Goal: Contribute content: Contribute content

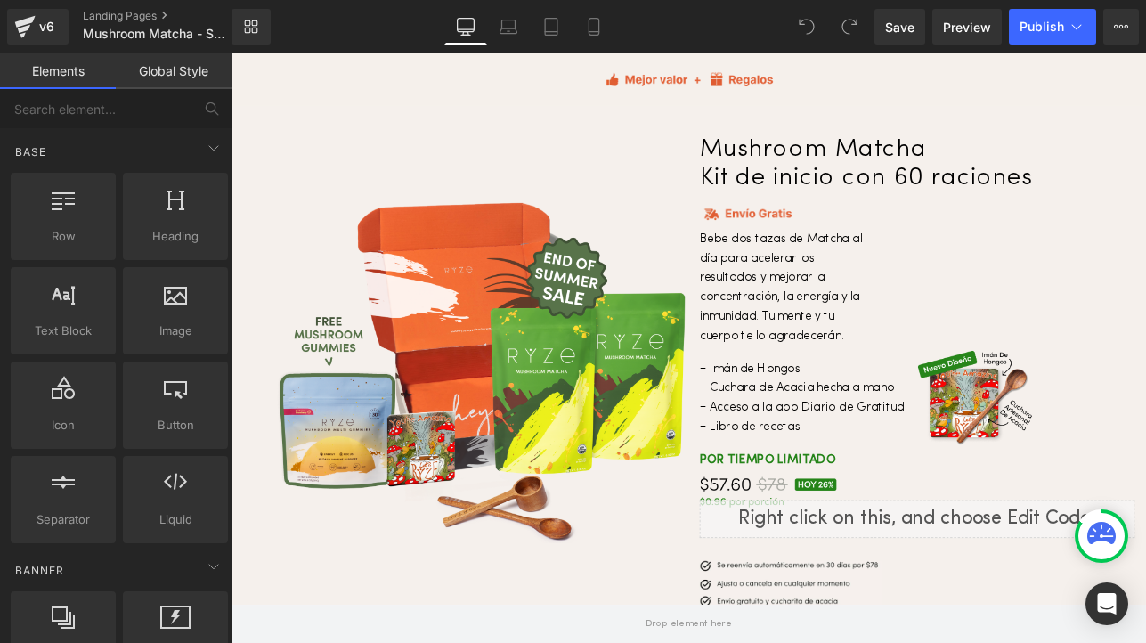
scroll to position [6193, 0]
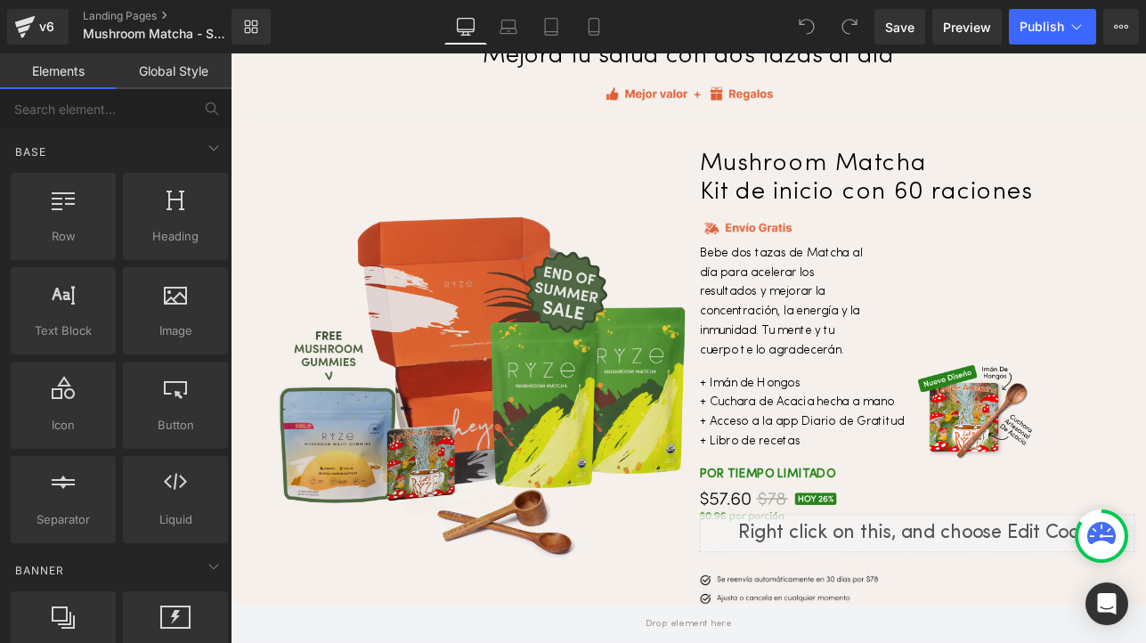
click at [550, 359] on img at bounding box center [527, 443] width 485 height 406
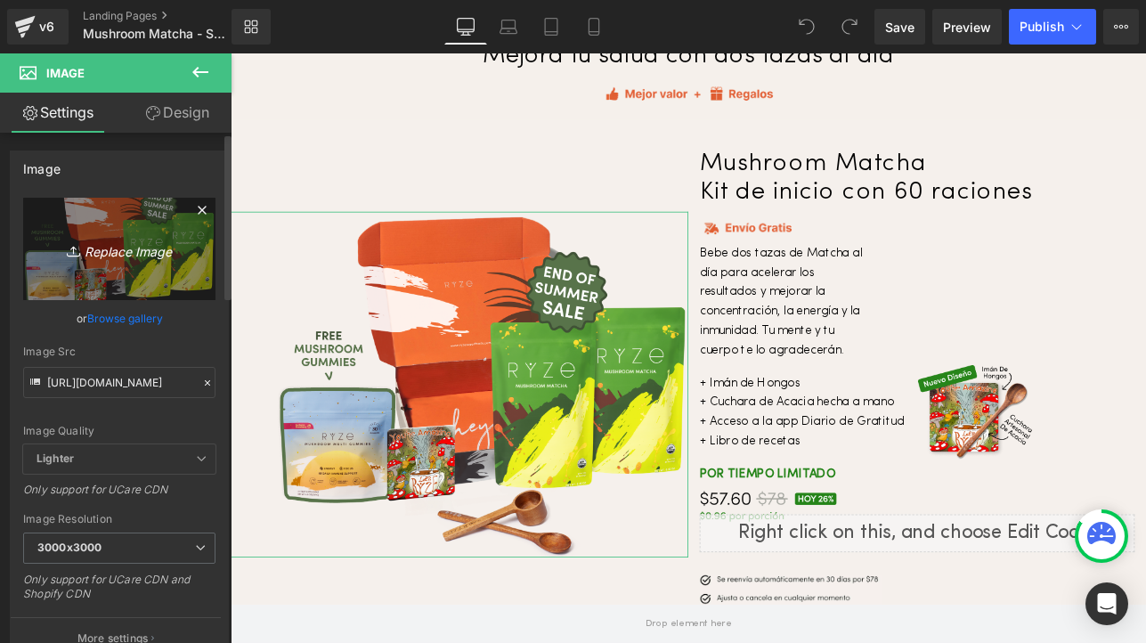
click at [110, 252] on icon "Replace Image" at bounding box center [119, 249] width 143 height 22
type input "C:\fakepath\Matcha.early.labor.day.sale.website.mushroom-matcha-starter-60-serv…"
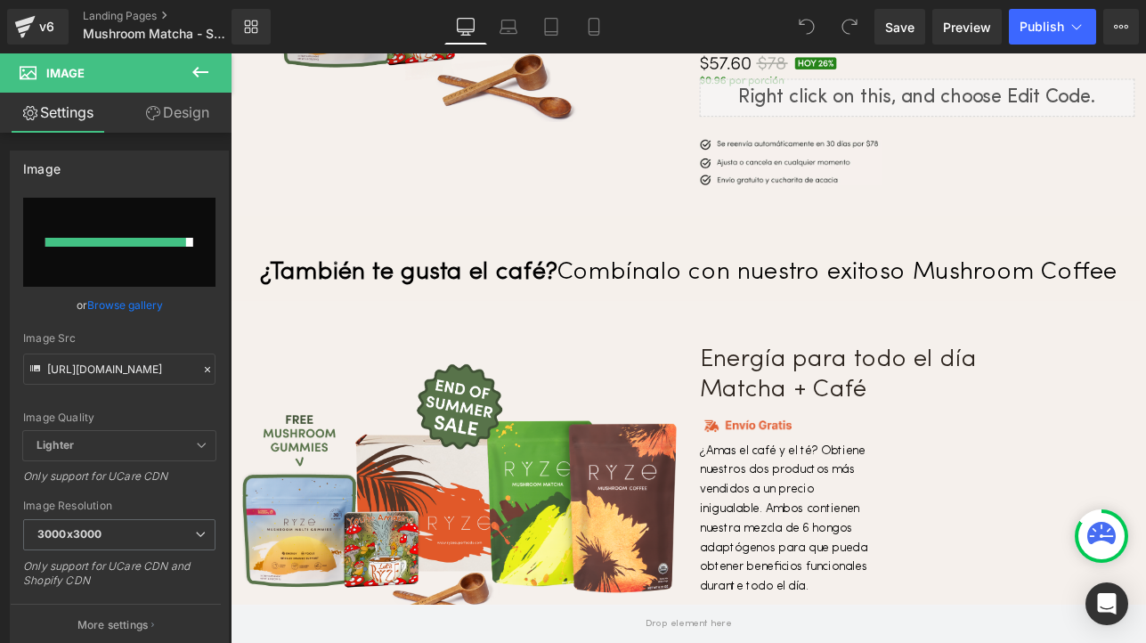
scroll to position [6727, 0]
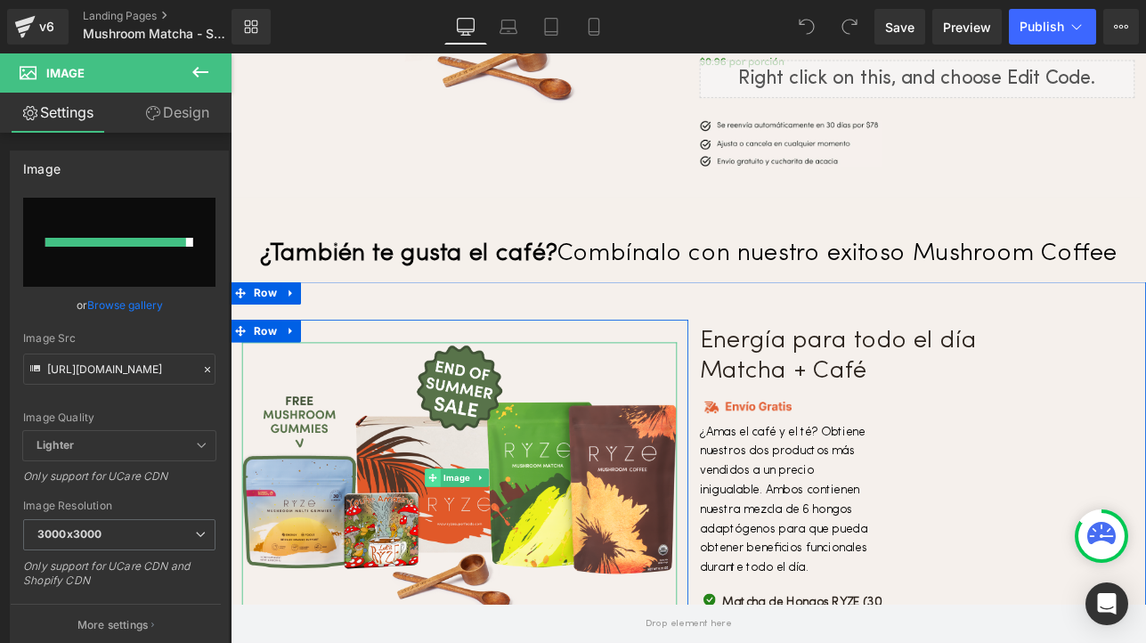
click at [470, 506] on div "Image" at bounding box center [500, 554] width 512 height 320
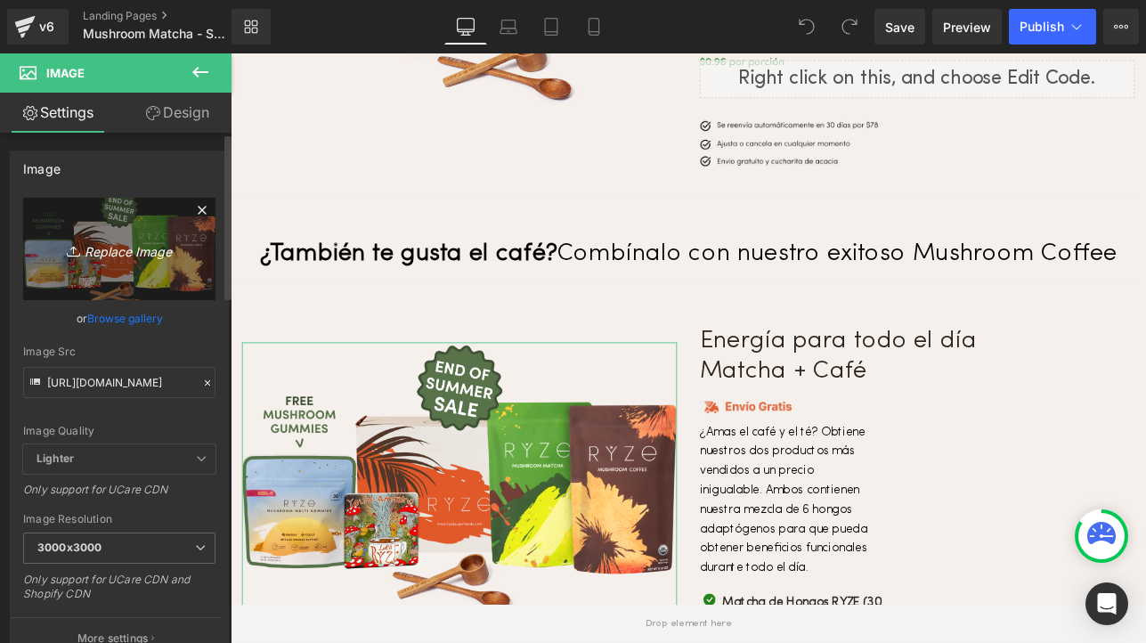
click at [118, 253] on icon "Replace Image" at bounding box center [119, 249] width 143 height 22
type input "C:\fakepath\Matcha.early.labor.day.sale.website.all-day-energy-bundle-matcha-co…"
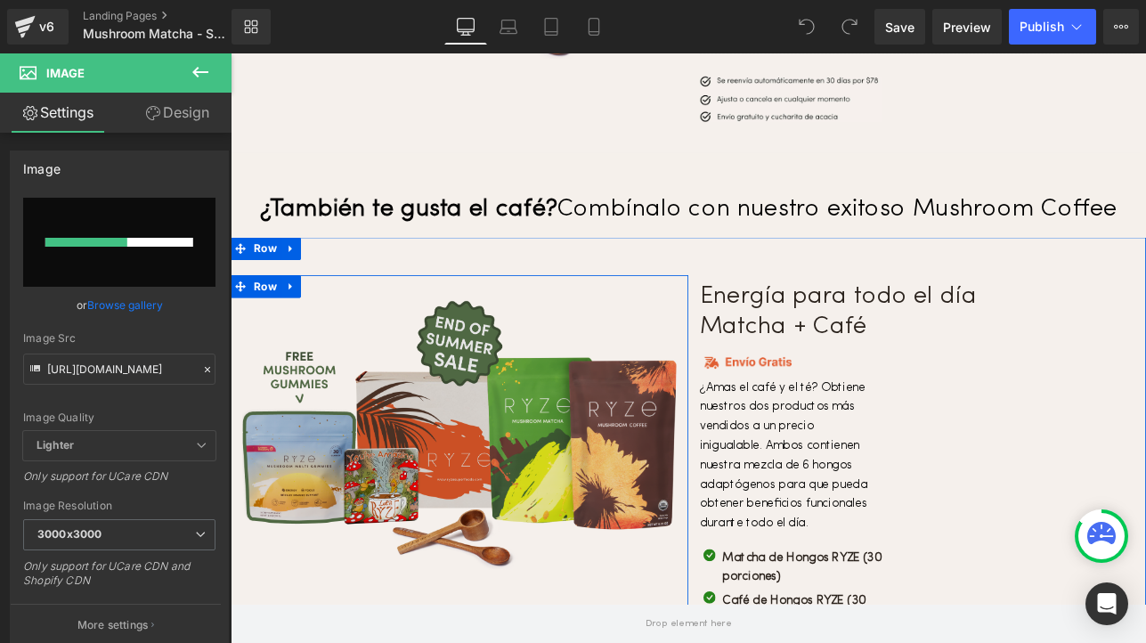
scroll to position [6794, 0]
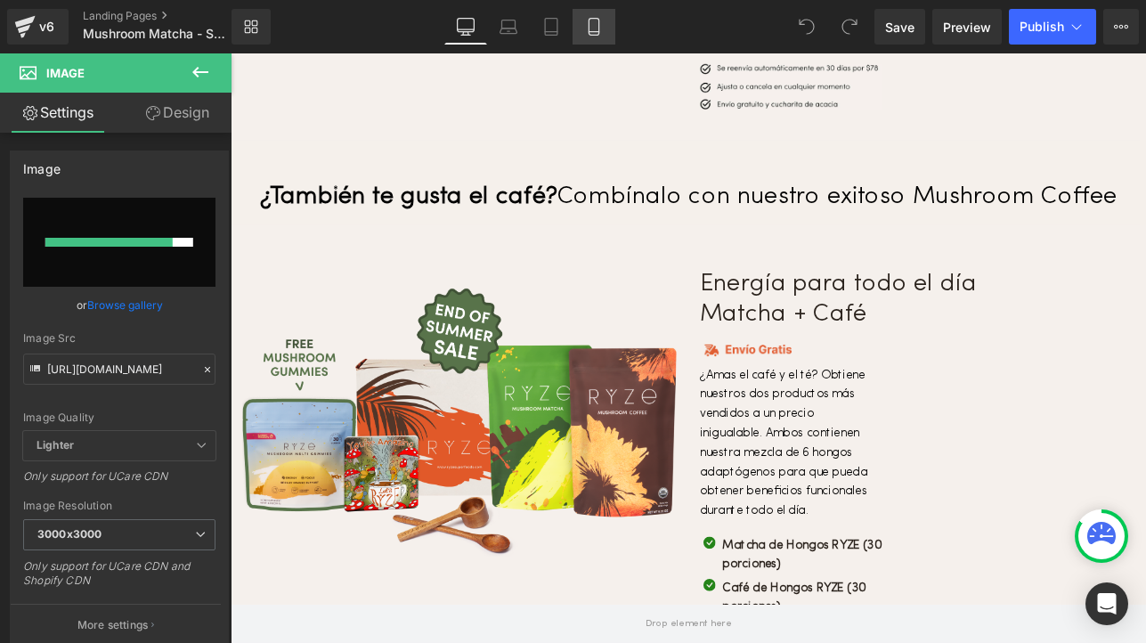
click at [593, 32] on icon at bounding box center [594, 32] width 10 height 0
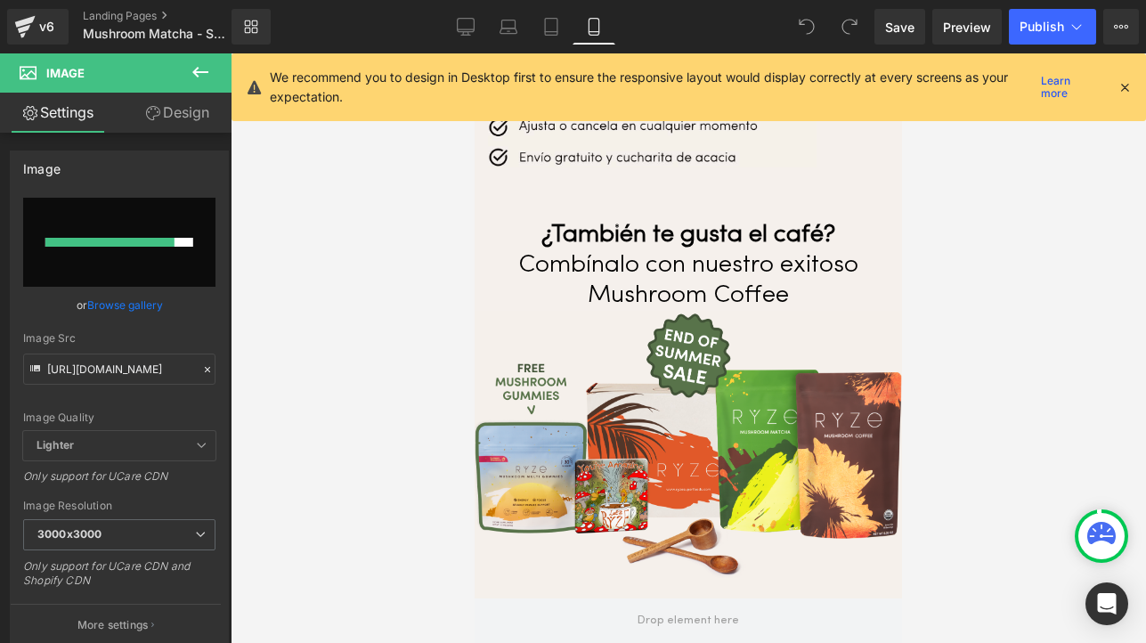
scroll to position [6137, 0]
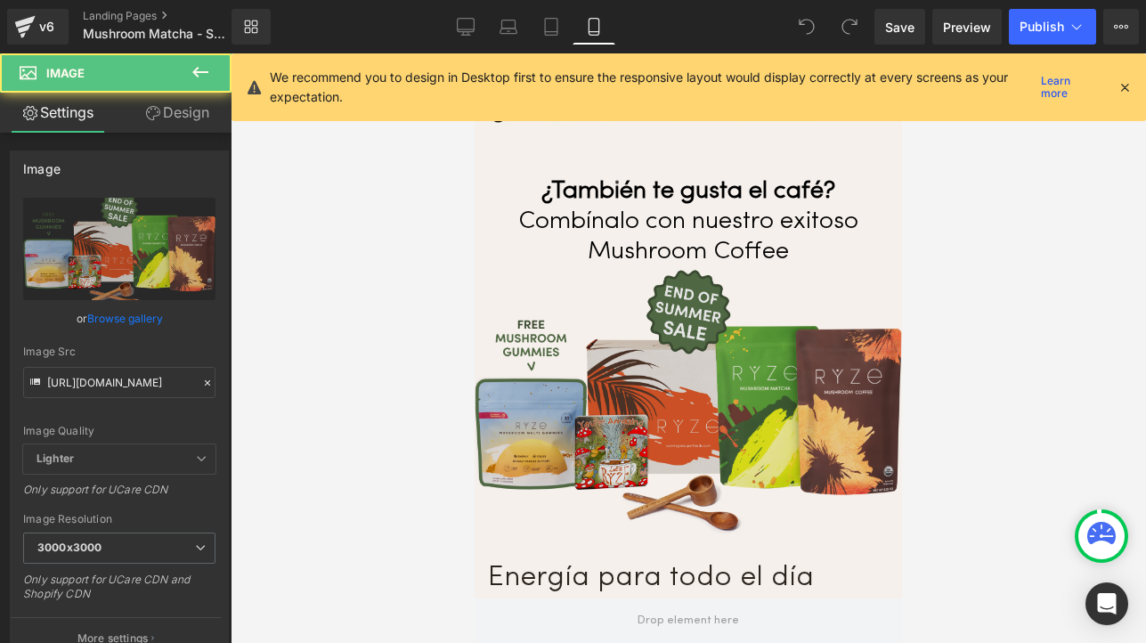
click at [604, 343] on img at bounding box center [689, 400] width 428 height 267
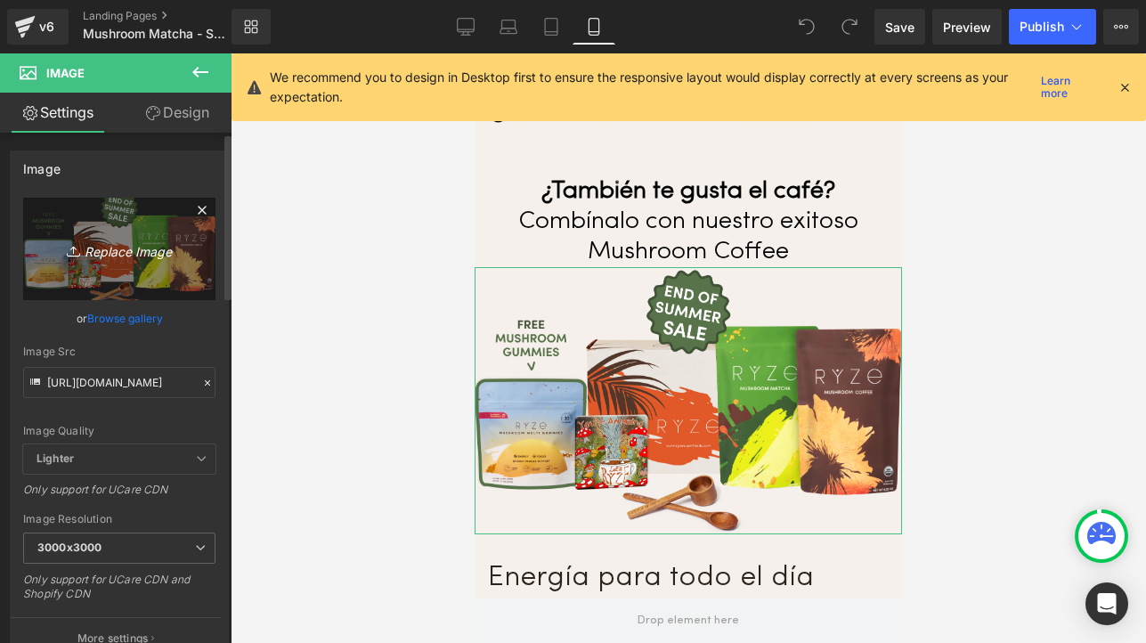
click at [149, 261] on link "Replace Image" at bounding box center [119, 249] width 192 height 102
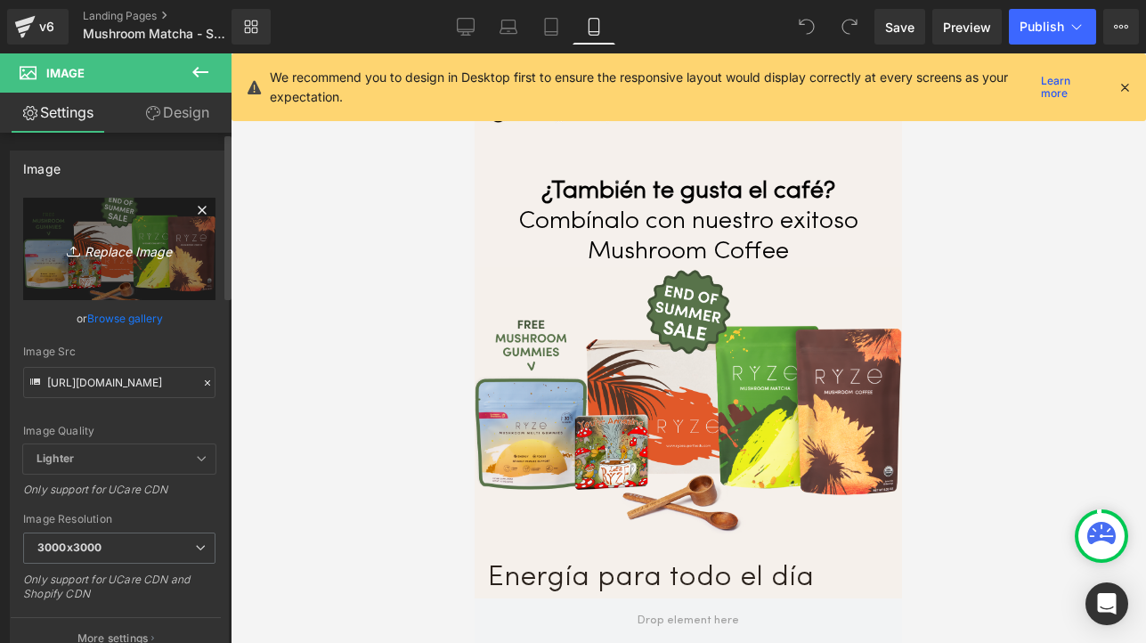
type input "C:\fakepath\Matcha.early.labor.day.sale.website.all-day-energy-bundle-matcha-co…"
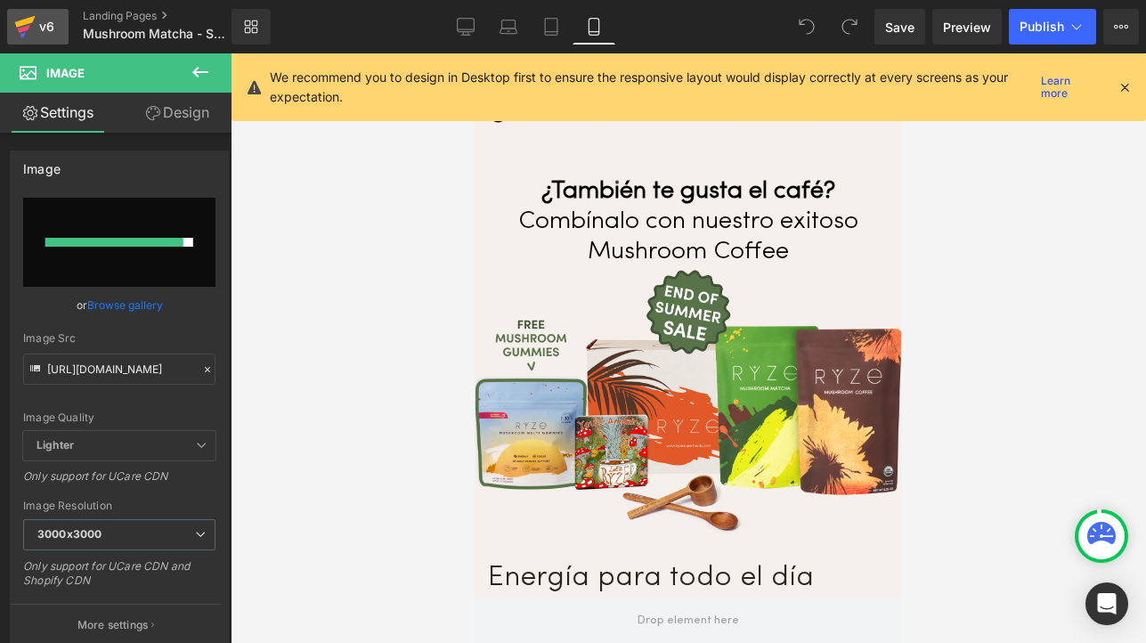
click at [33, 27] on icon at bounding box center [24, 26] width 21 height 45
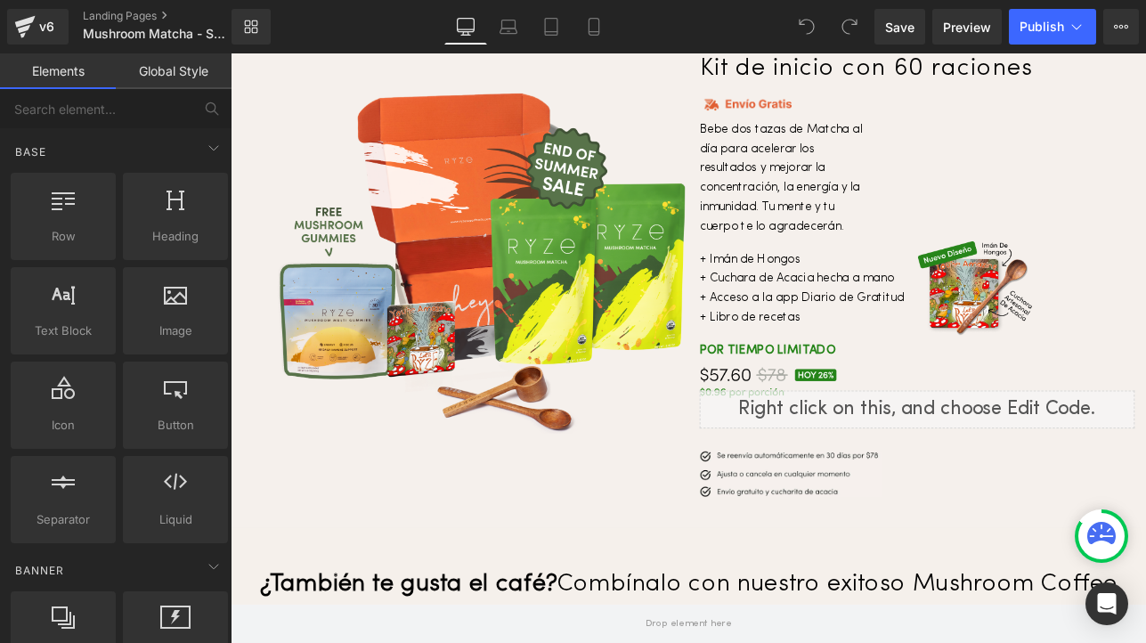
scroll to position [6345, 0]
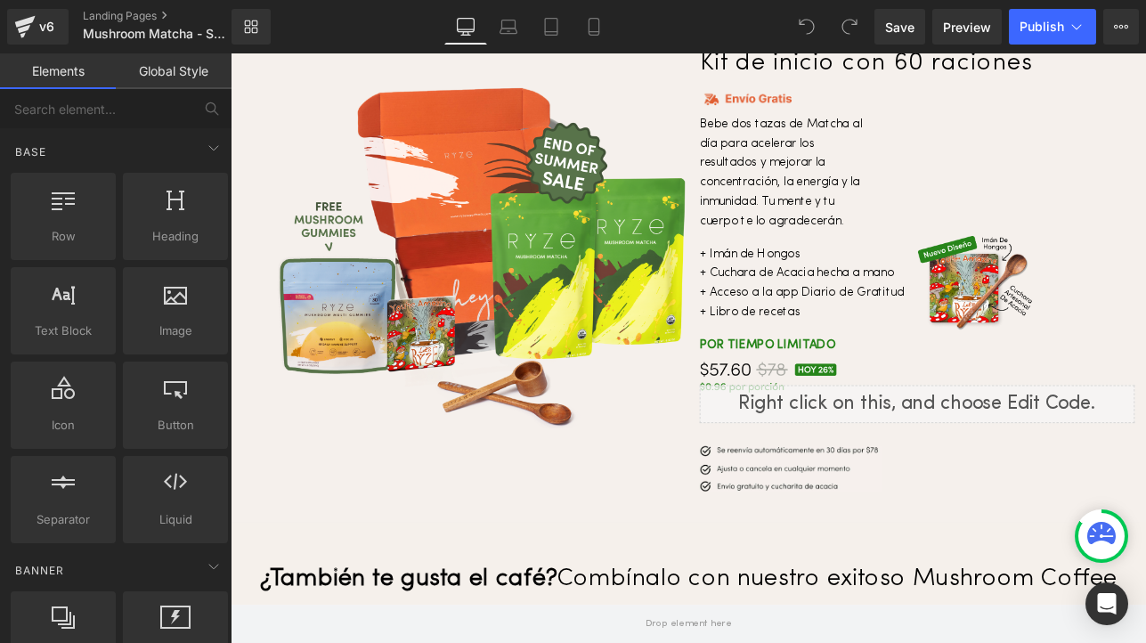
click at [481, 260] on img at bounding box center [527, 290] width 485 height 406
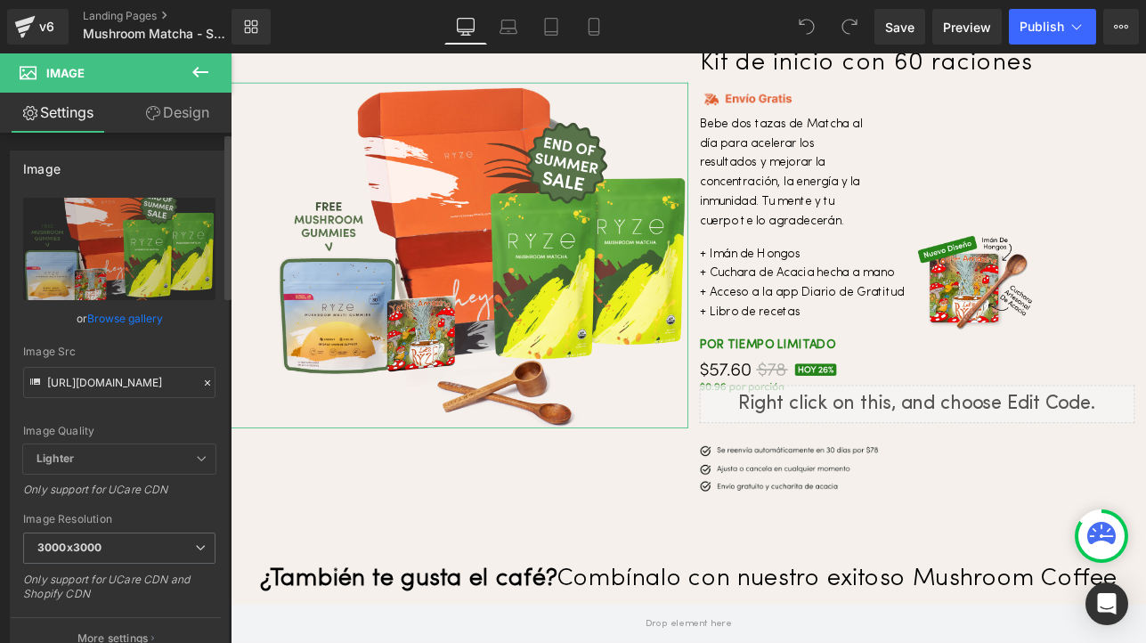
click at [201, 382] on icon at bounding box center [207, 383] width 12 height 12
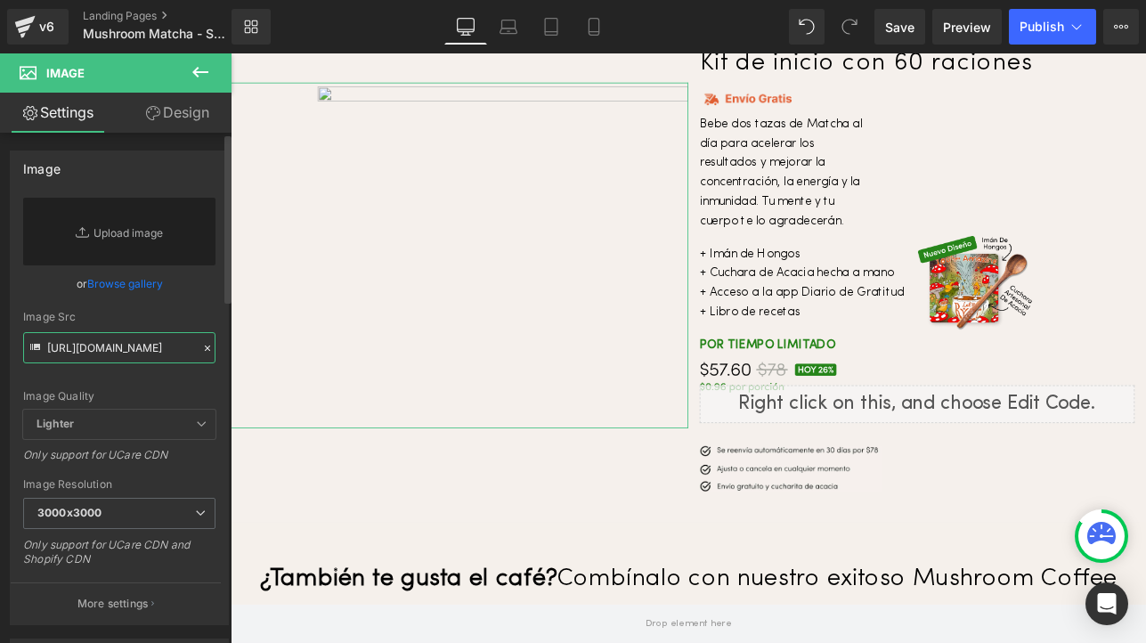
click at [134, 355] on input "https://cdn.shopify.com/s/files/1/0247/8597/7449/files/Matcha.end.of.summer.sal…" at bounding box center [119, 347] width 192 height 31
paste input "https://cdn.shopify.com/s/files/1/0247/8597/7449/files/Matcha.early.labor.day.s…"
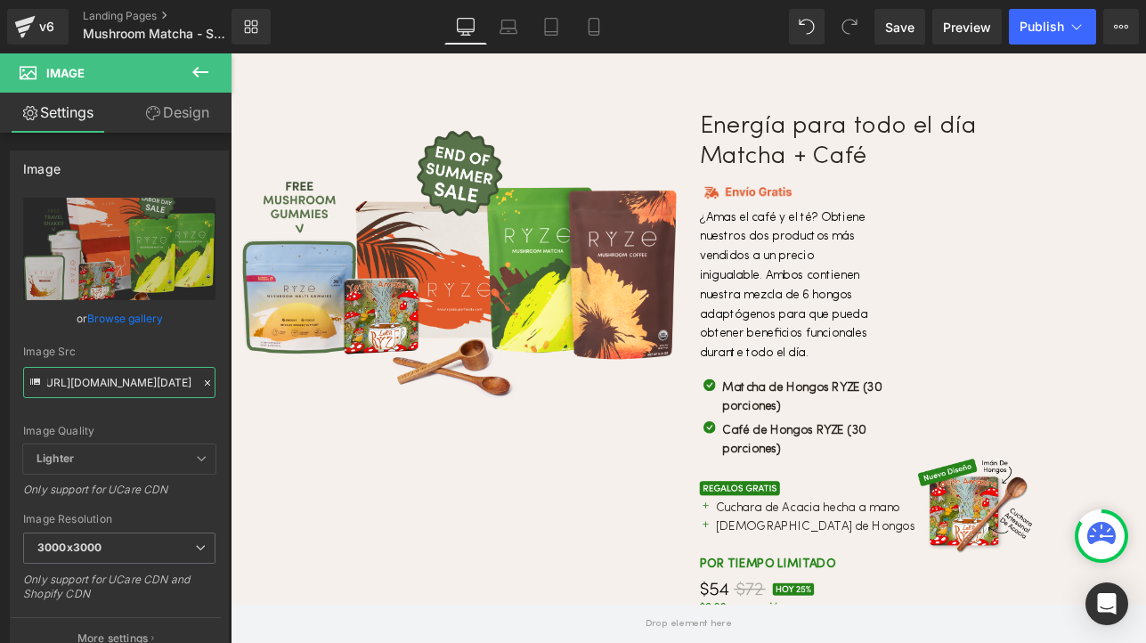
scroll to position [7003, 0]
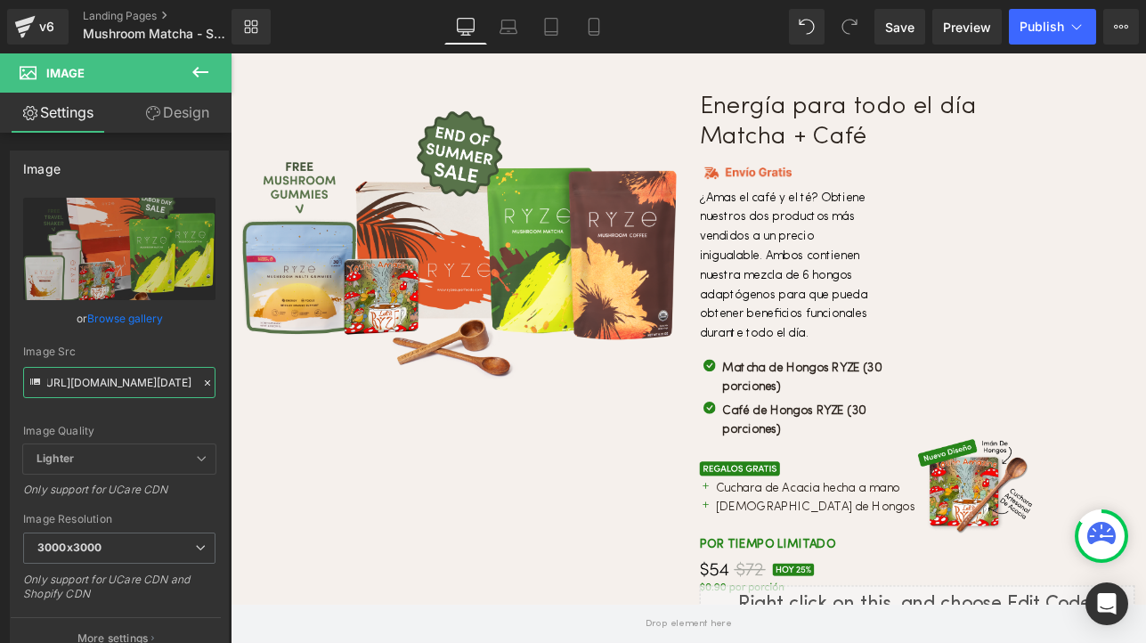
type input "https://cdn.shopify.com/s/files/1/0247/8597/7449/files/Matcha.early.labor.day.s…"
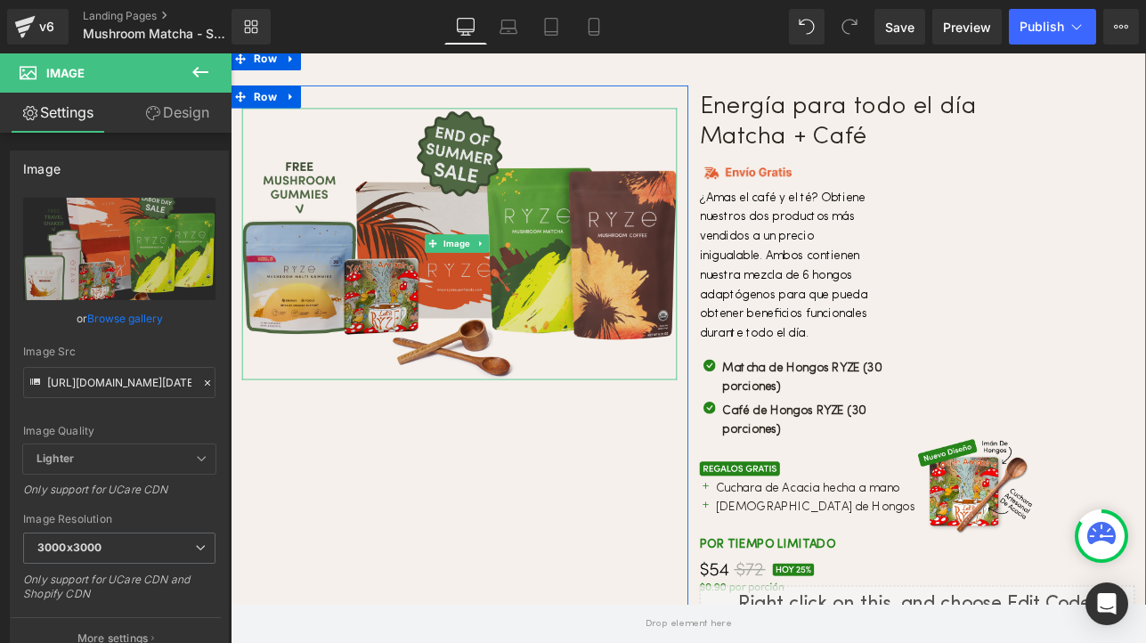
click at [542, 269] on img at bounding box center [500, 278] width 512 height 320
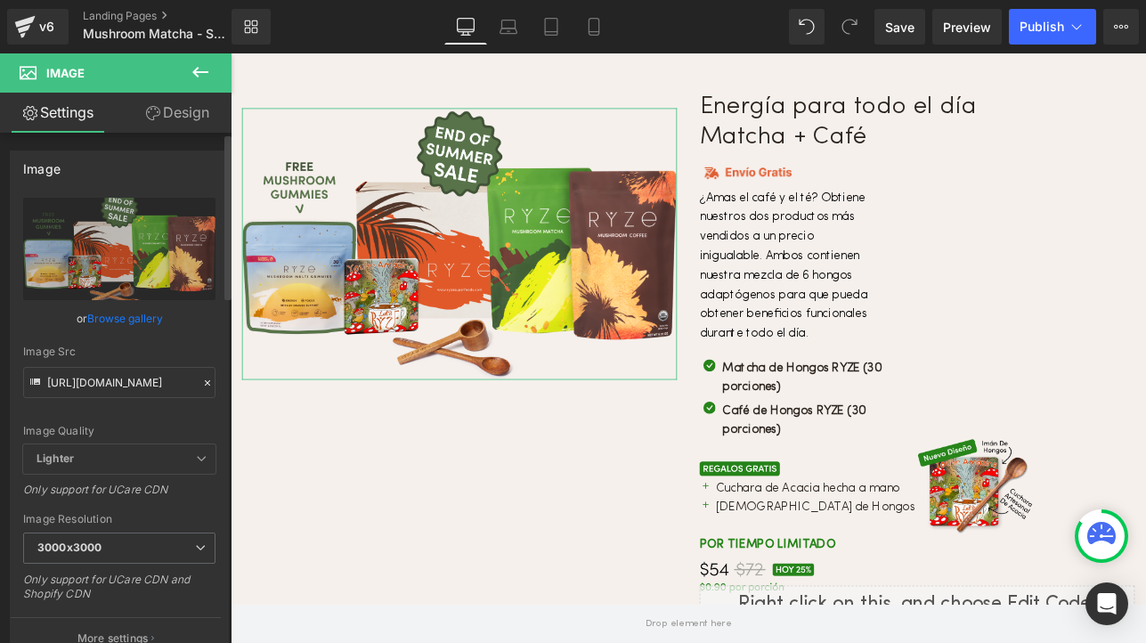
click at [201, 385] on icon at bounding box center [207, 383] width 12 height 12
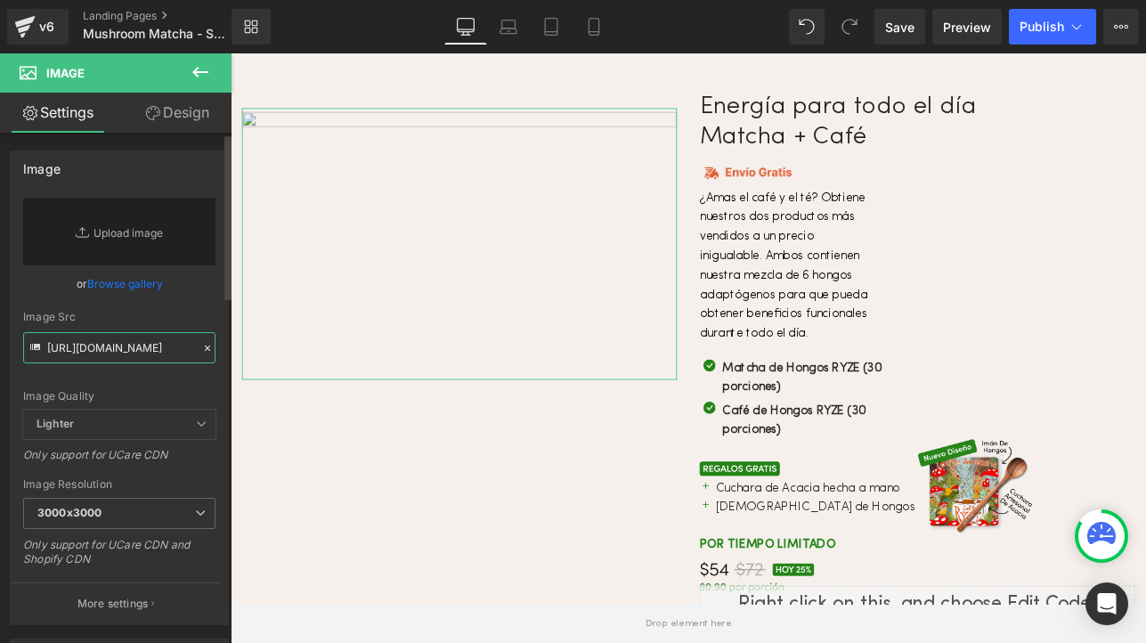
click at [122, 351] on input "https://cdn.shopify.com/s/files/1/0247/8597/7449/files/Matcha.end.of.summer.sal…" at bounding box center [119, 347] width 192 height 31
paste input "https://cdn.shopify.com/s/files/1/0247/8597/7449/files/Matcha.early.labor.day.s…"
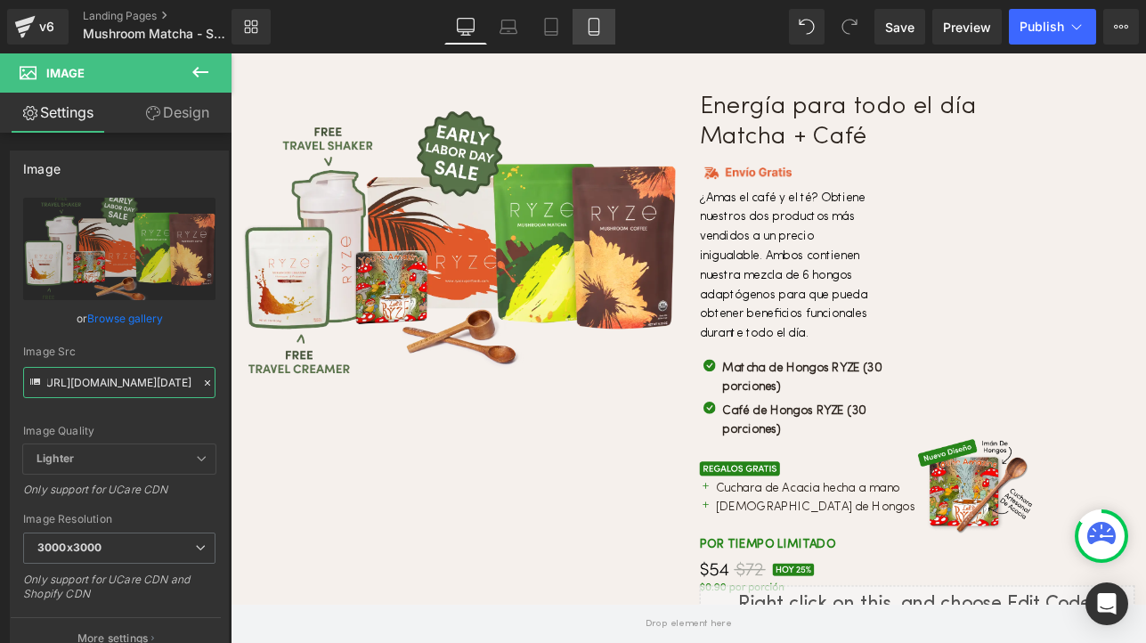
type input "https://cdn.shopify.com/s/files/1/0247/8597/7449/files/Matcha.early.labor.day.s…"
click at [599, 32] on icon at bounding box center [594, 32] width 10 height 0
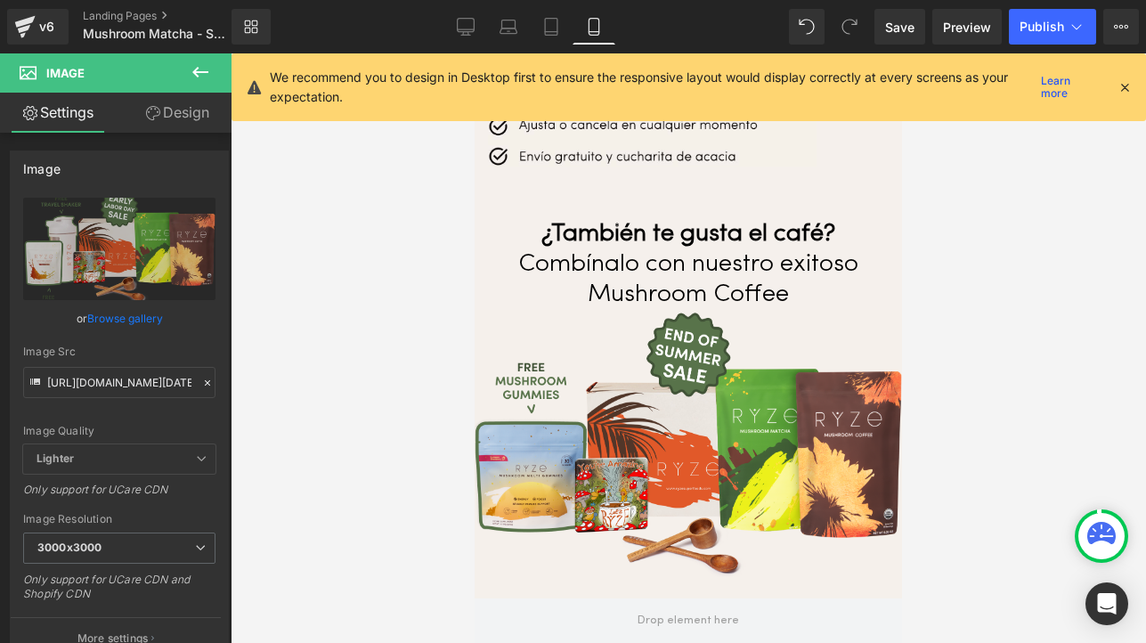
scroll to position [6064, 0]
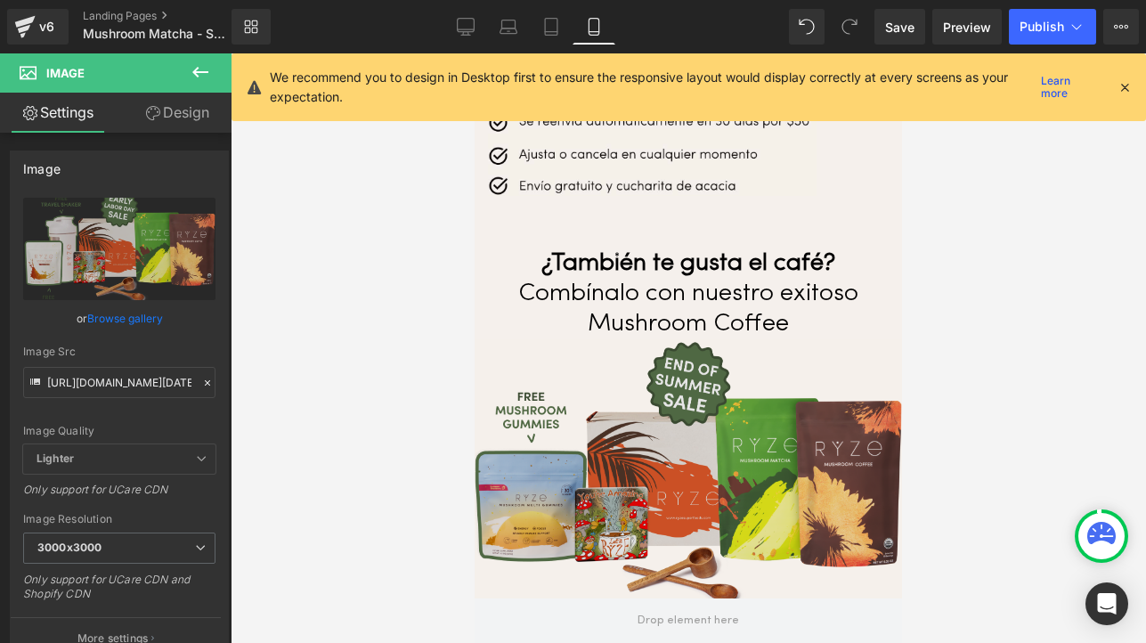
click at [583, 381] on img at bounding box center [689, 472] width 428 height 267
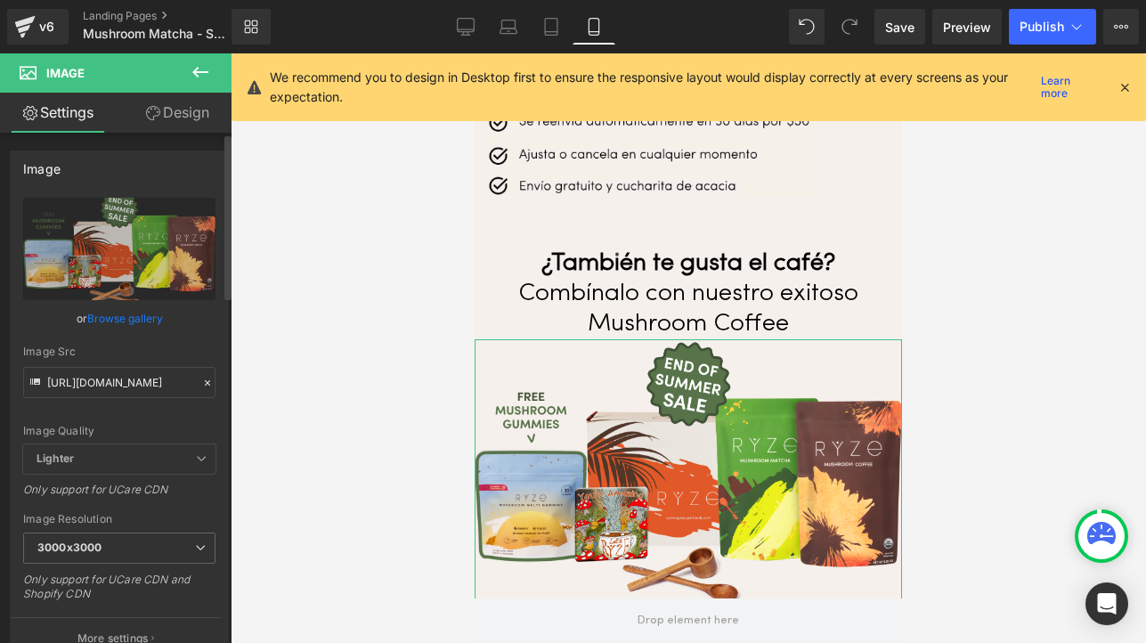
click at [132, 325] on link "Browse gallery" at bounding box center [125, 318] width 76 height 31
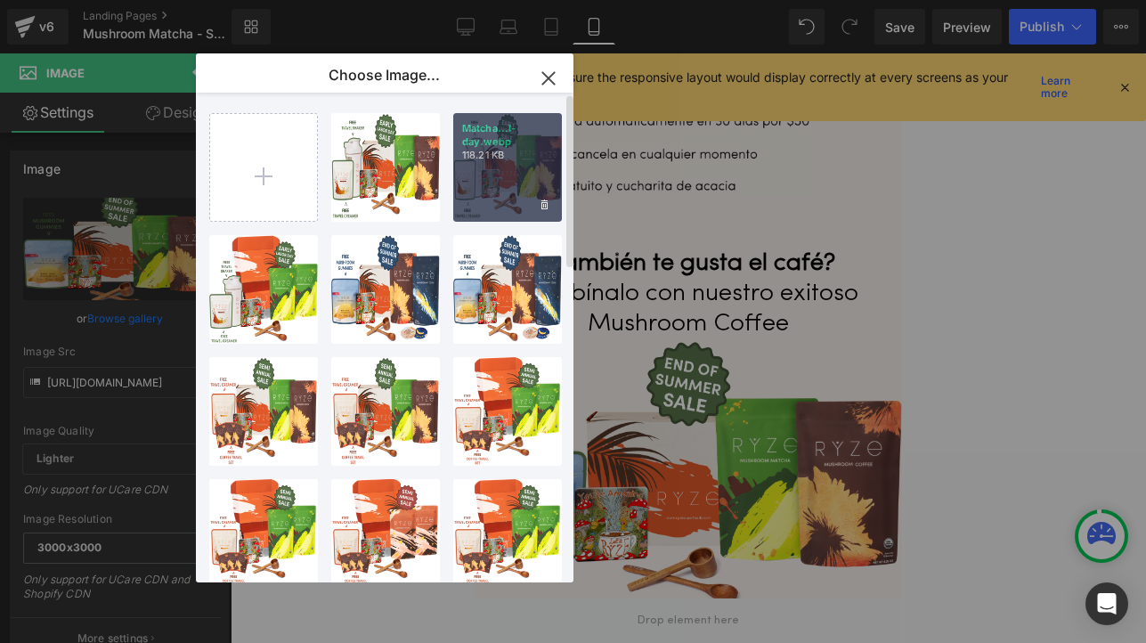
click at [501, 151] on p "118.21 KB" at bounding box center [507, 155] width 91 height 13
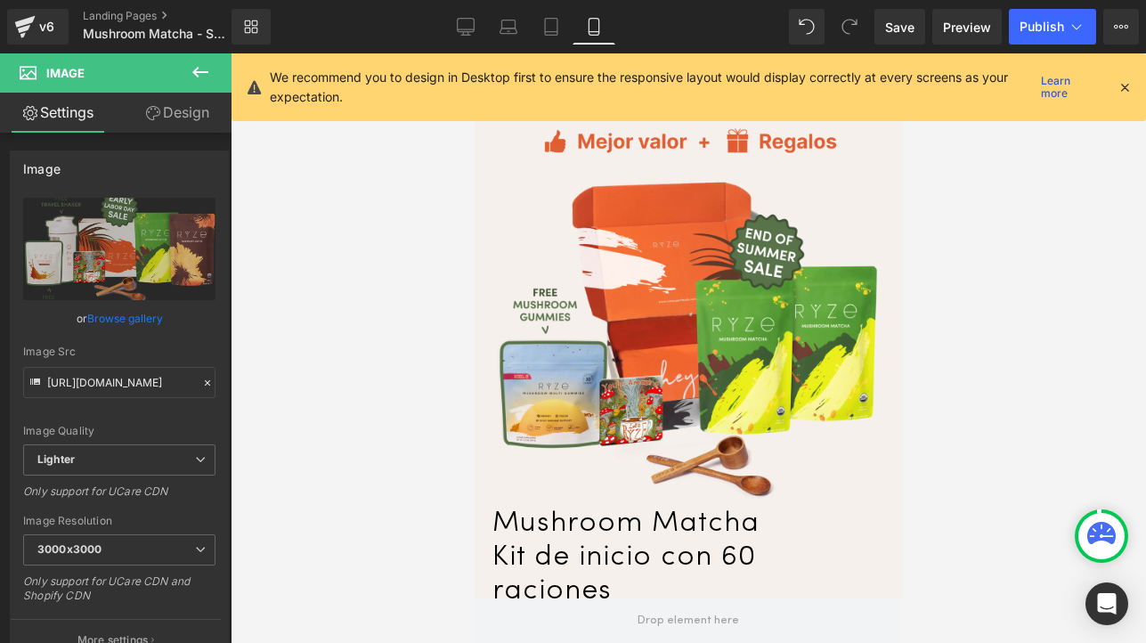
scroll to position [5174, 0]
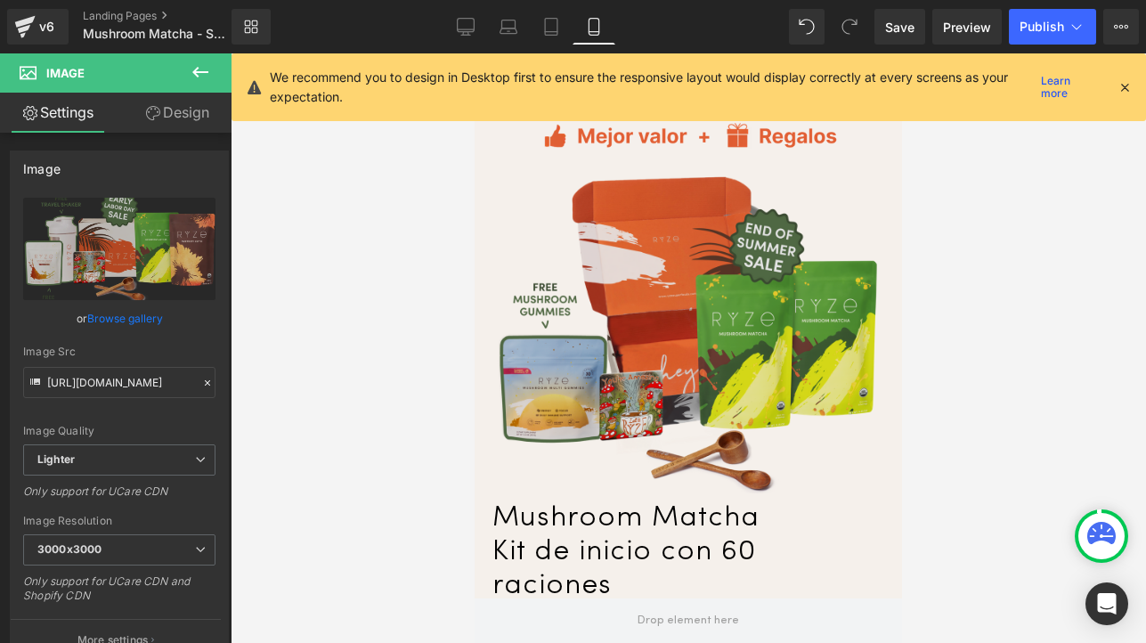
click at [640, 270] on img at bounding box center [688, 332] width 383 height 321
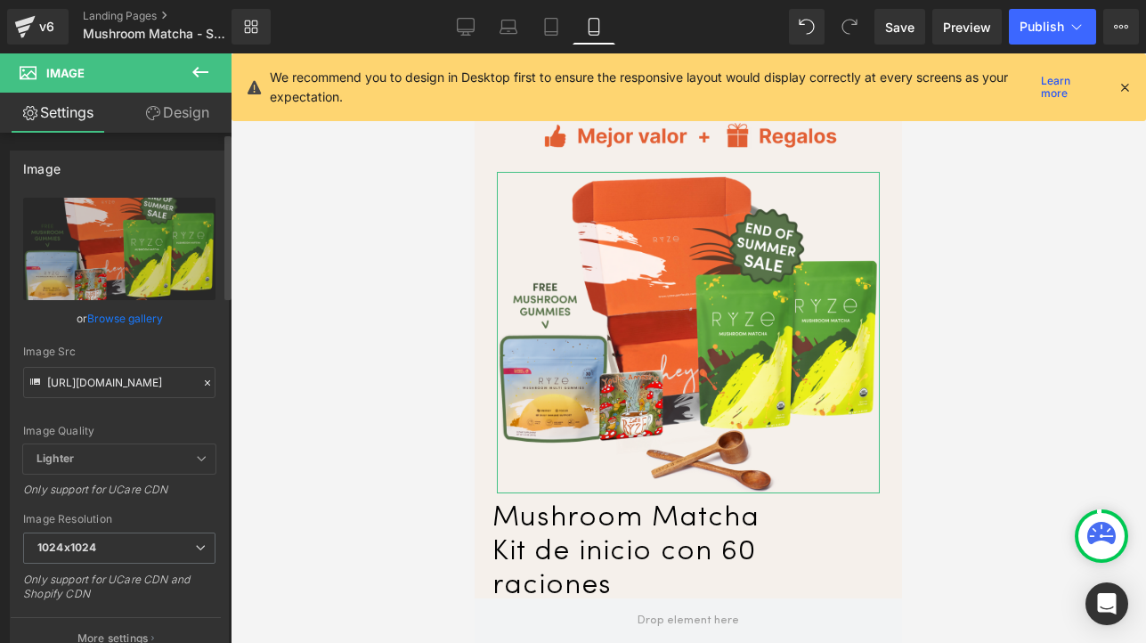
click at [141, 324] on link "Browse gallery" at bounding box center [125, 318] width 76 height 31
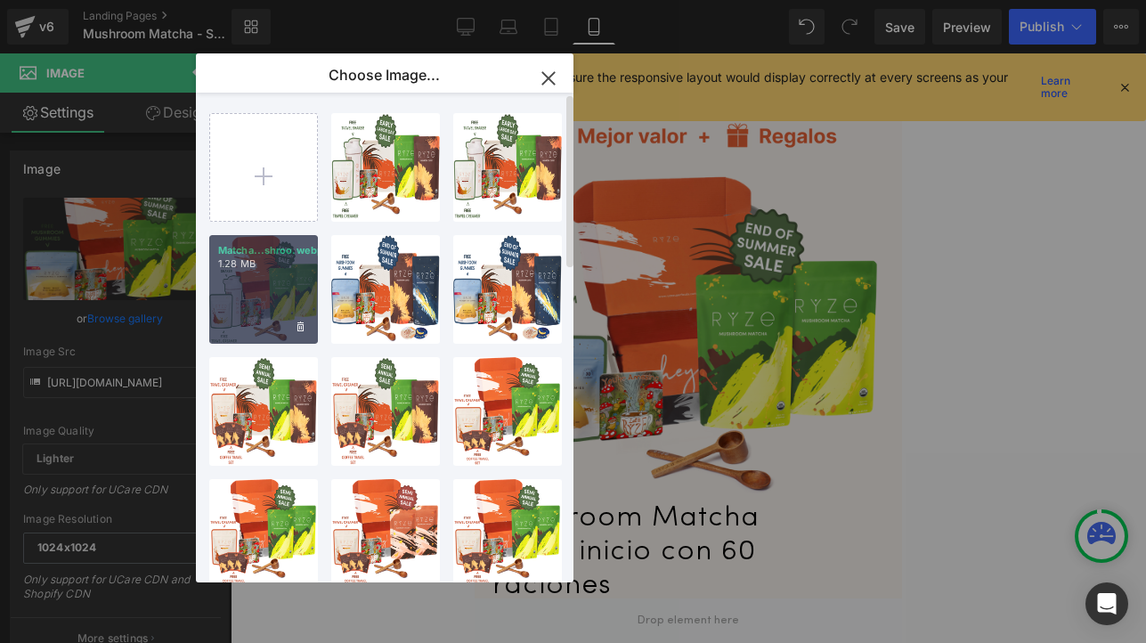
click at [273, 302] on div "Matcha...shroo.webp 1.28 MB" at bounding box center [263, 289] width 109 height 109
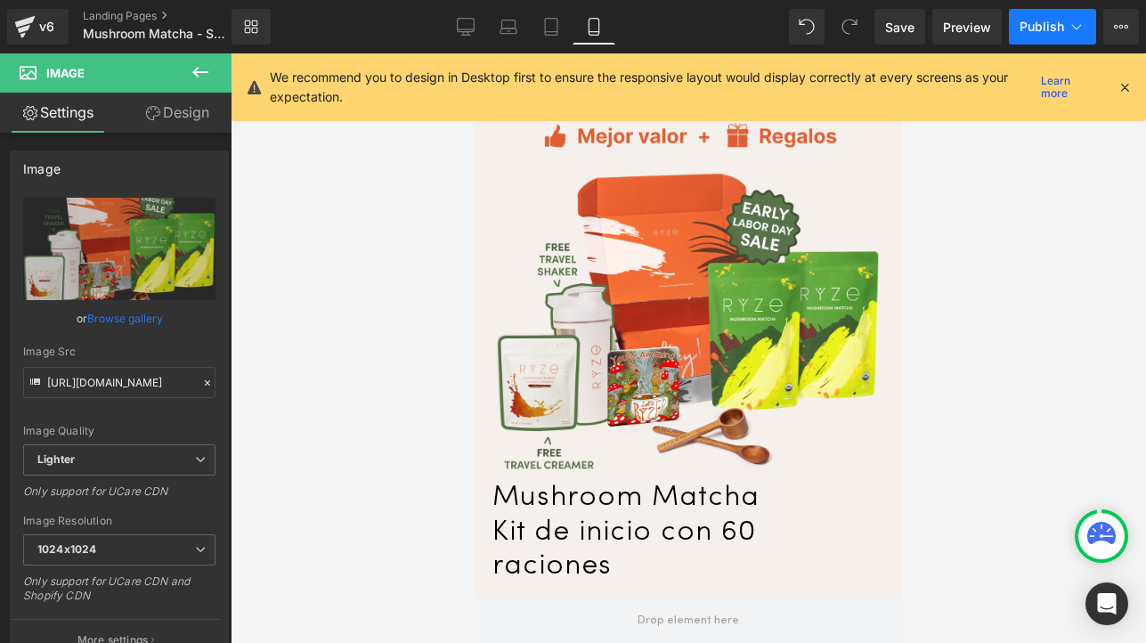
click at [1044, 26] on span "Publish" at bounding box center [1042, 27] width 45 height 14
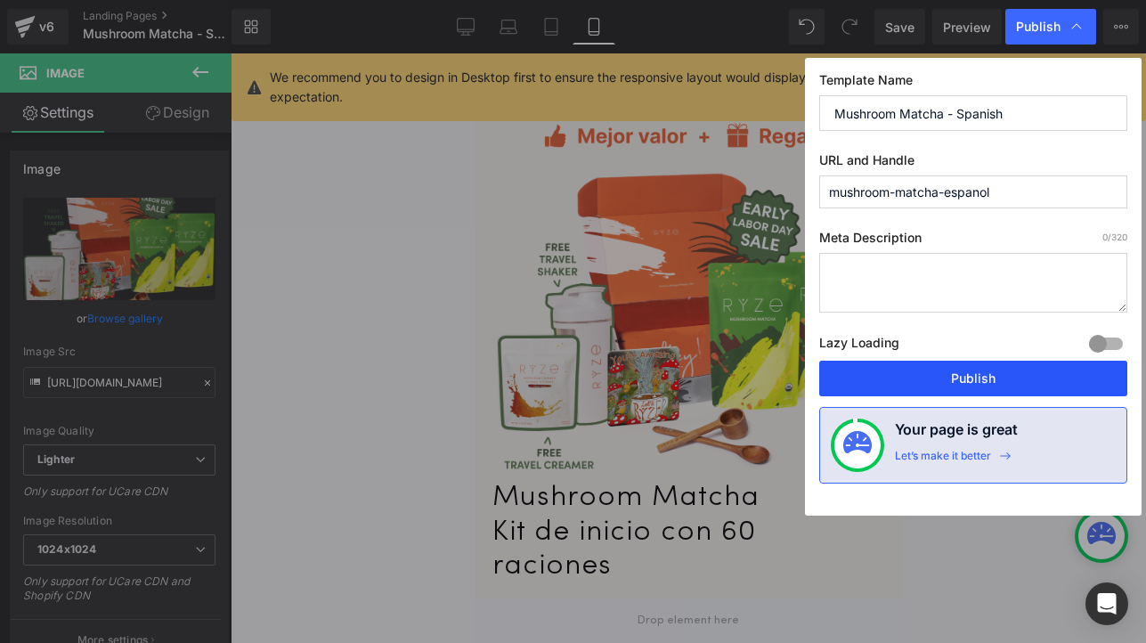
click at [909, 378] on button "Publish" at bounding box center [973, 379] width 308 height 36
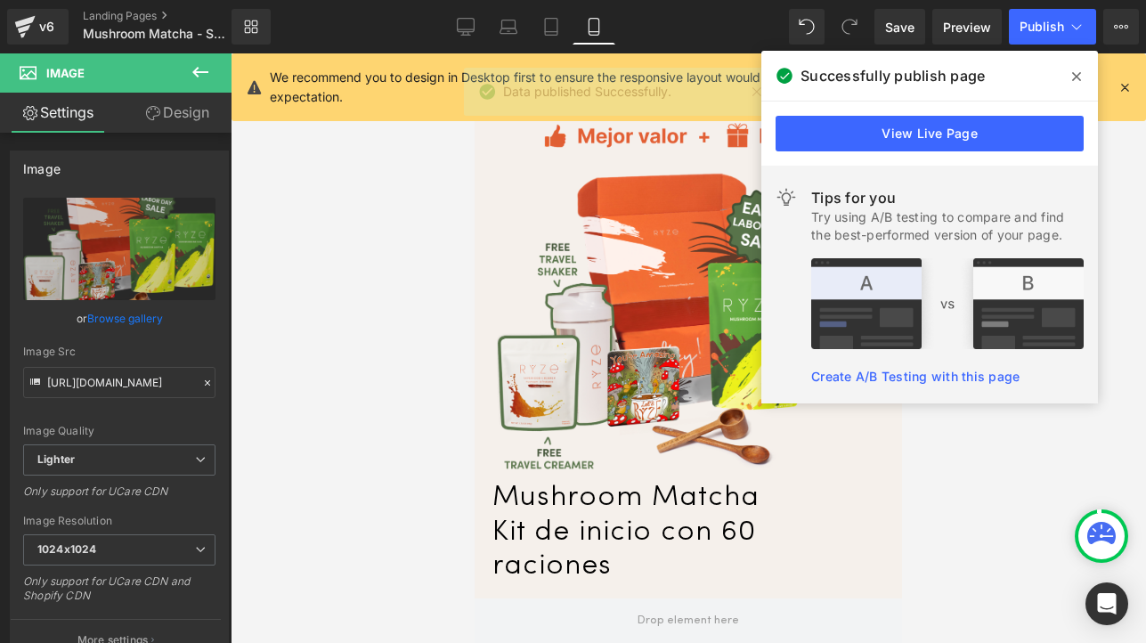
click at [387, 301] on div at bounding box center [689, 348] width 916 height 590
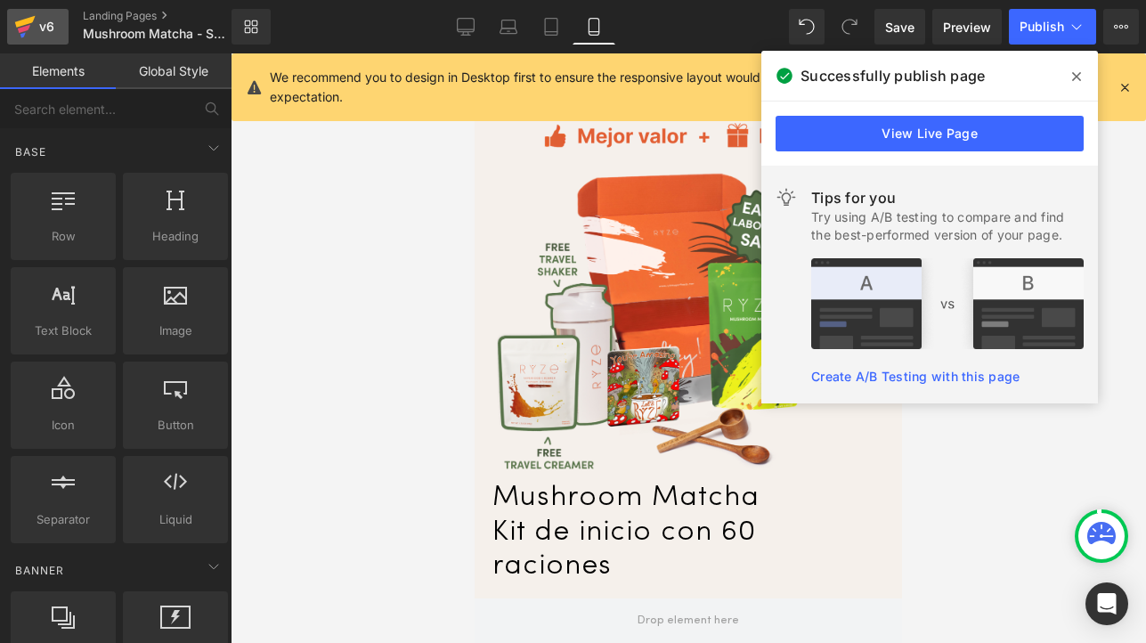
click at [47, 33] on div "v6" at bounding box center [47, 26] width 22 height 23
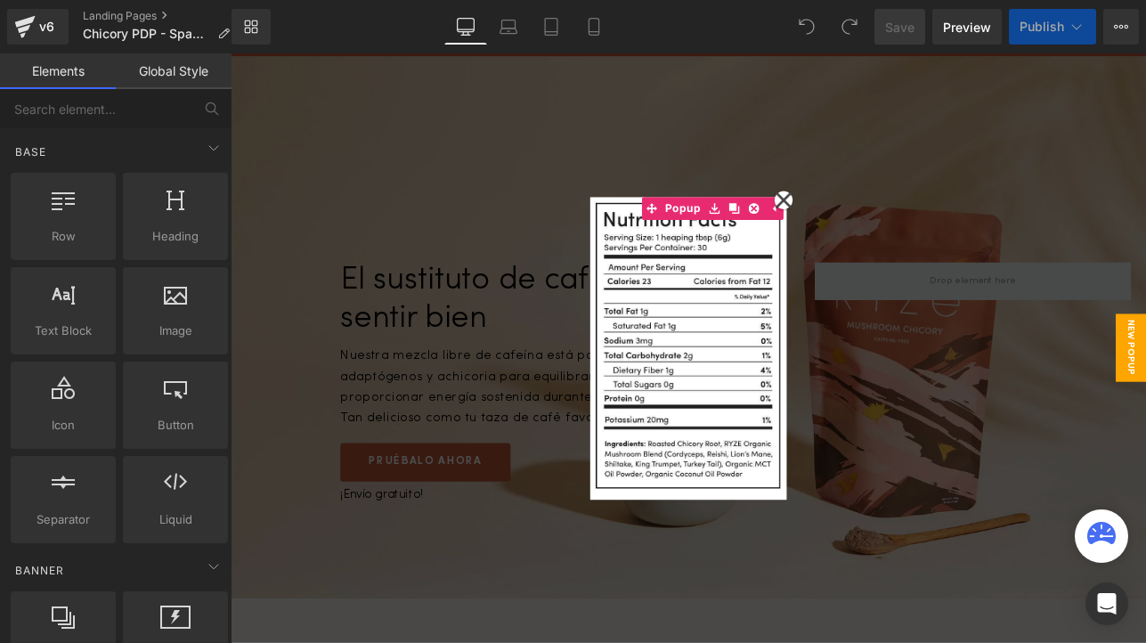
scroll to position [10248, 1064]
click at [878, 230] on icon at bounding box center [882, 226] width 20 height 20
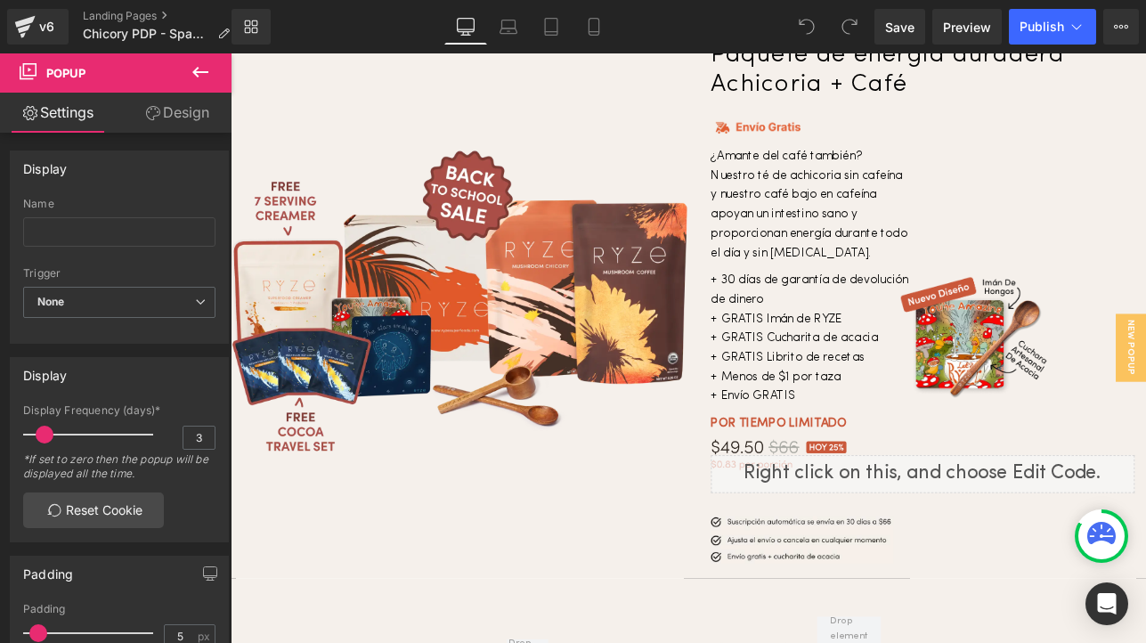
scroll to position [5553, 0]
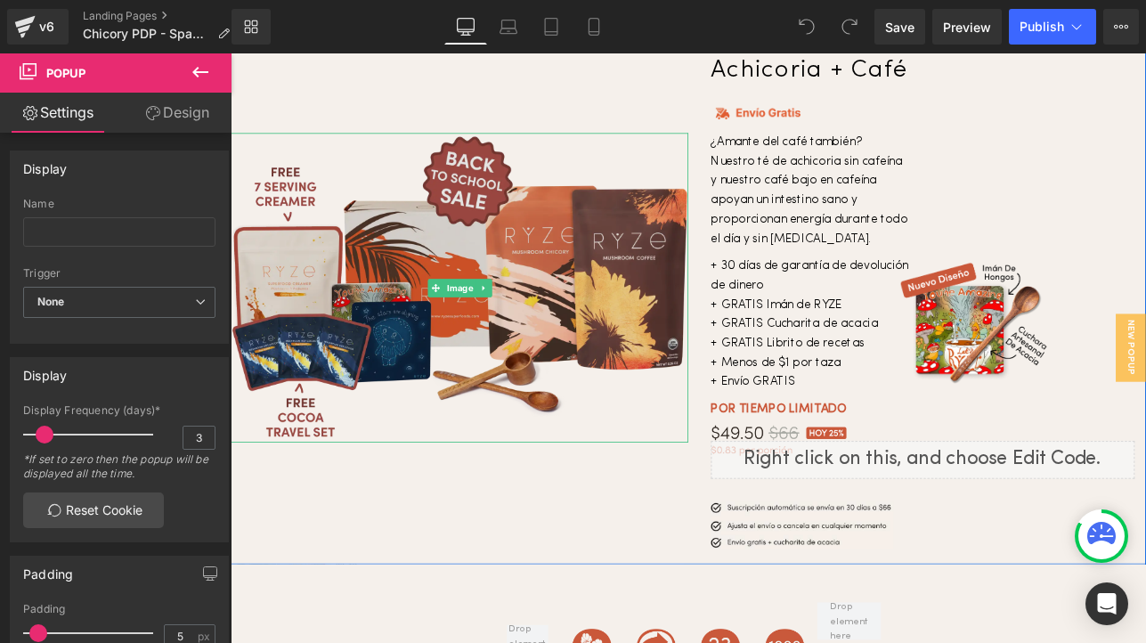
click at [490, 265] on img at bounding box center [500, 329] width 539 height 364
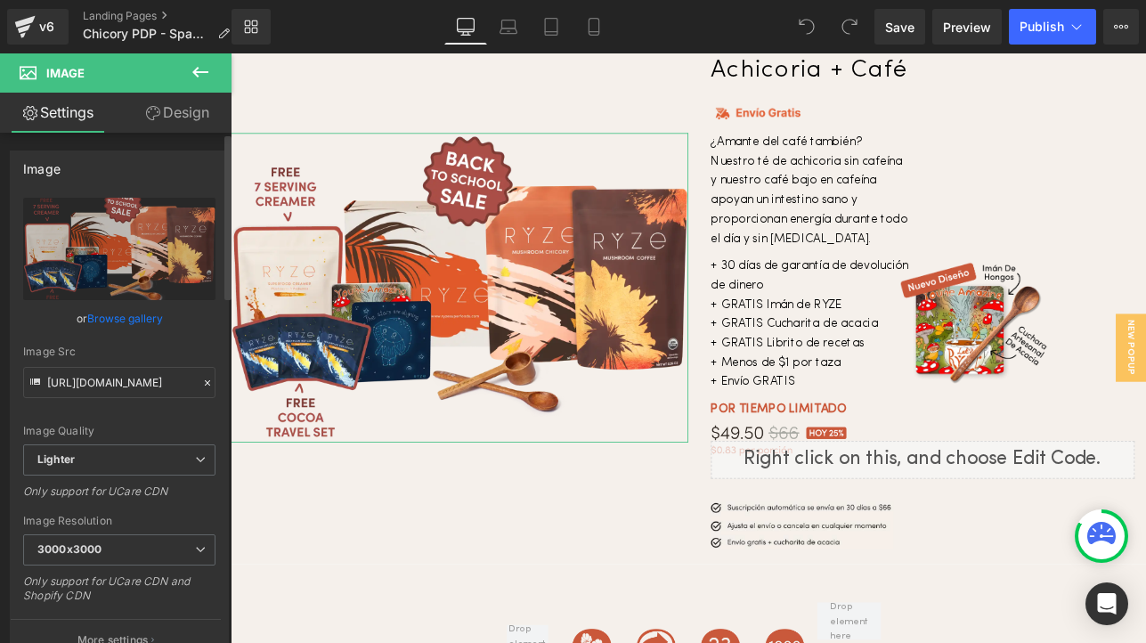
click at [201, 383] on icon at bounding box center [207, 383] width 12 height 12
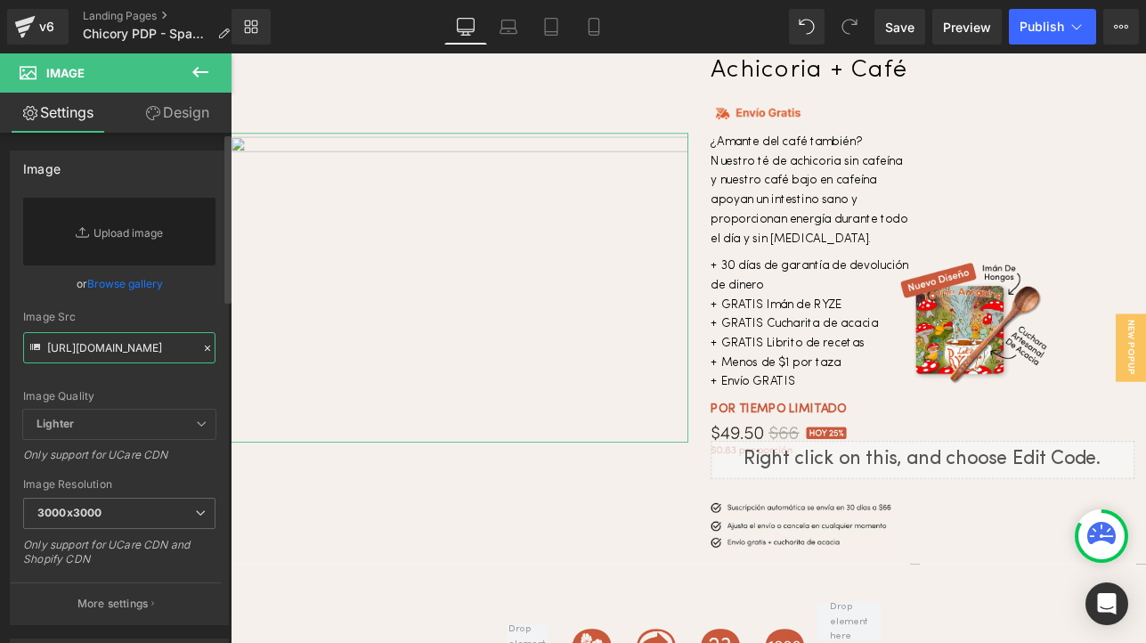
click at [119, 351] on input "https://ucarecdn.com/1df85153-5666-4fd1-af7a-96835af7a0b7/-/format/auto/-/previ…" at bounding box center [119, 347] width 192 height 31
paste input "https://cdn.shopify.com/s/files/1/0247/8597/7449/files/Chicory.early.labor.day.…"
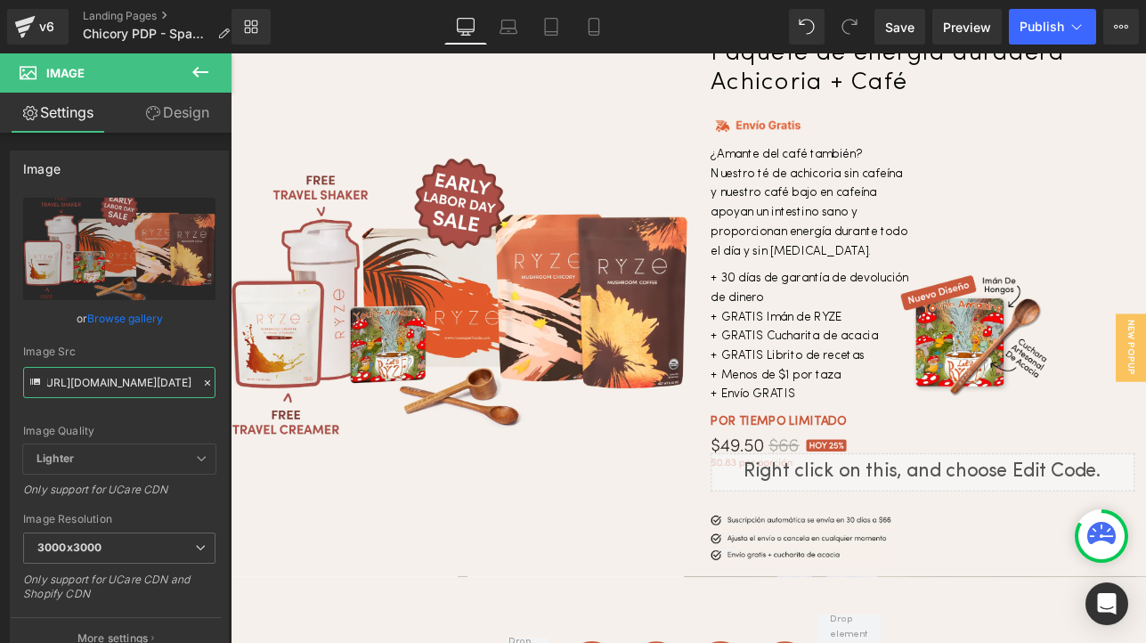
scroll to position [5525, 0]
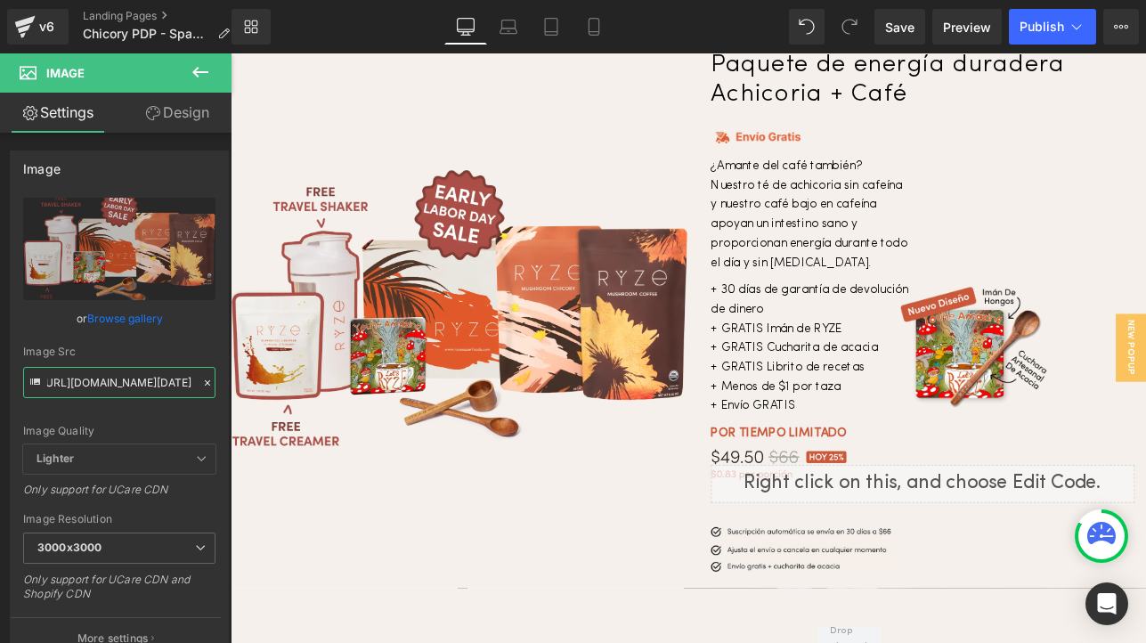
type input "https://cdn.shopify.com/s/files/1/0247/8597/7449/files/Chicory.early.labor.day.…"
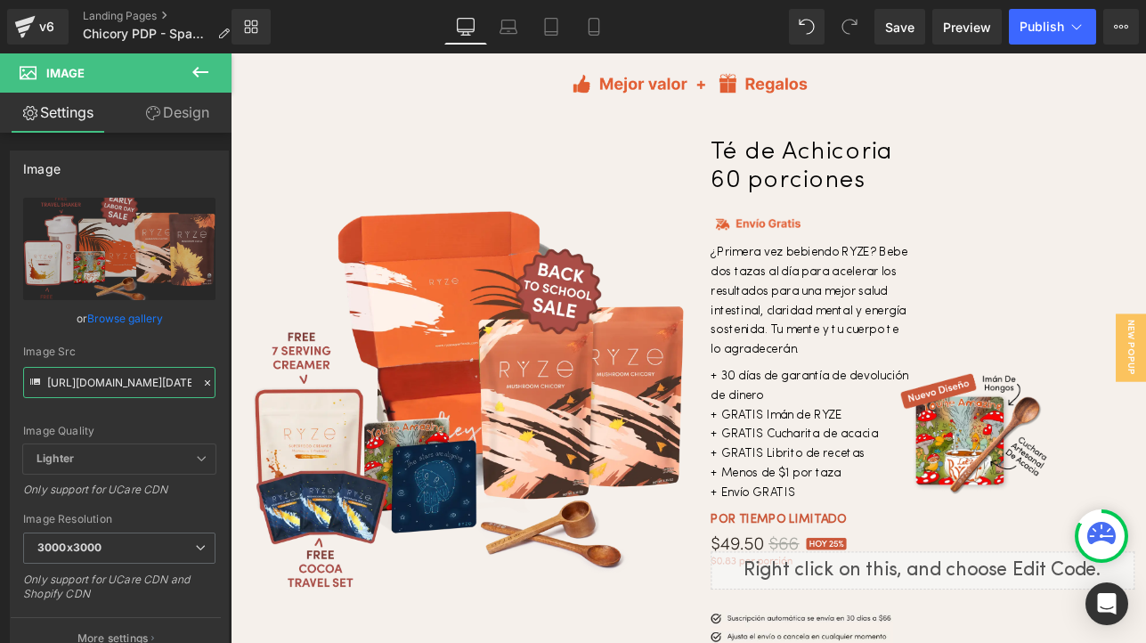
scroll to position [4723, 0]
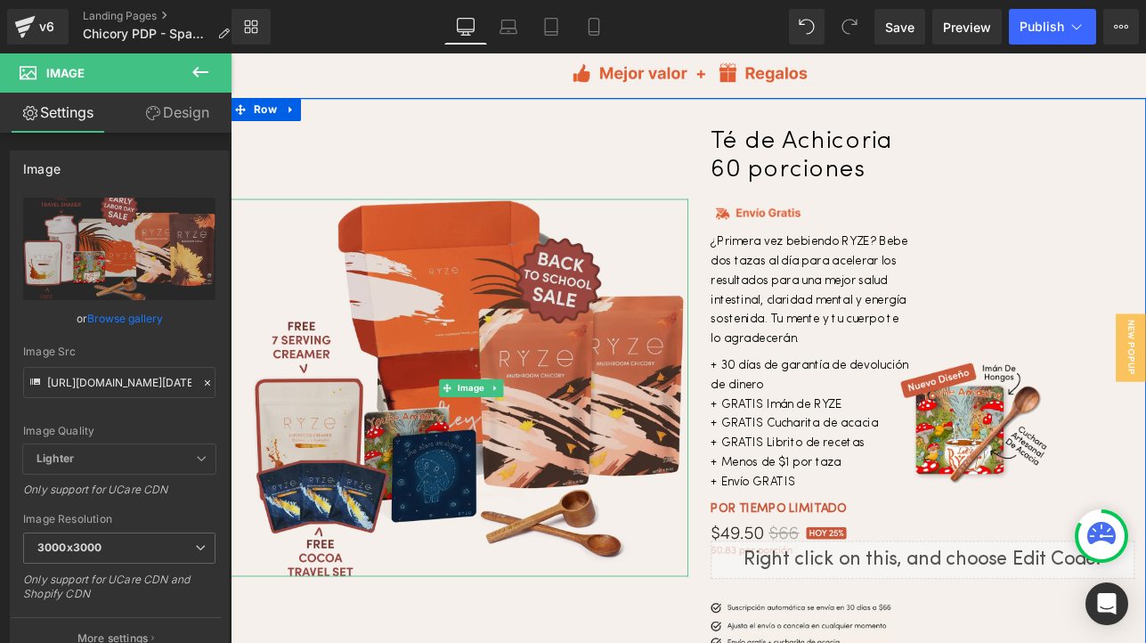
click at [509, 390] on img at bounding box center [513, 446] width 512 height 444
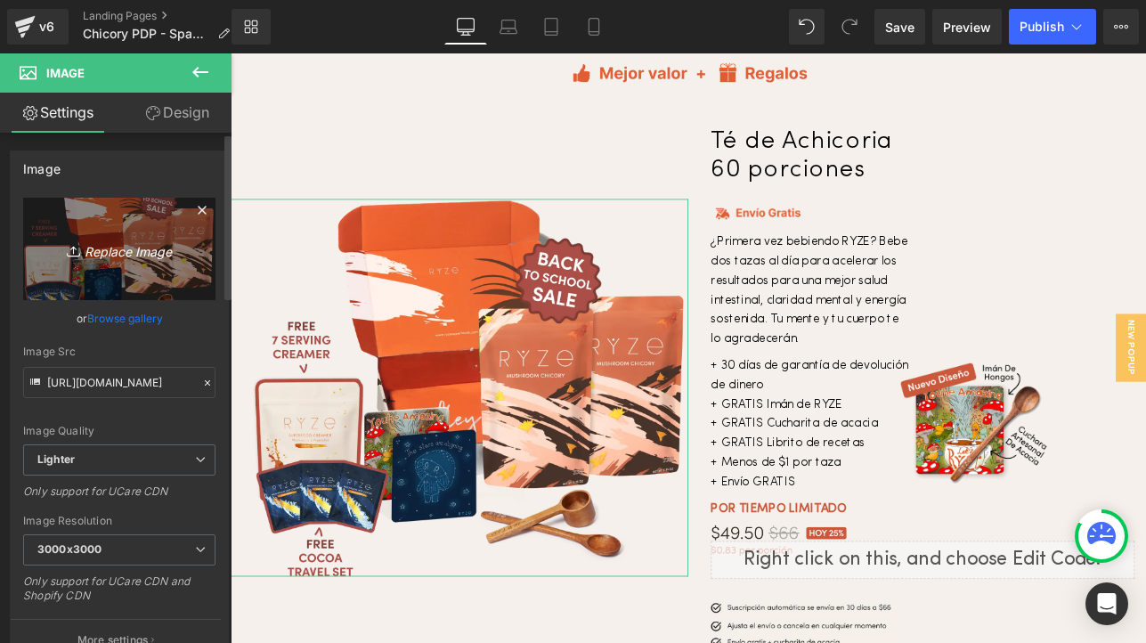
click at [128, 257] on icon "Replace Image" at bounding box center [119, 249] width 143 height 22
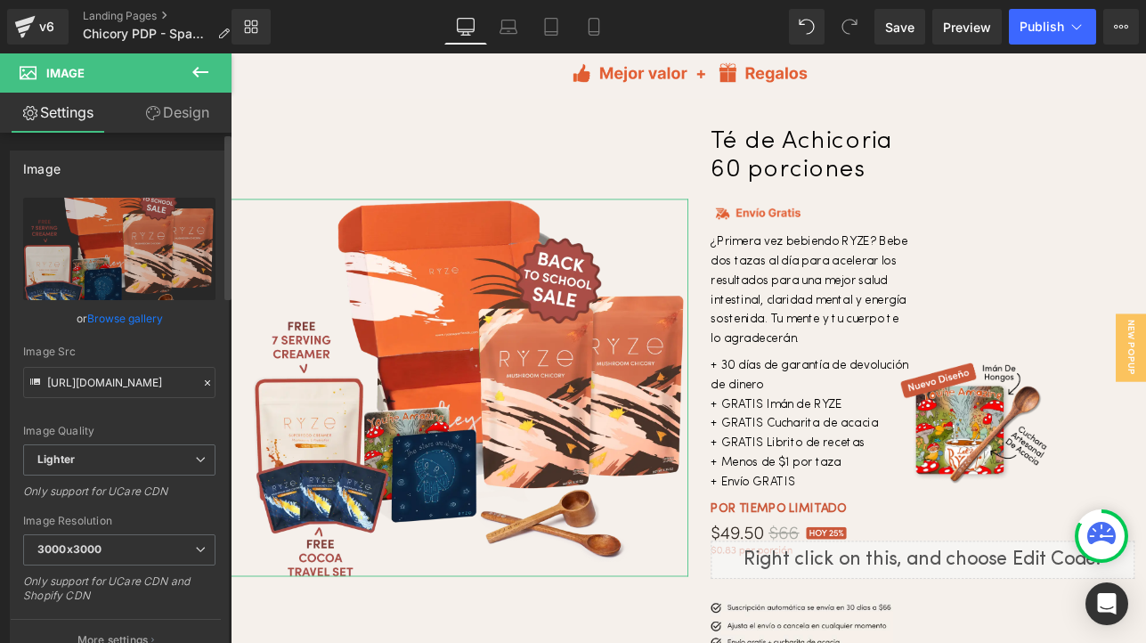
click at [205, 380] on icon at bounding box center [207, 382] width 5 height 5
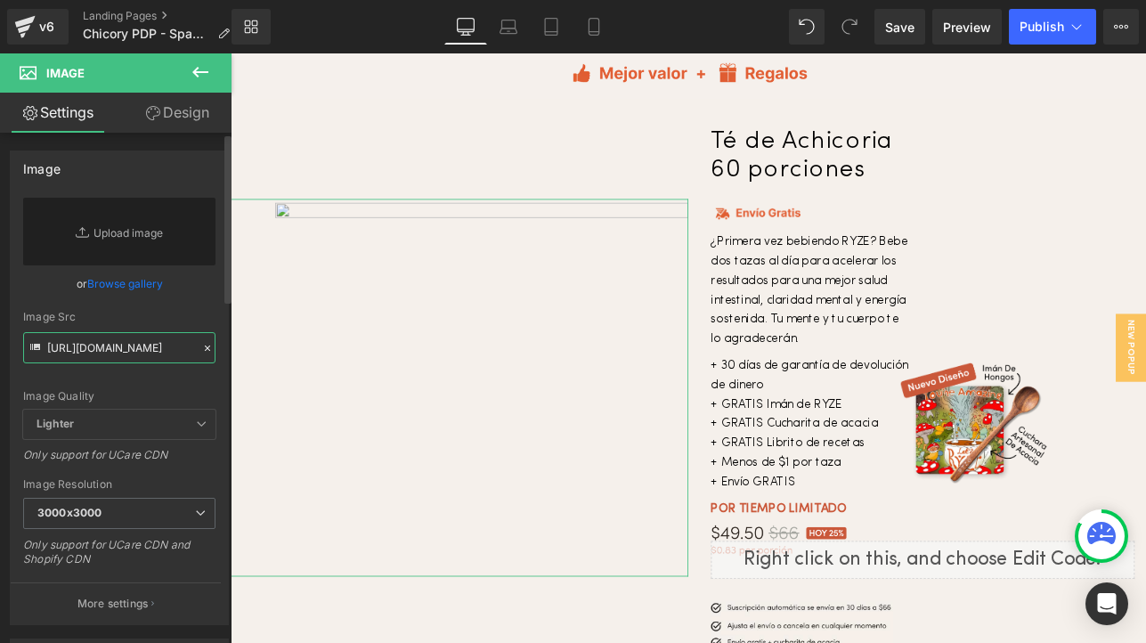
click at [118, 356] on input "https://ucarecdn.com/9cb5484f-0448-4aa4-bc86-736fc4634d5c/-/format/auto/-/previ…" at bounding box center [119, 347] width 192 height 31
paste input "https://cdn.shopify.com/s/files/1/0247/8597/7449/files/Chicory.early.labor.day.…"
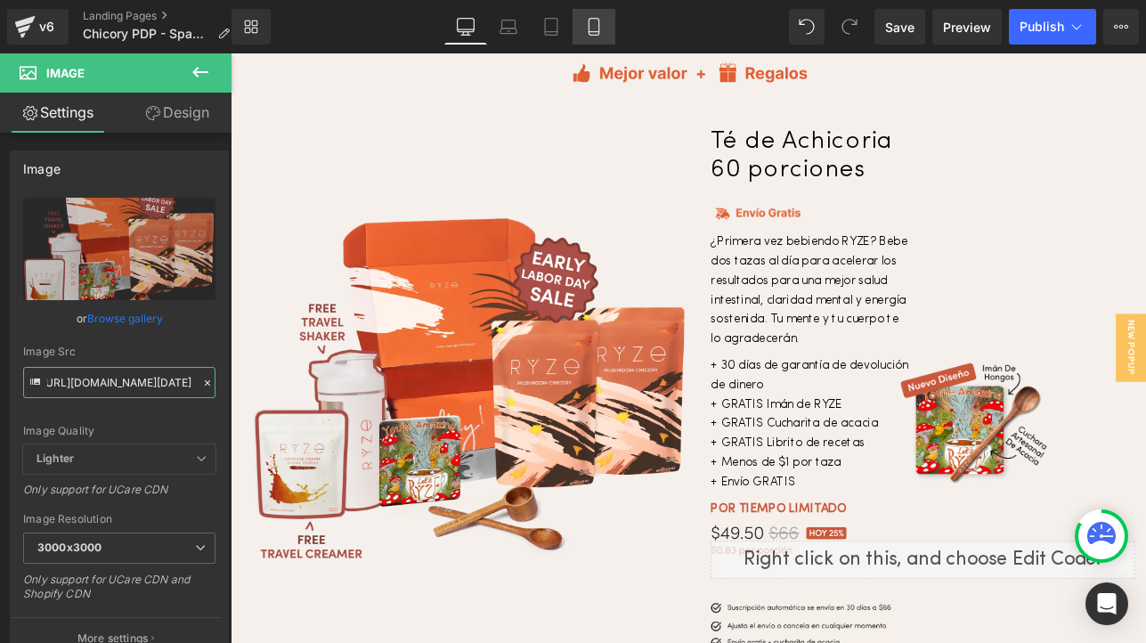
type input "https://cdn.shopify.com/s/files/1/0247/8597/7449/files/Chicory.early.labor.day.…"
click at [590, 34] on icon at bounding box center [594, 27] width 10 height 17
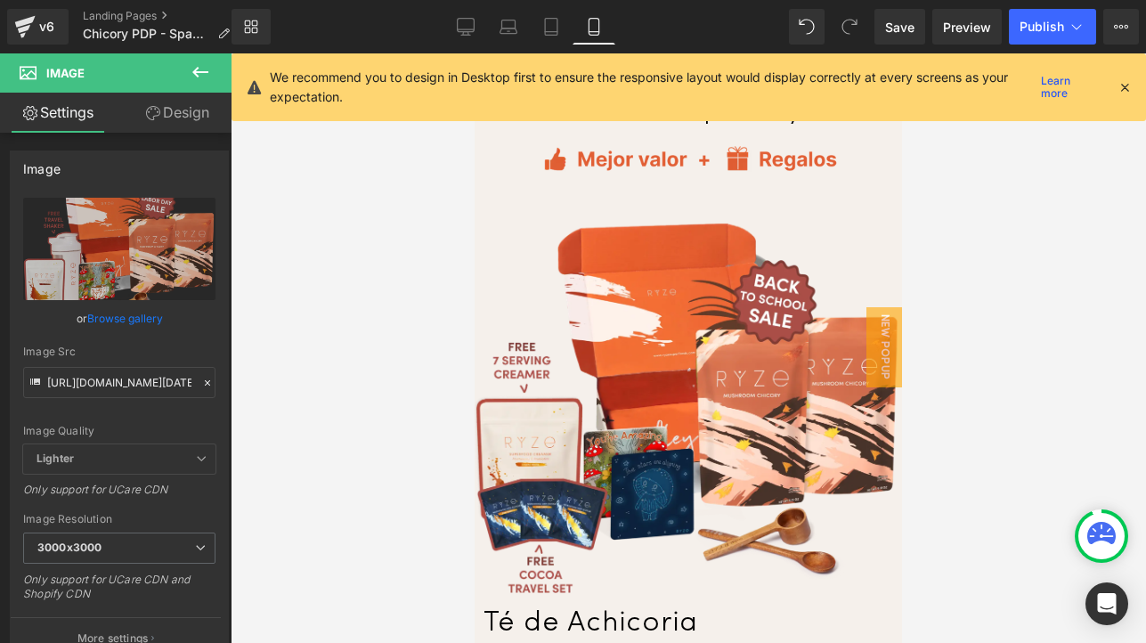
scroll to position [5046, 0]
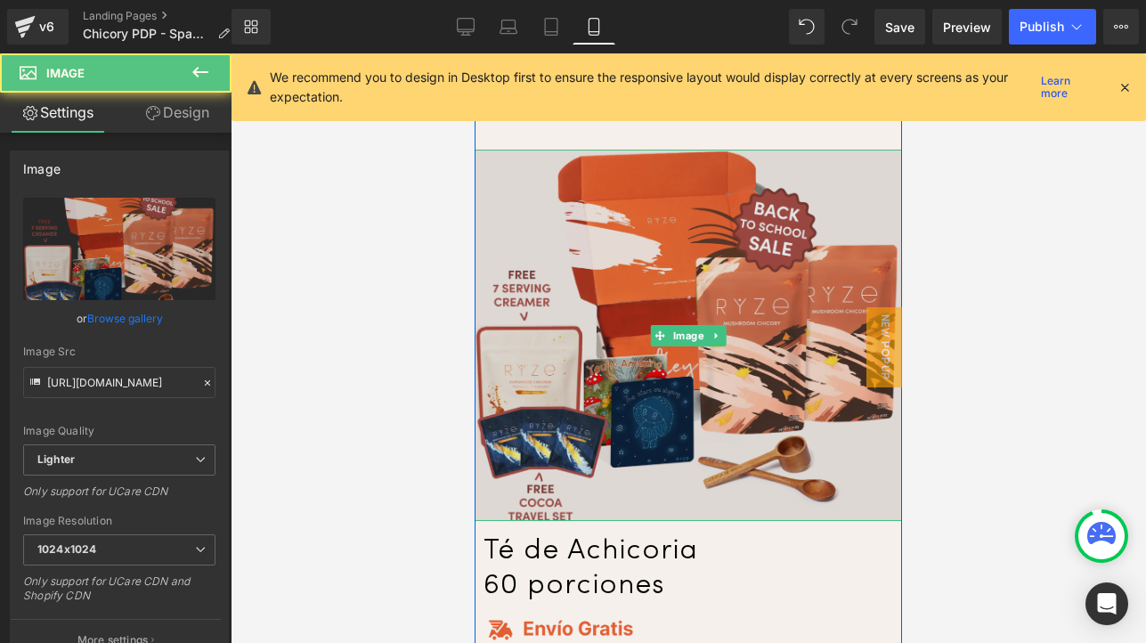
click at [655, 272] on img at bounding box center [689, 335] width 428 height 371
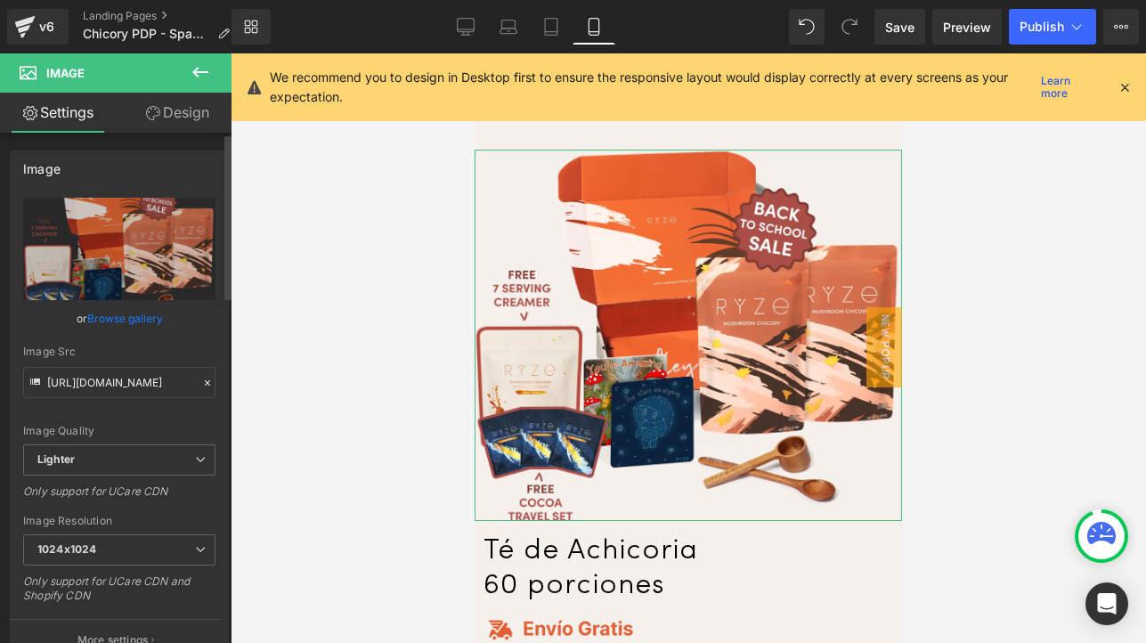
click at [122, 322] on link "Browse gallery" at bounding box center [125, 318] width 76 height 31
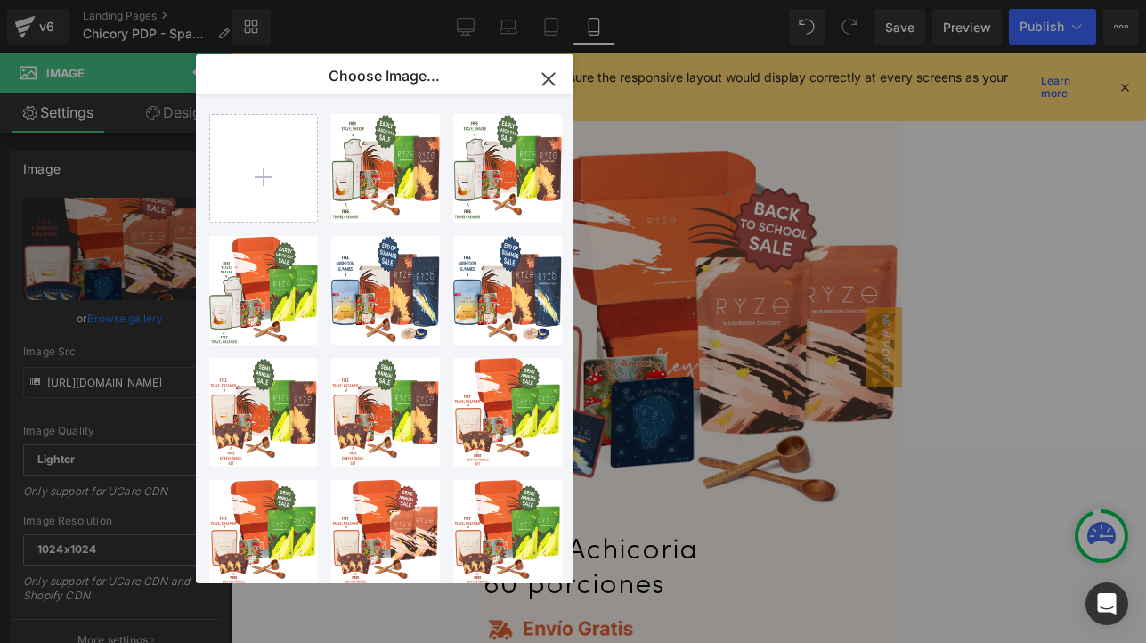
click at [557, 75] on icon "button" at bounding box center [548, 79] width 29 height 29
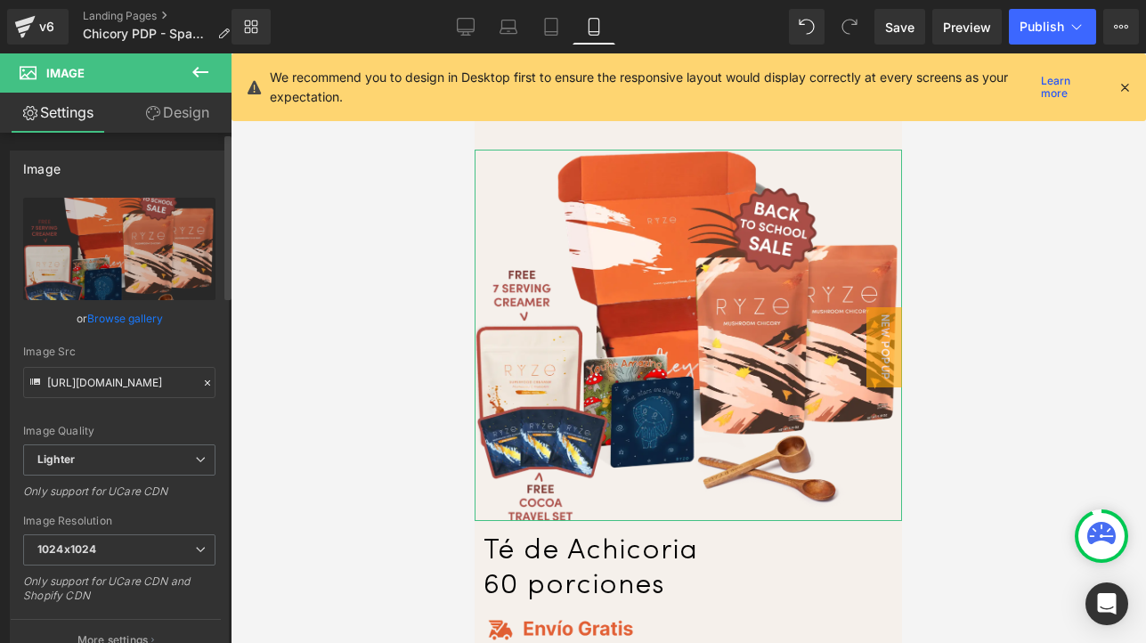
click at [205, 382] on icon at bounding box center [207, 383] width 12 height 12
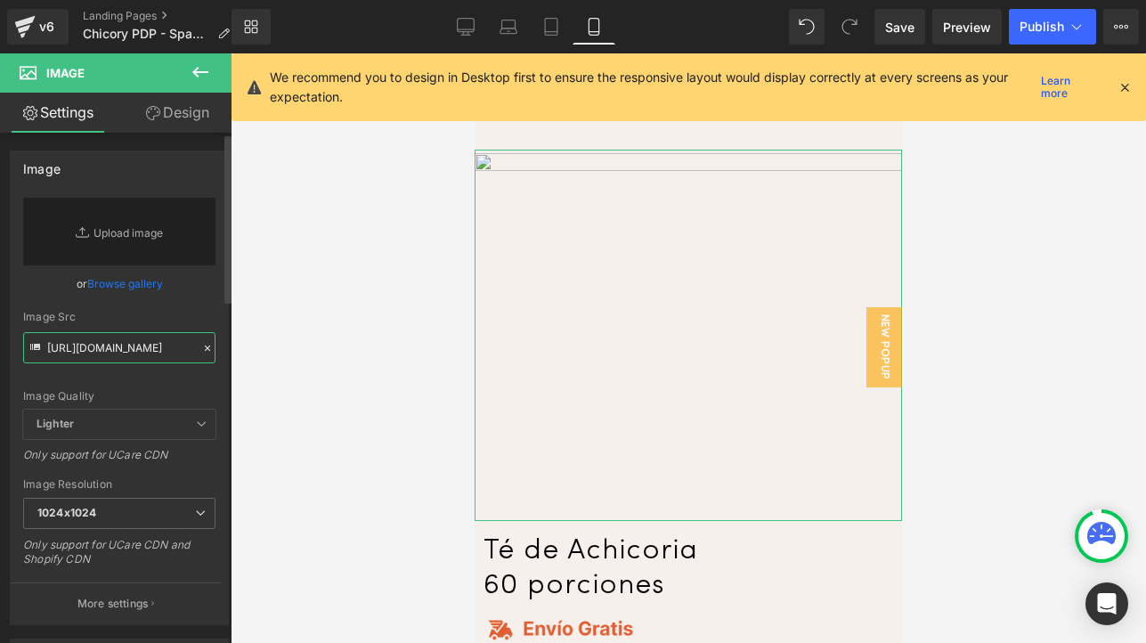
click at [126, 348] on input "https://ucarecdn.com/9cb5484f-0448-4aa4-bc86-736fc4634d5c/-/format/auto/-/previ…" at bounding box center [119, 347] width 192 height 31
paste input "https://cdn.shopify.com/s/files/1/0247/8597/7449/files/Chicory.early.labor.day.…"
type input "https://cdn.shopify.com/s/files/1/0247/8597/7449/files/Chicory.early.labor.day.…"
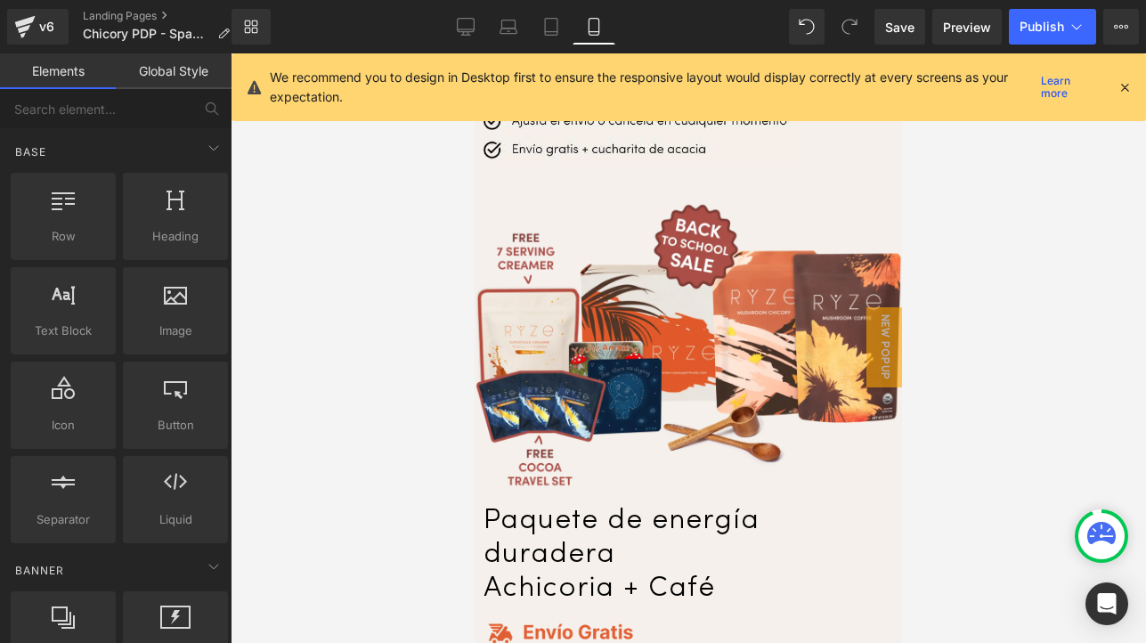
scroll to position [0, 0]
click at [370, 357] on div at bounding box center [689, 348] width 916 height 590
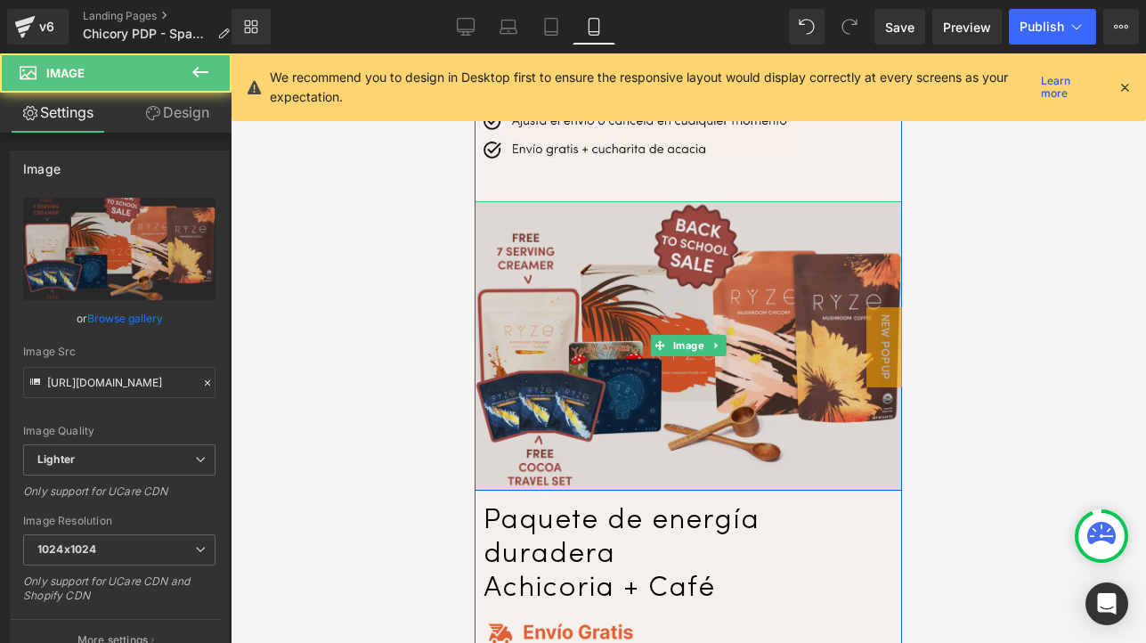
click at [584, 331] on img at bounding box center [689, 345] width 428 height 289
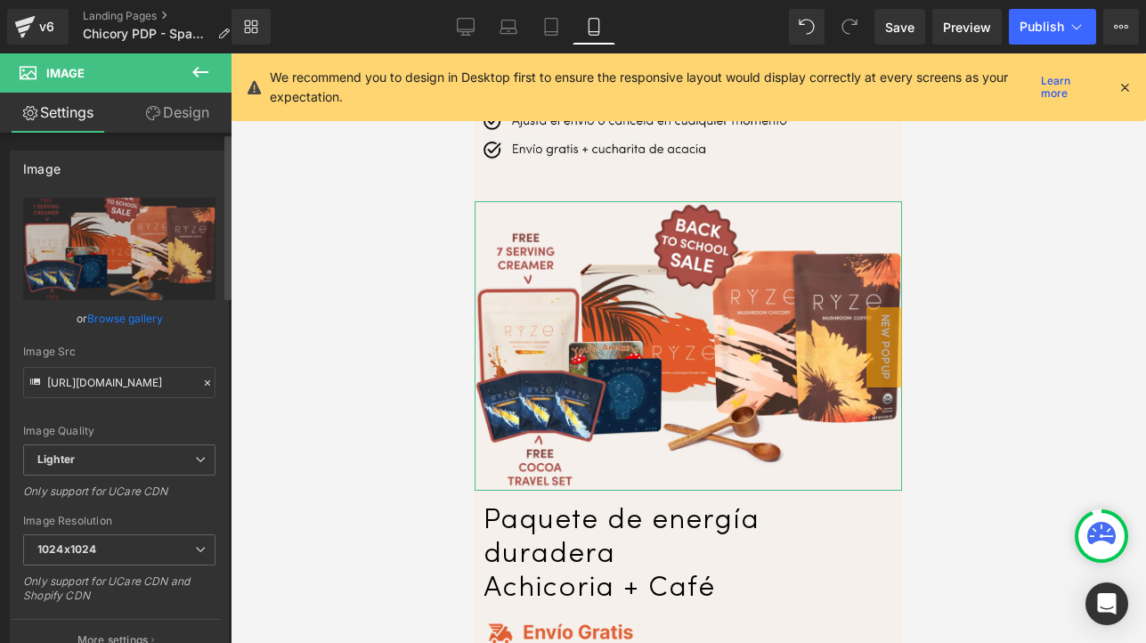
click at [113, 321] on link "Browse gallery" at bounding box center [125, 318] width 76 height 31
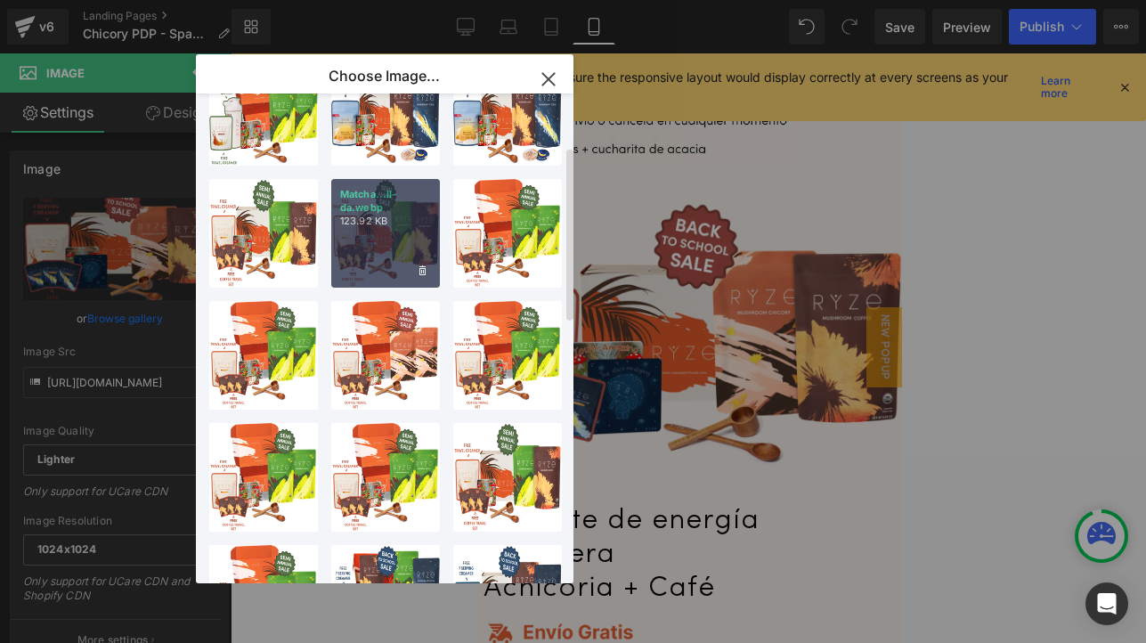
scroll to position [214, 0]
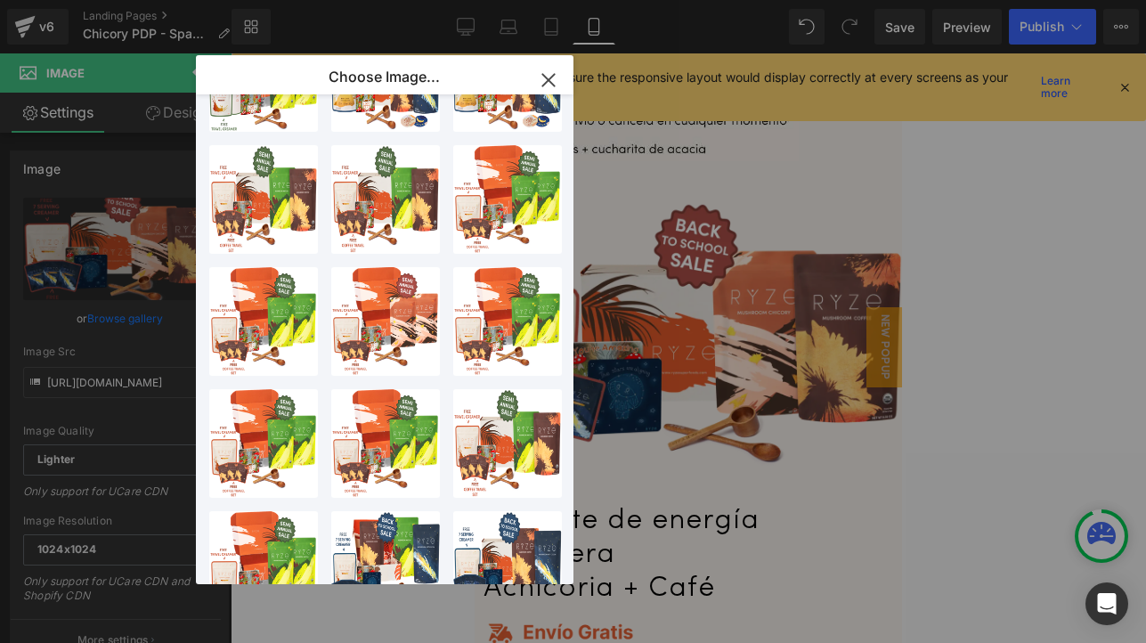
click at [551, 85] on icon "button" at bounding box center [548, 80] width 29 height 29
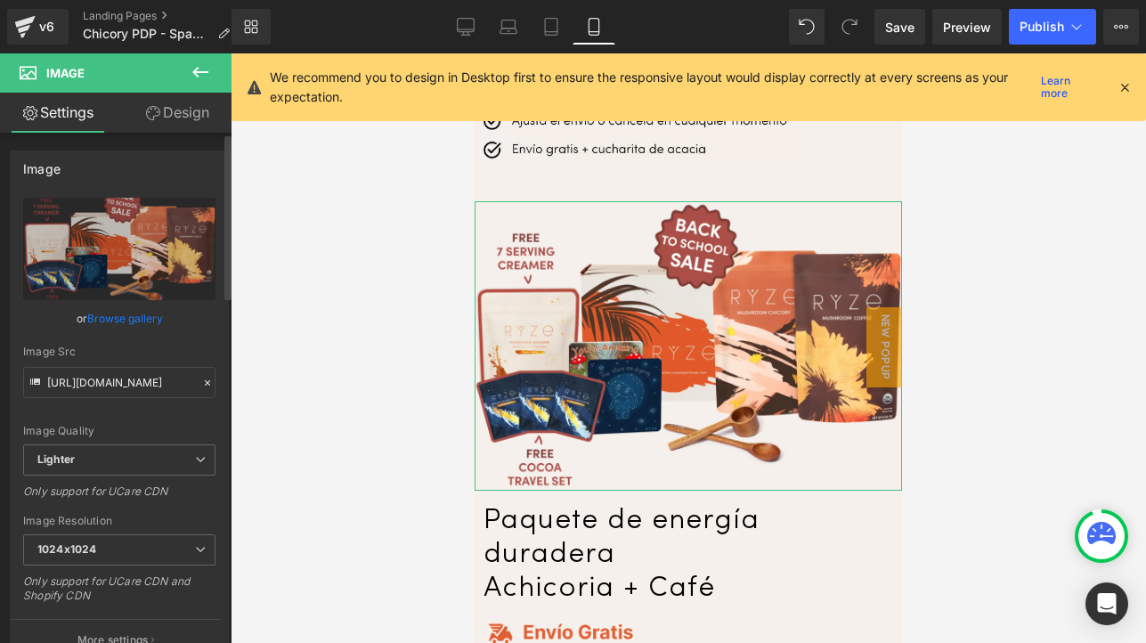
click at [201, 387] on icon at bounding box center [207, 383] width 12 height 12
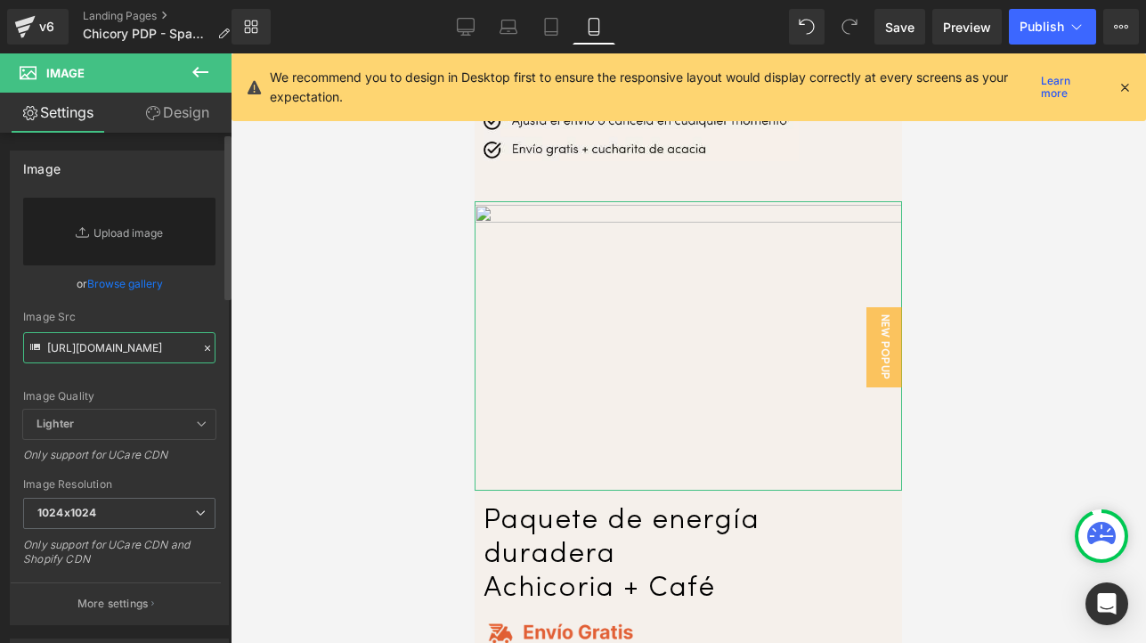
click at [135, 343] on input "https://ucarecdn.com/1df85153-5666-4fd1-af7a-96835af7a0b7/-/format/auto/-/previ…" at bounding box center [119, 347] width 192 height 31
paste input "https://cdn.shopify.com/s/files/1/0247/8597/7449/files/Chicory.early.labor.day.…"
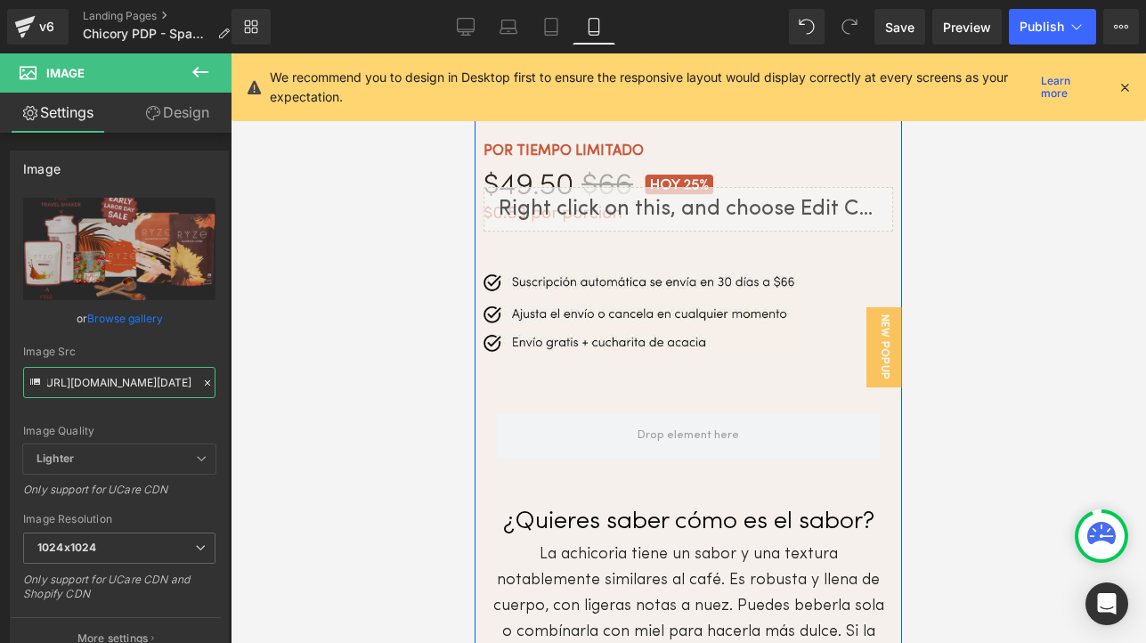
scroll to position [6931, 0]
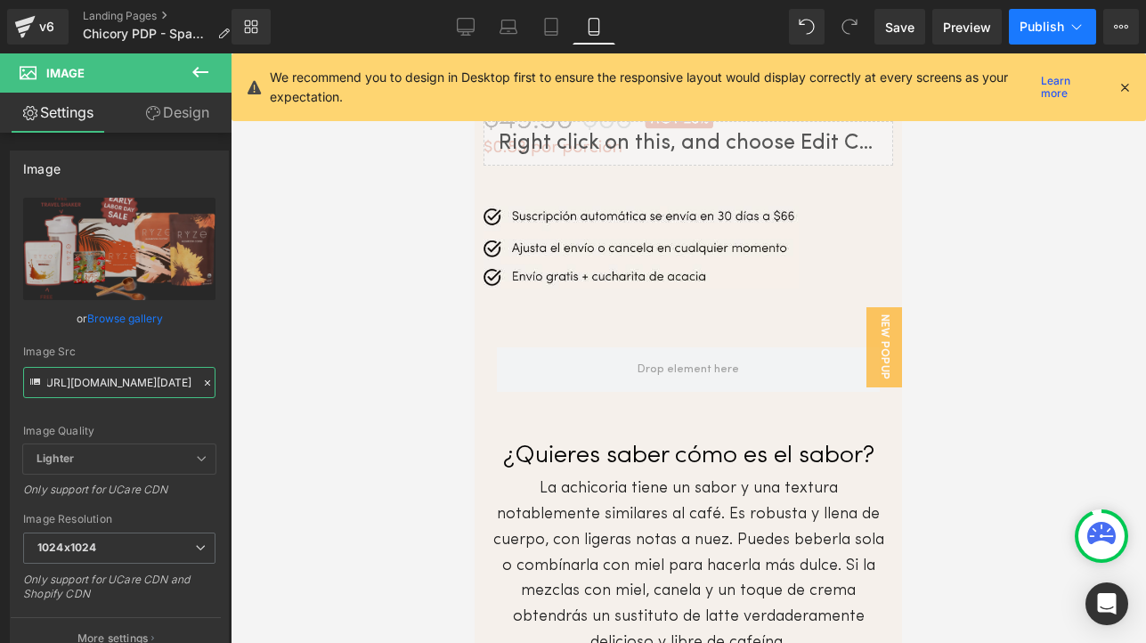
type input "https://cdn.shopify.com/s/files/1/0247/8597/7449/files/Chicory.early.labor.day.…"
click at [1043, 21] on span "Publish" at bounding box center [1042, 27] width 45 height 14
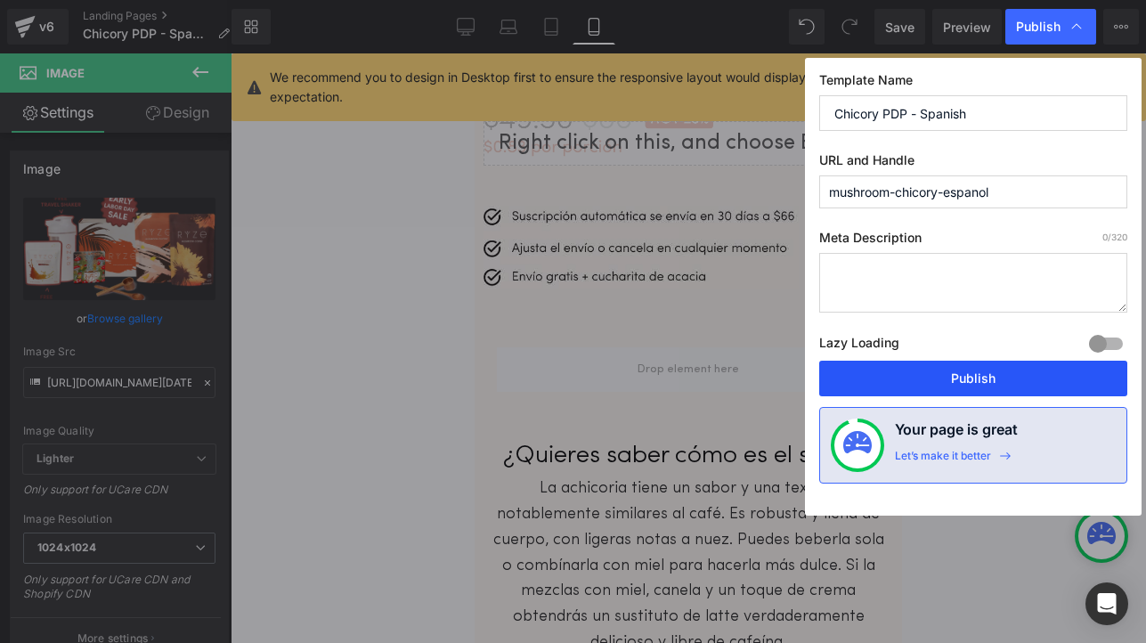
click at [925, 379] on button "Publish" at bounding box center [973, 379] width 308 height 36
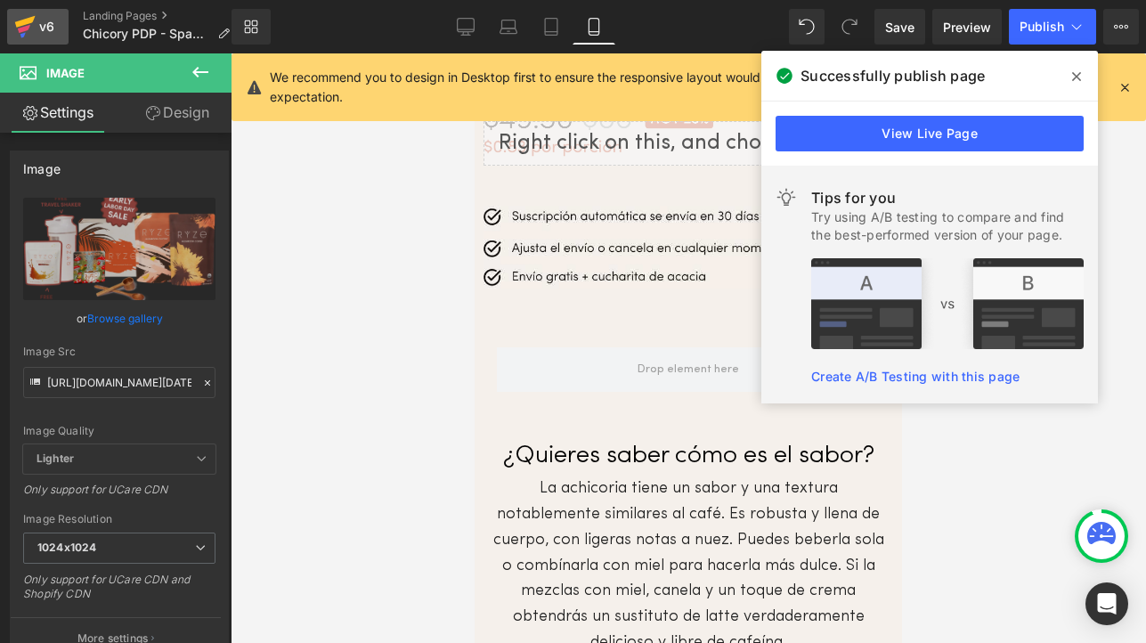
click at [45, 20] on div "v6" at bounding box center [47, 26] width 22 height 23
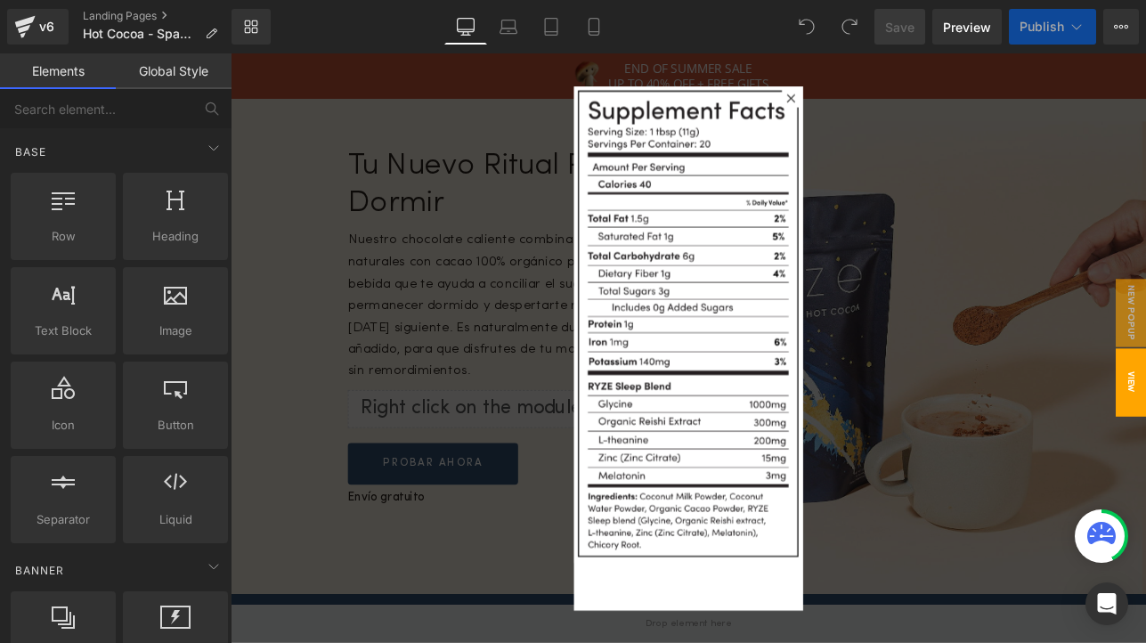
click at [885, 104] on icon at bounding box center [889, 106] width 11 height 11
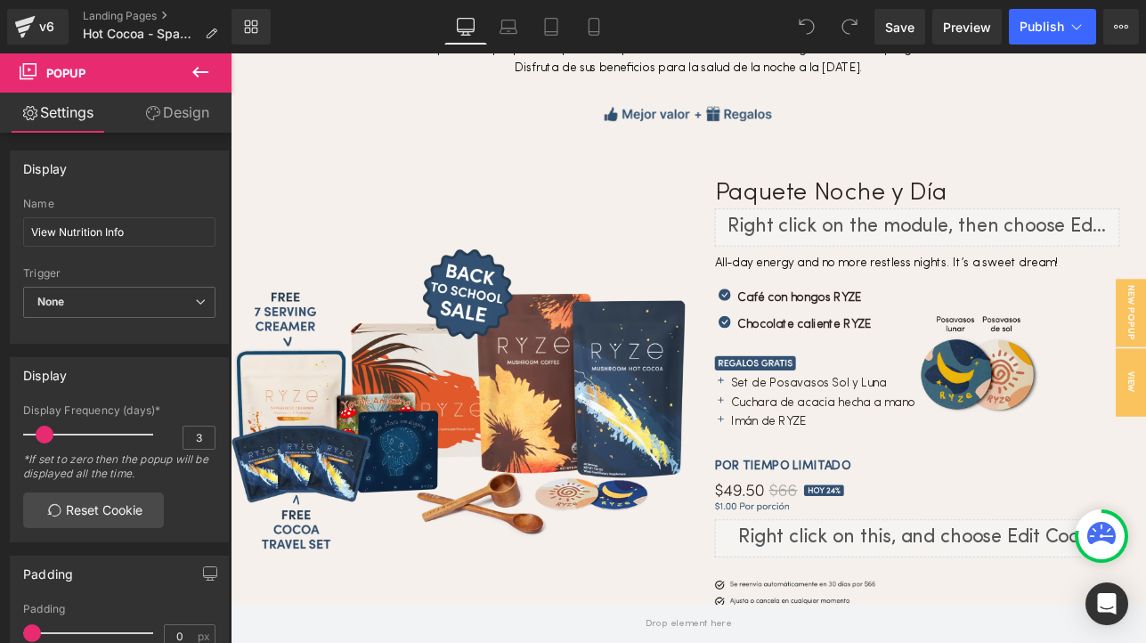
scroll to position [5441, 0]
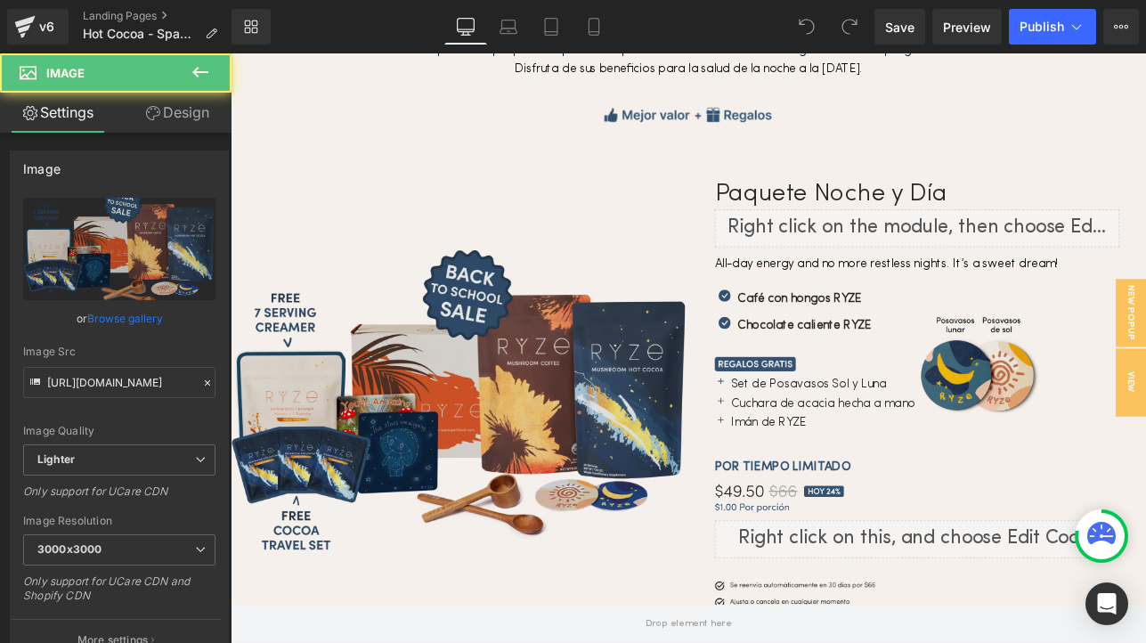
click at [580, 409] on img at bounding box center [500, 463] width 539 height 364
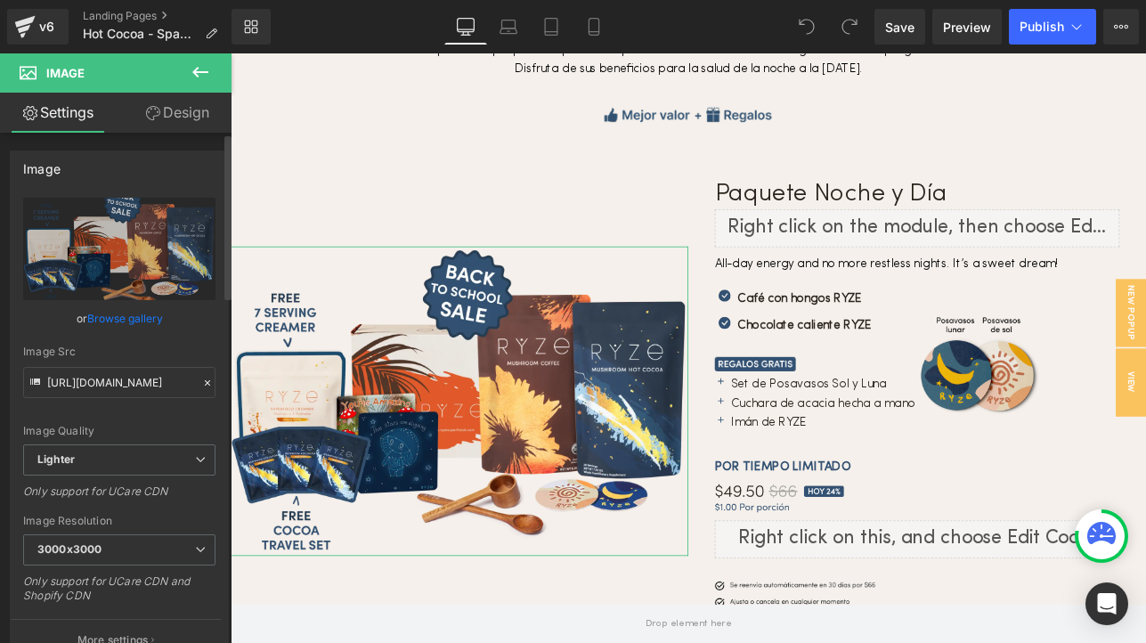
click at [205, 381] on icon at bounding box center [207, 382] width 5 height 5
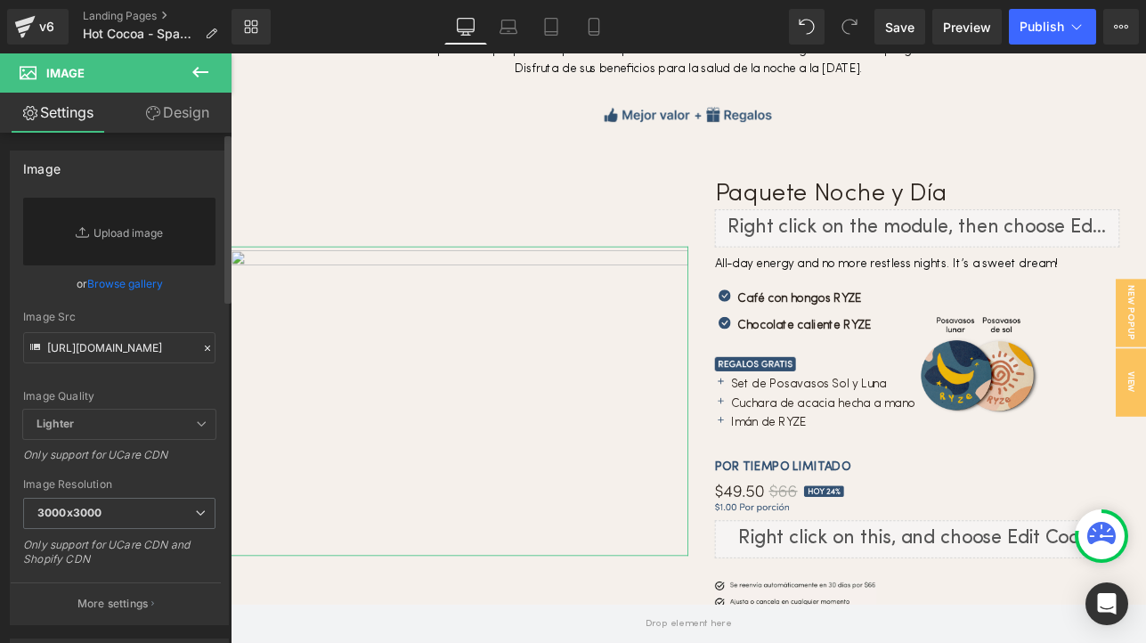
click at [128, 291] on link "Browse gallery" at bounding box center [125, 283] width 76 height 31
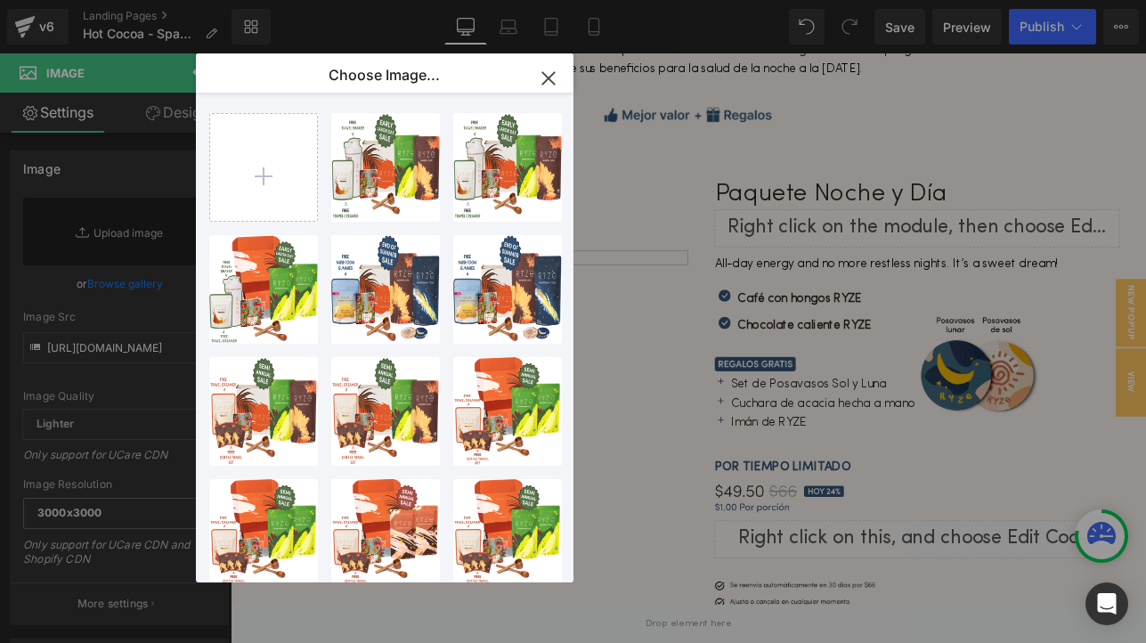
drag, startPoint x: 547, startPoint y: 83, endPoint x: 369, endPoint y: 35, distance: 184.5
click at [547, 83] on icon "button" at bounding box center [548, 78] width 29 height 29
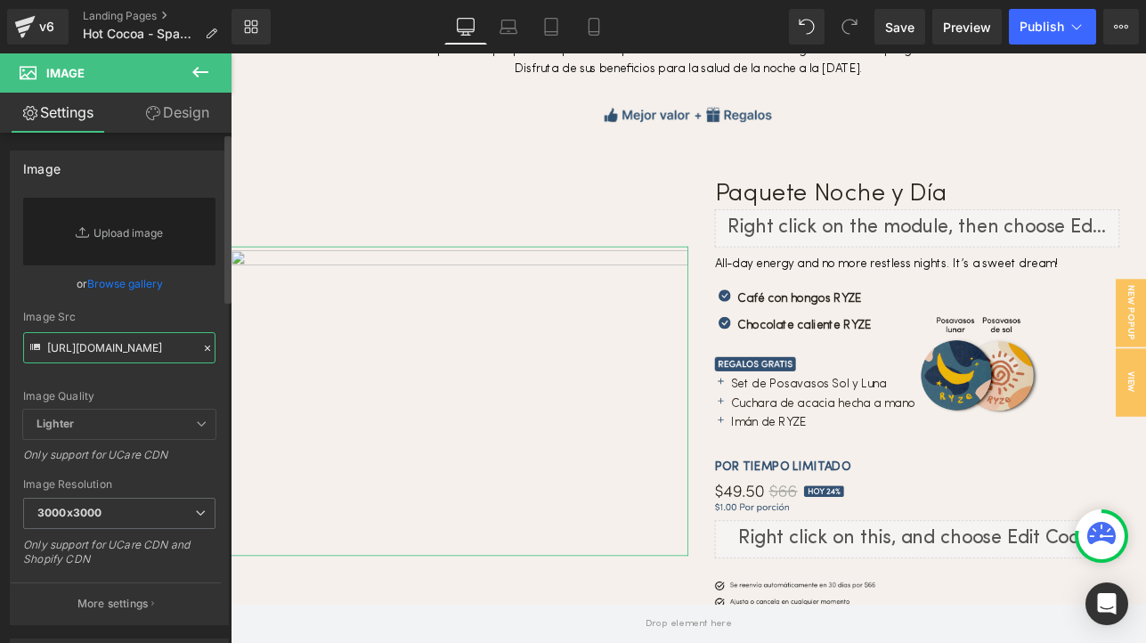
click at [81, 354] on input "[URL][DOMAIN_NAME]" at bounding box center [119, 347] width 192 height 31
paste input "[URL][DOMAIN_NAME][DATE]"
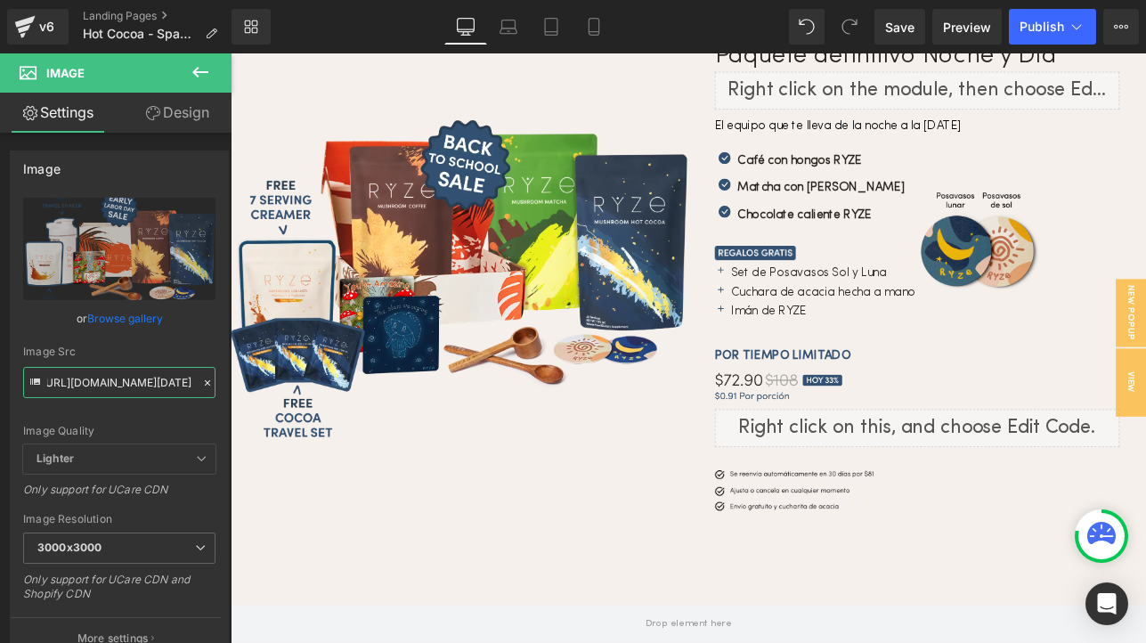
scroll to position [6235, 0]
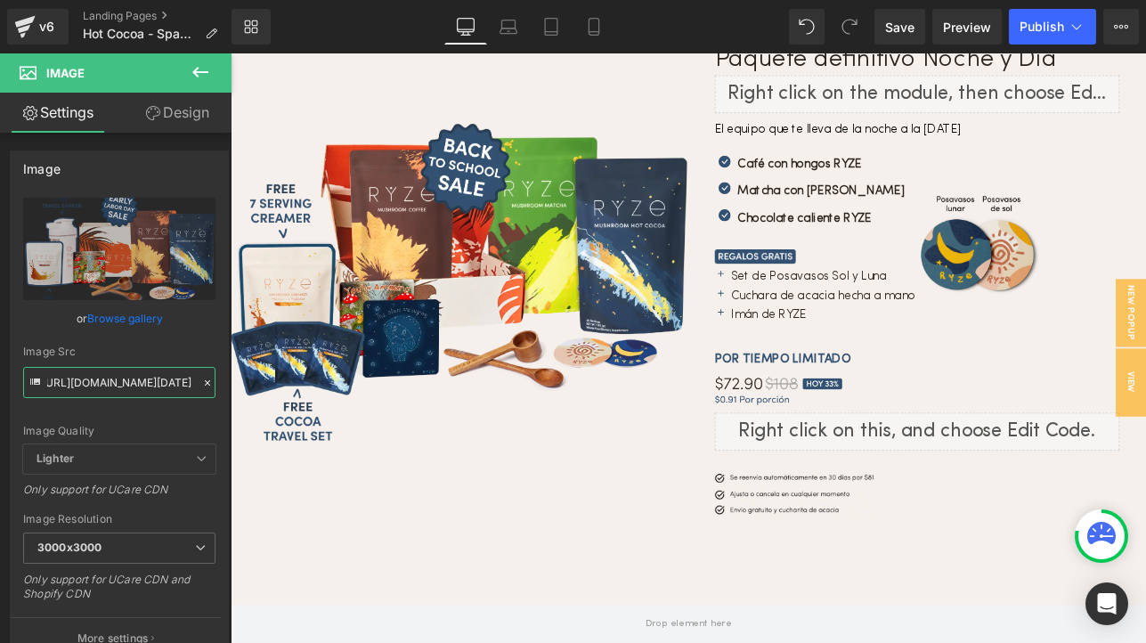
type input "[URL][DOMAIN_NAME][DATE]"
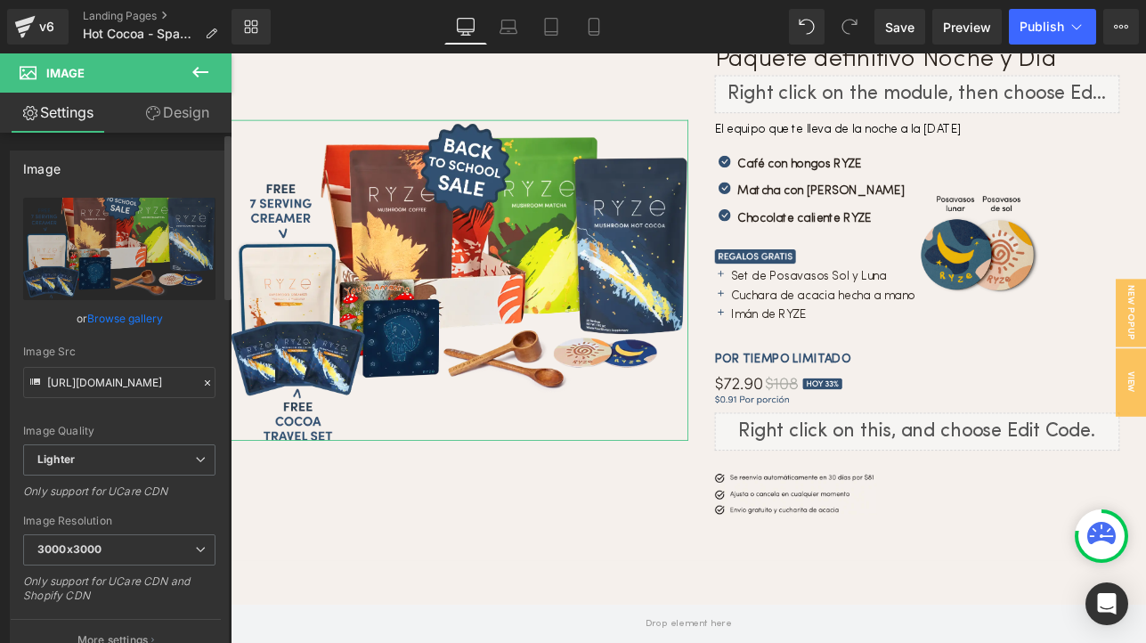
click at [205, 383] on icon at bounding box center [207, 382] width 5 height 5
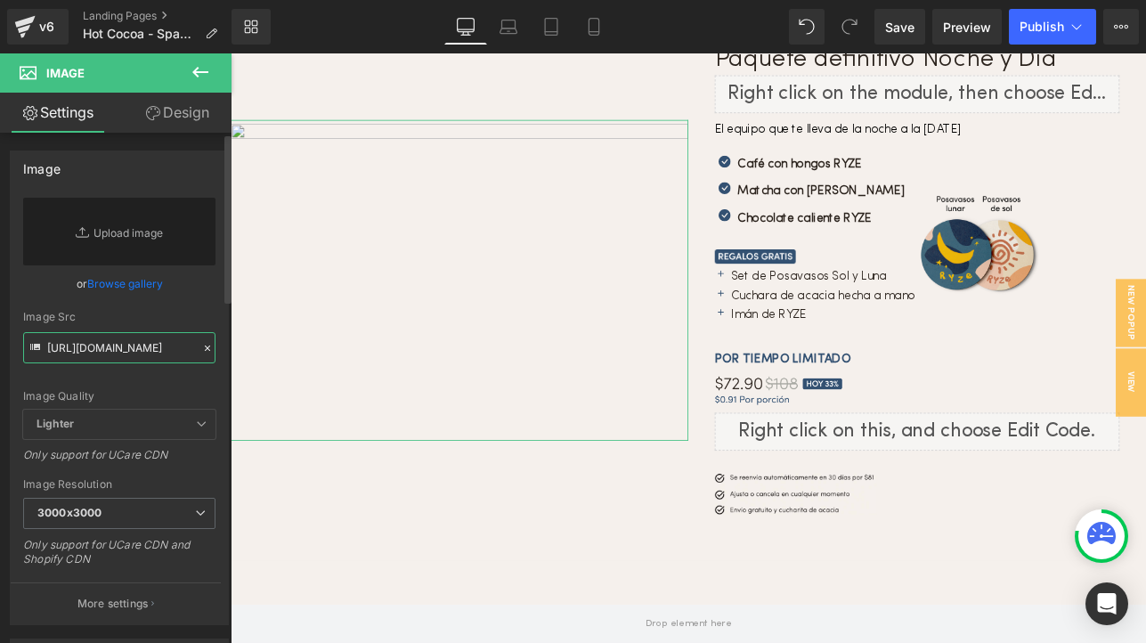
click at [126, 352] on input "[URL][DOMAIN_NAME]" at bounding box center [119, 347] width 192 height 31
paste input "[URL][DOMAIN_NAME][DATE]"
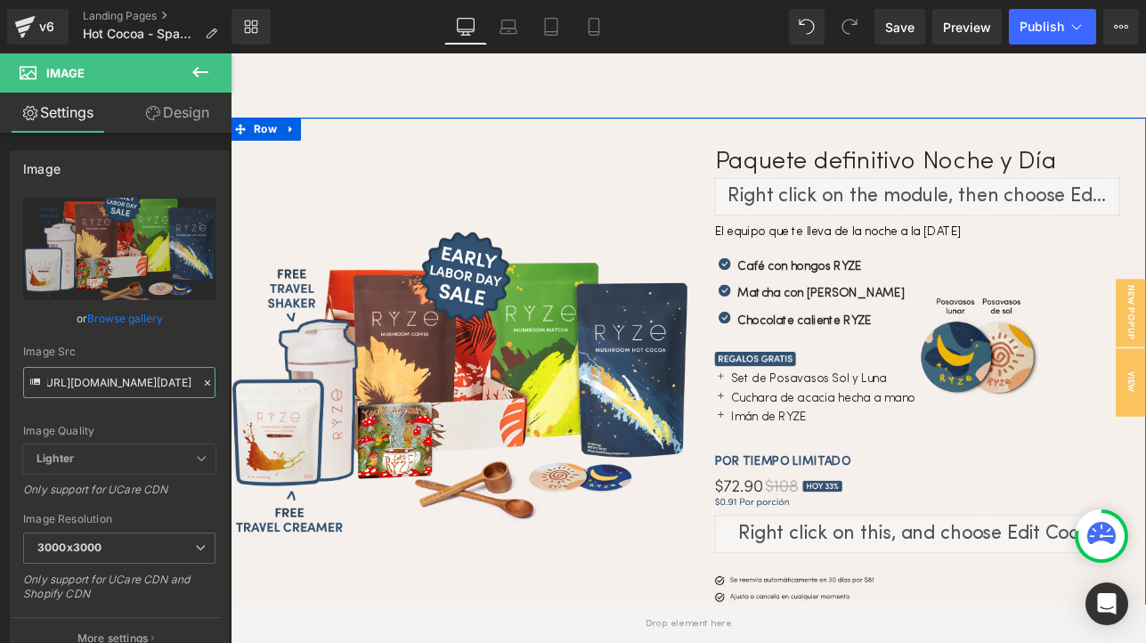
scroll to position [6112, 0]
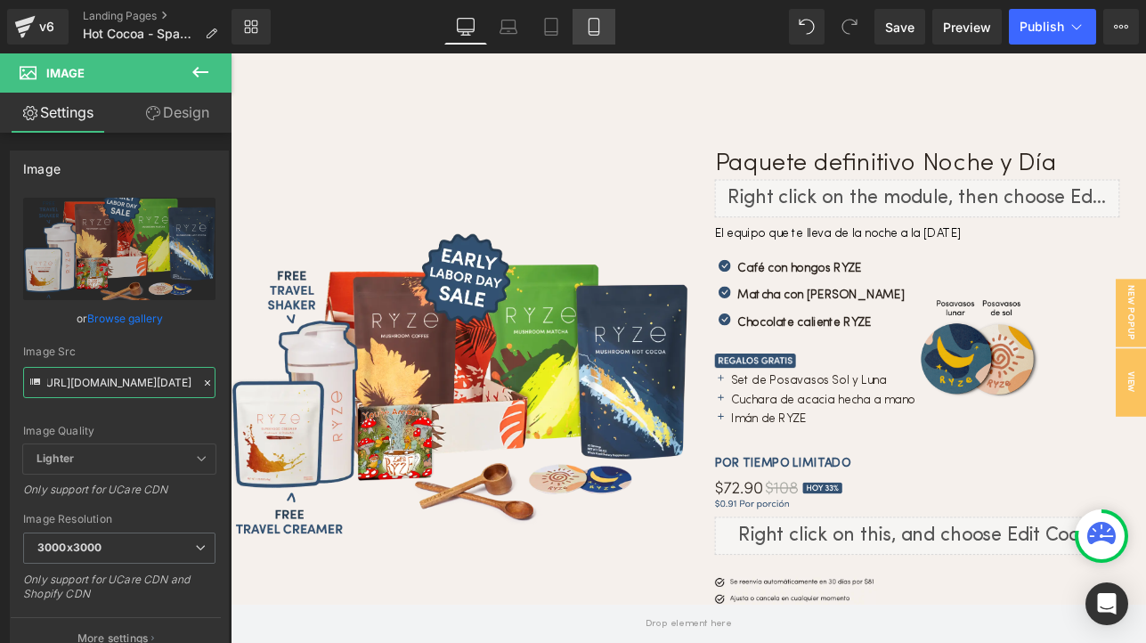
type input "[URL][DOMAIN_NAME][DATE]"
click at [599, 29] on icon at bounding box center [594, 27] width 10 height 17
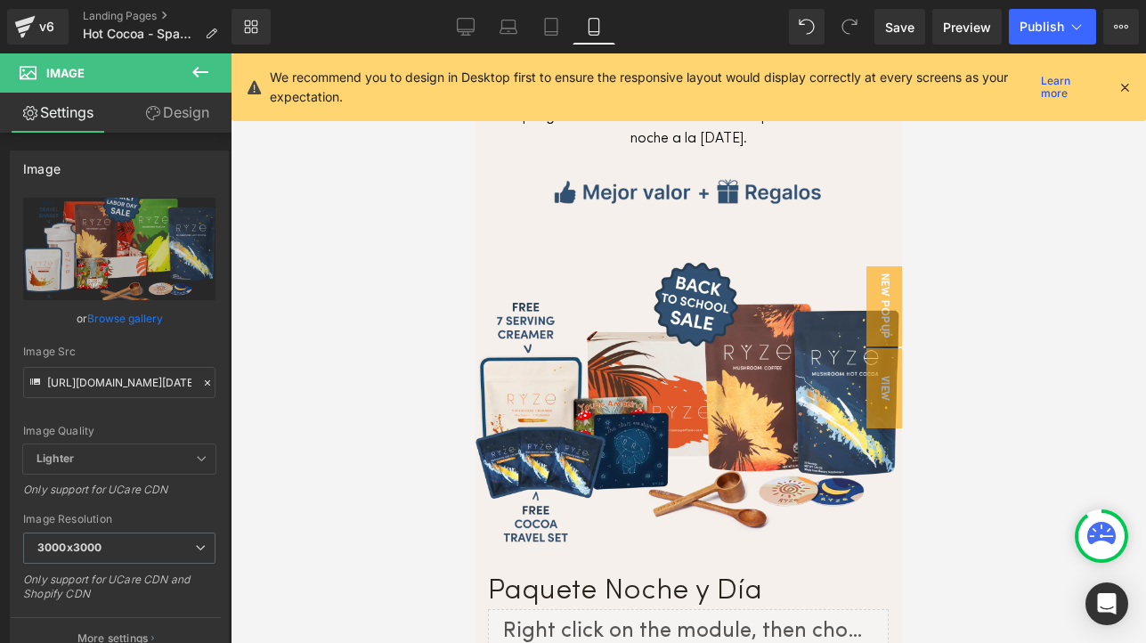
scroll to position [4744, 0]
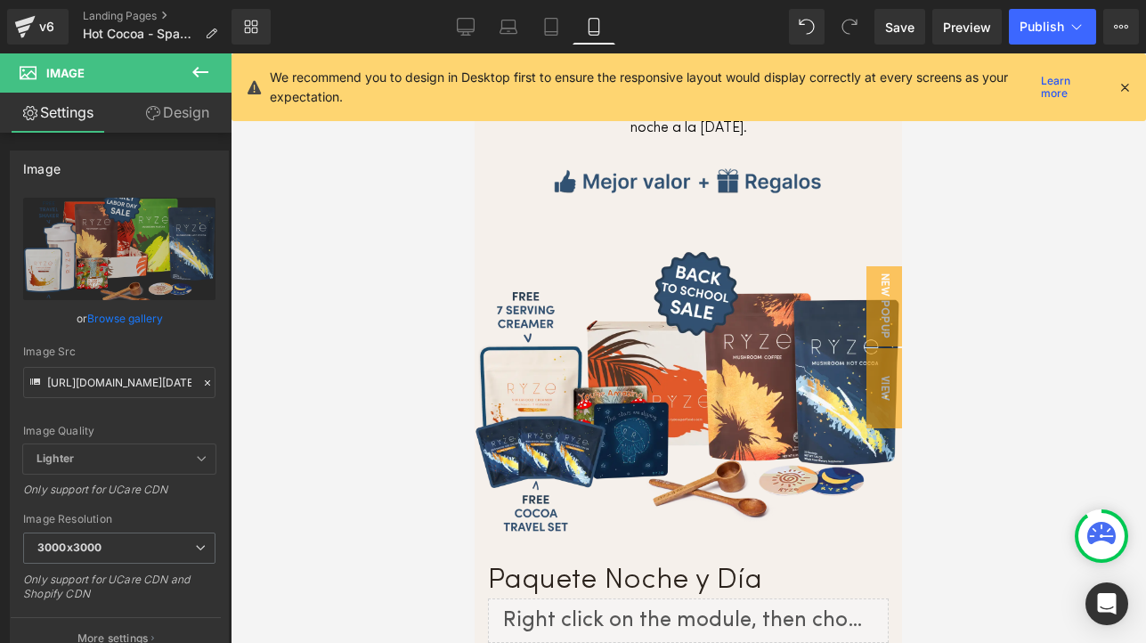
click at [631, 324] on img at bounding box center [689, 392] width 428 height 289
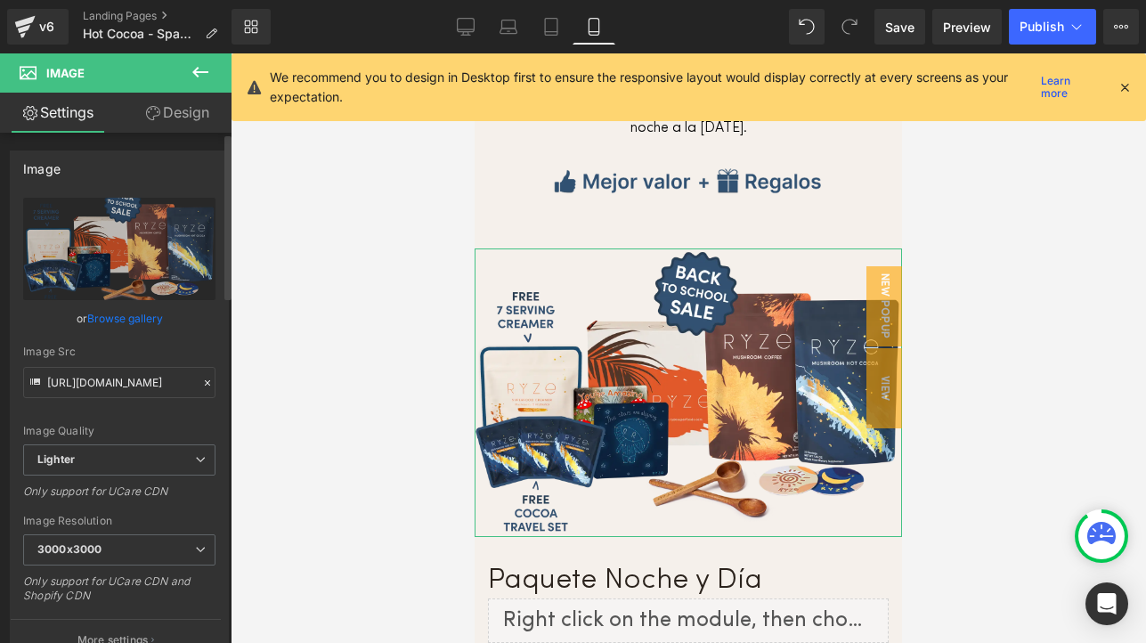
click at [126, 325] on link "Browse gallery" at bounding box center [125, 318] width 76 height 31
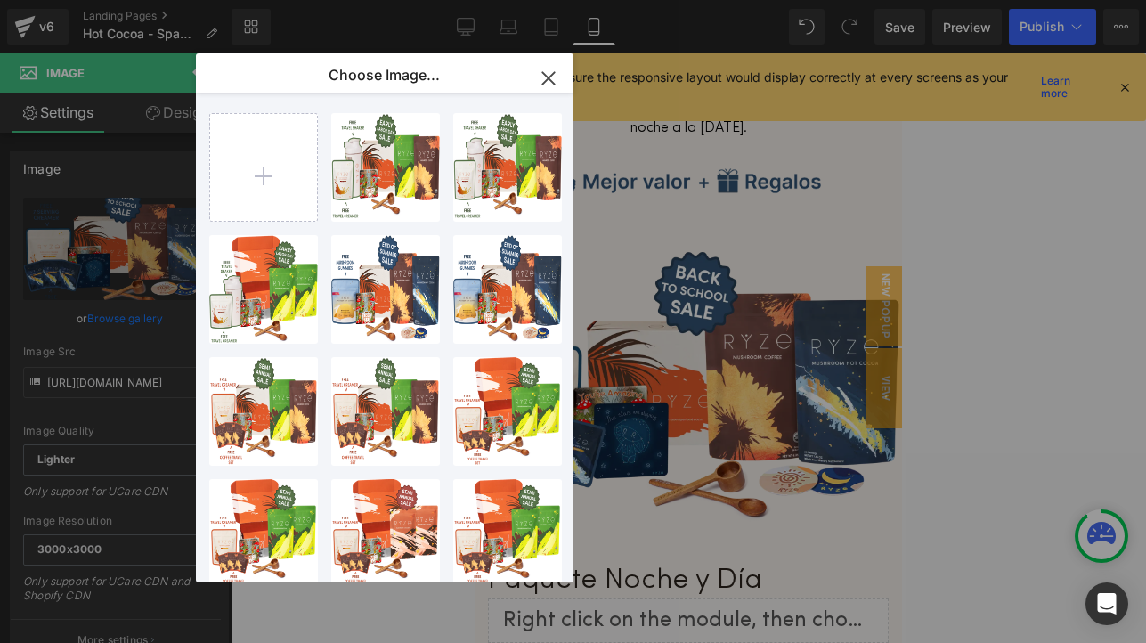
click at [551, 85] on icon "button" at bounding box center [548, 78] width 29 height 29
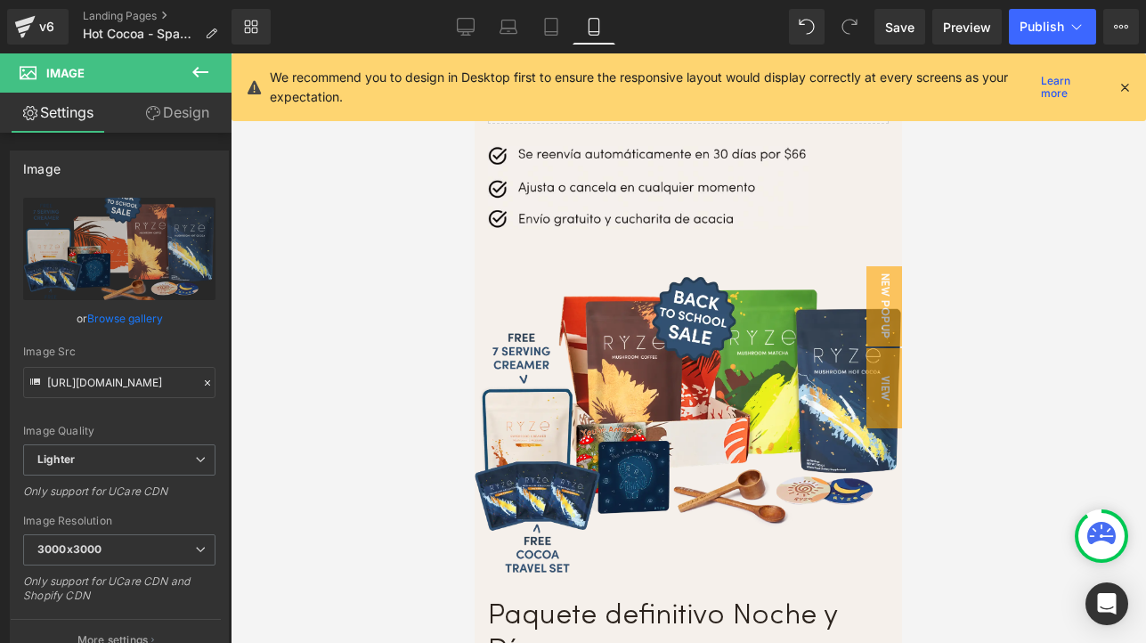
scroll to position [5644, 0]
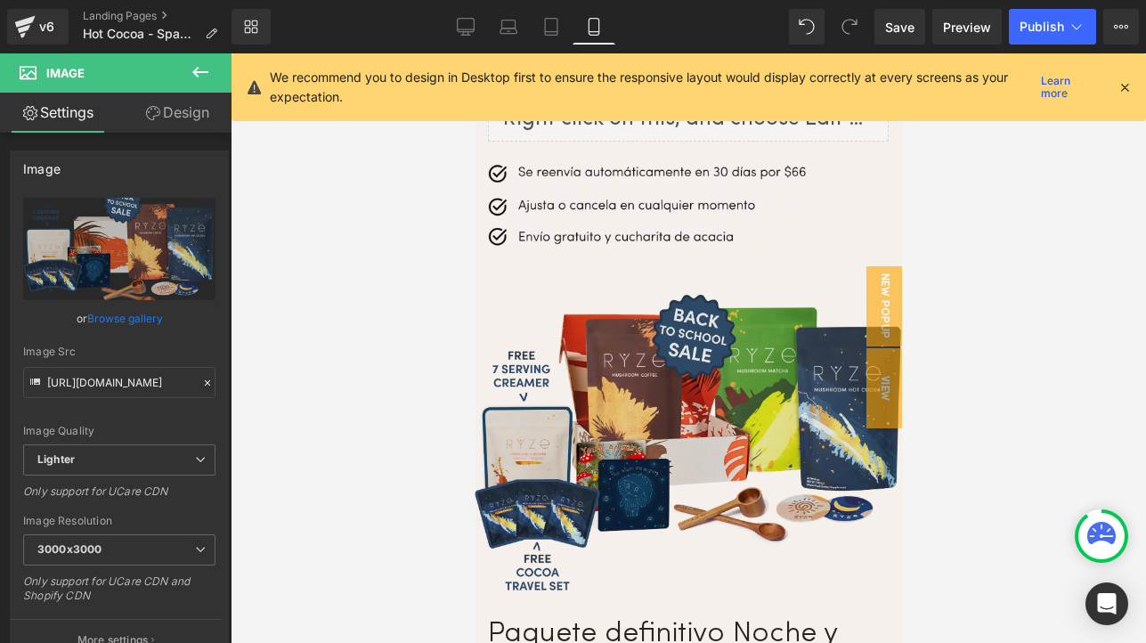
click at [669, 311] on img at bounding box center [689, 440] width 428 height 299
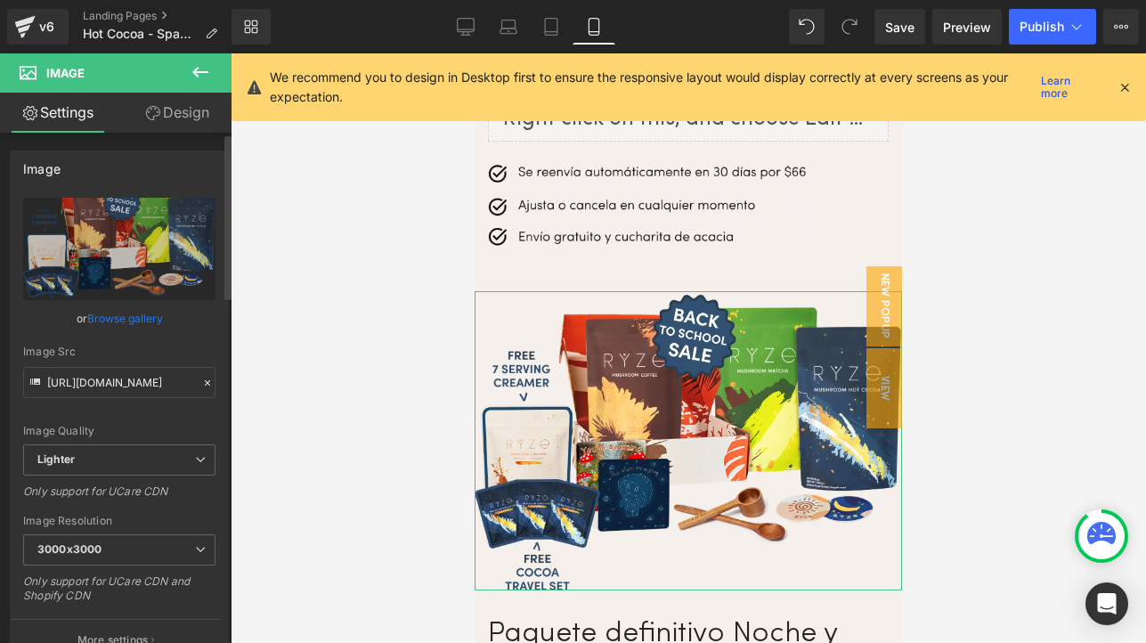
click at [201, 384] on icon at bounding box center [207, 383] width 12 height 12
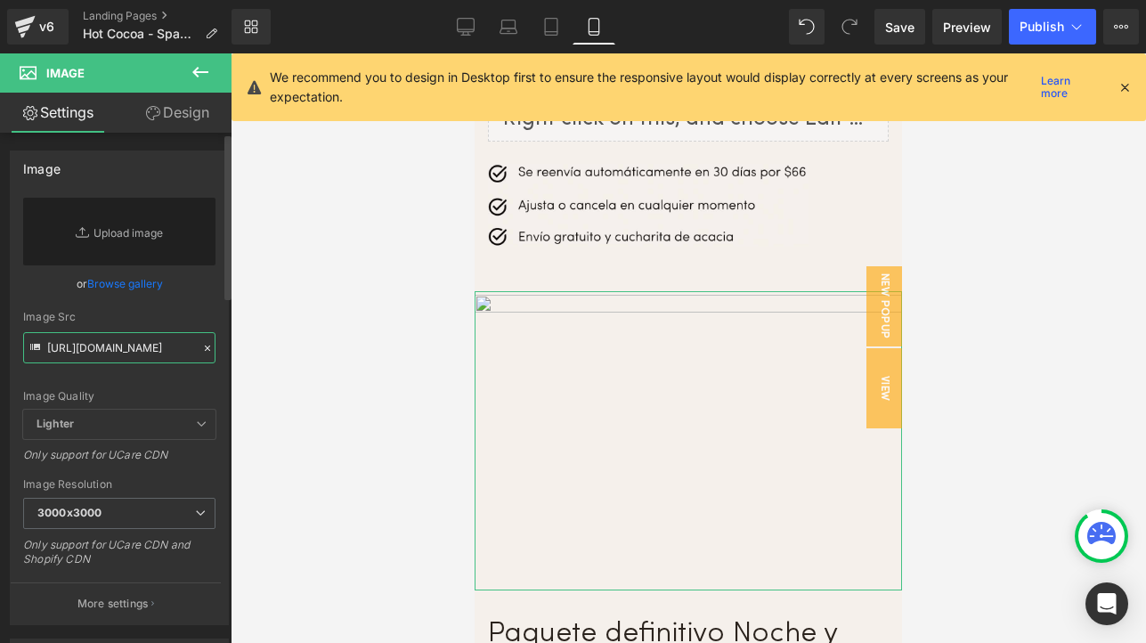
click at [132, 345] on input "[URL][DOMAIN_NAME]" at bounding box center [119, 347] width 192 height 31
paste input "[URL][DOMAIN_NAME][DATE]"
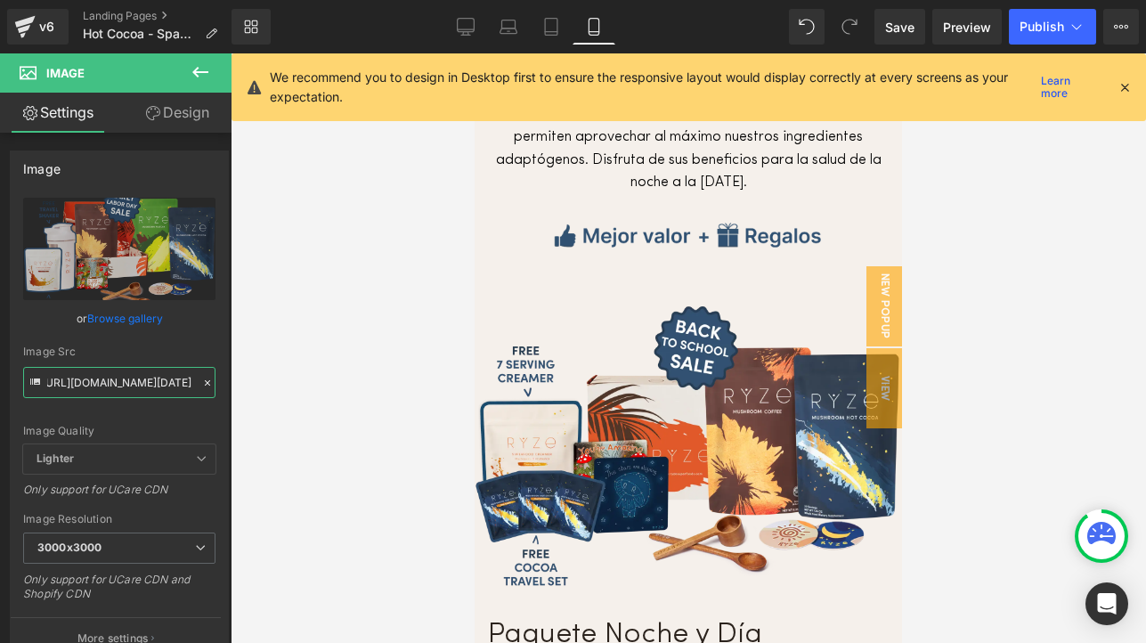
scroll to position [4659, 0]
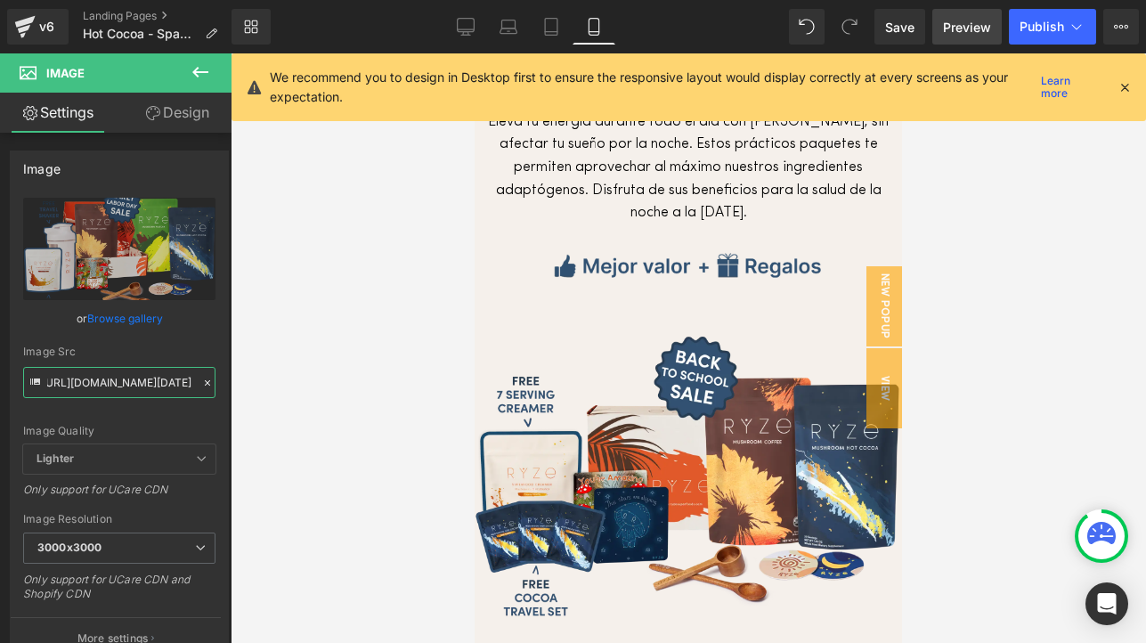
type input "[URL][DOMAIN_NAME][DATE]"
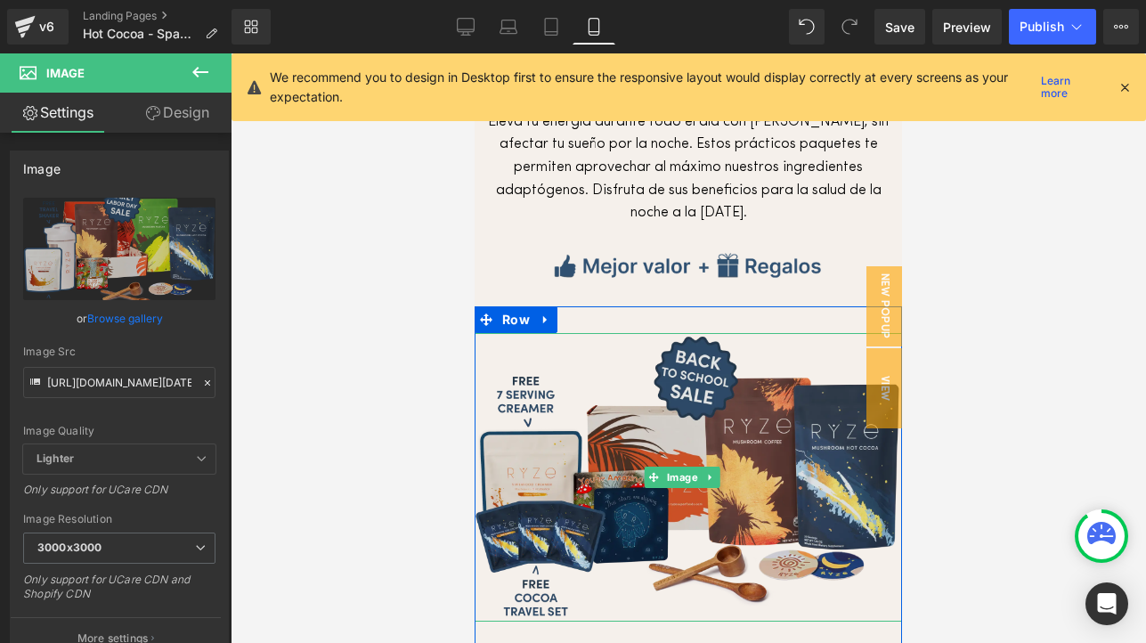
click at [567, 384] on img at bounding box center [689, 477] width 428 height 289
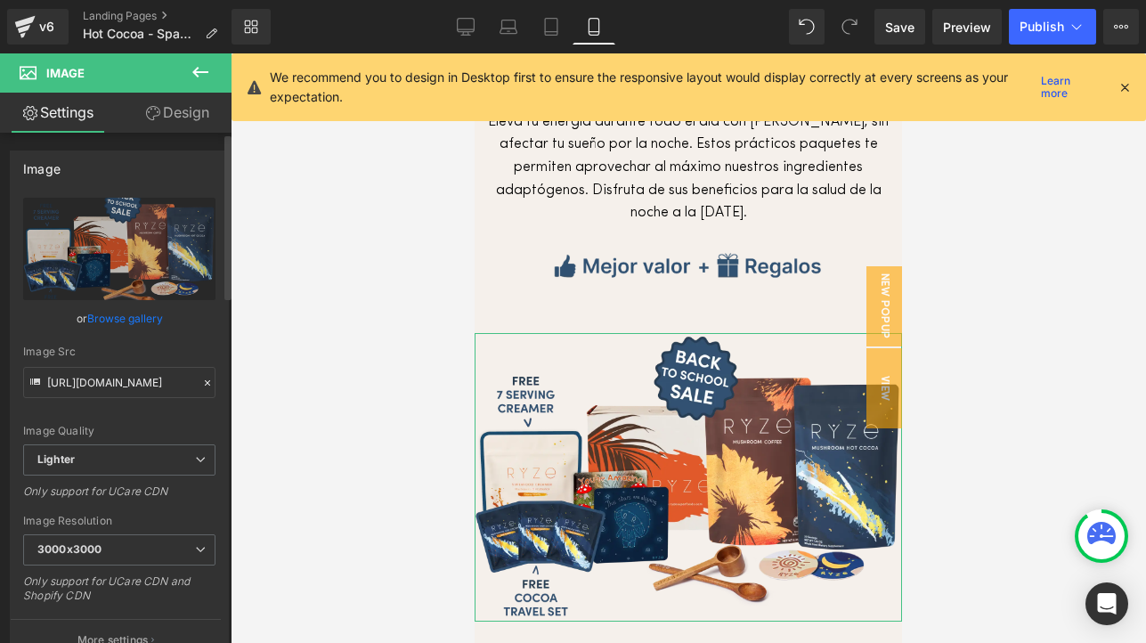
click at [205, 383] on icon at bounding box center [207, 382] width 5 height 5
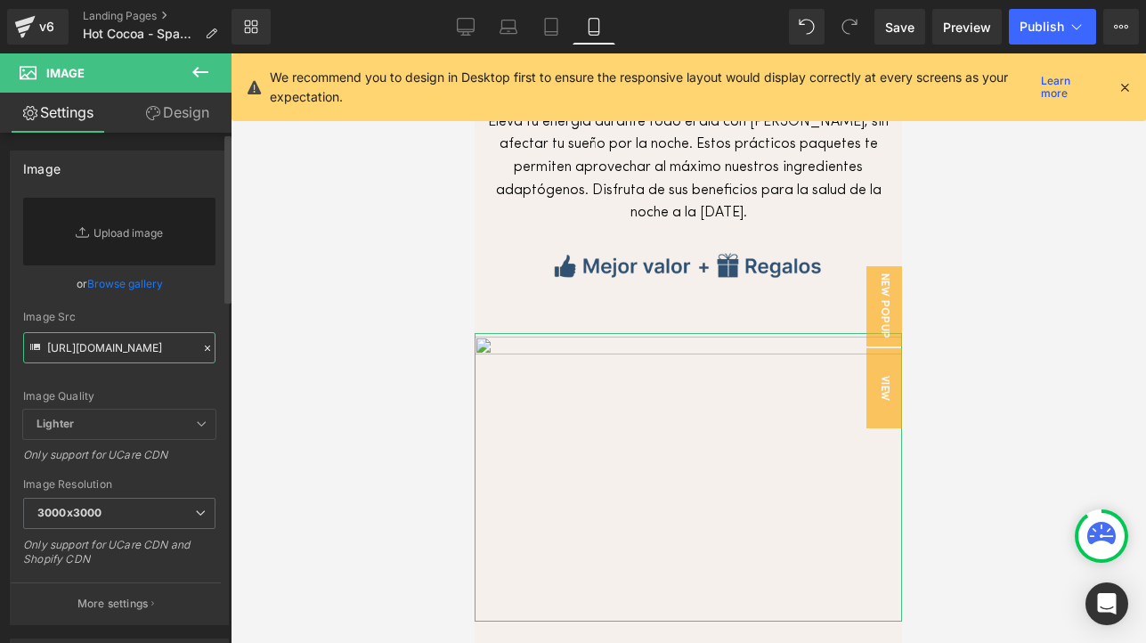
click at [109, 355] on input "[URL][DOMAIN_NAME]" at bounding box center [119, 347] width 192 height 31
paste input "[URL][DOMAIN_NAME][DATE]"
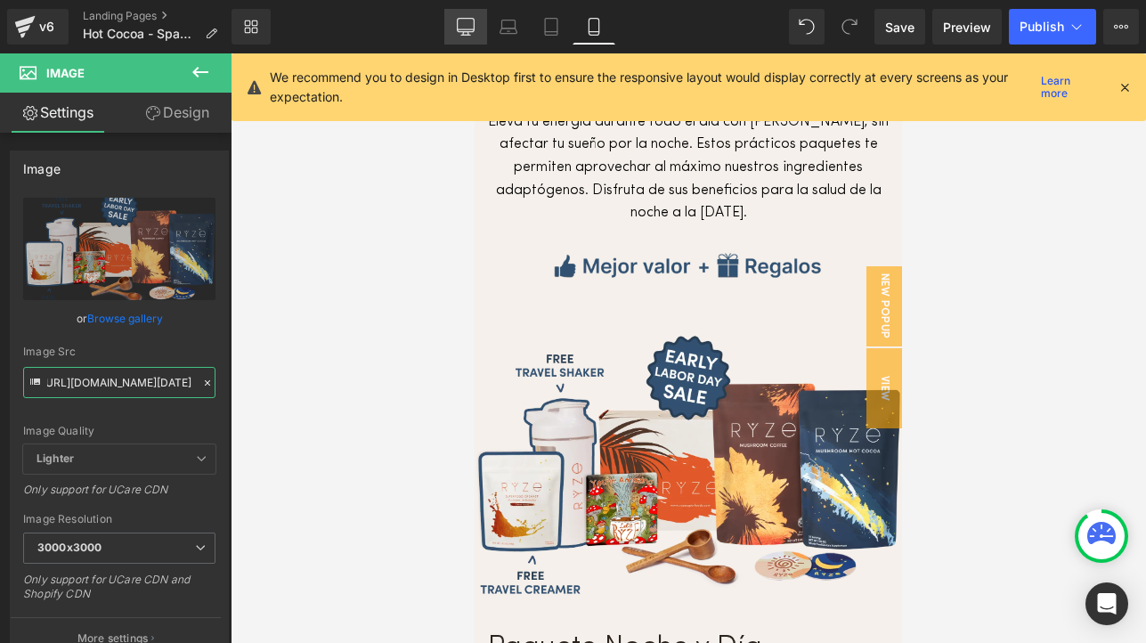
type input "[URL][DOMAIN_NAME][DATE]"
click at [462, 36] on link "Desktop" at bounding box center [465, 27] width 43 height 36
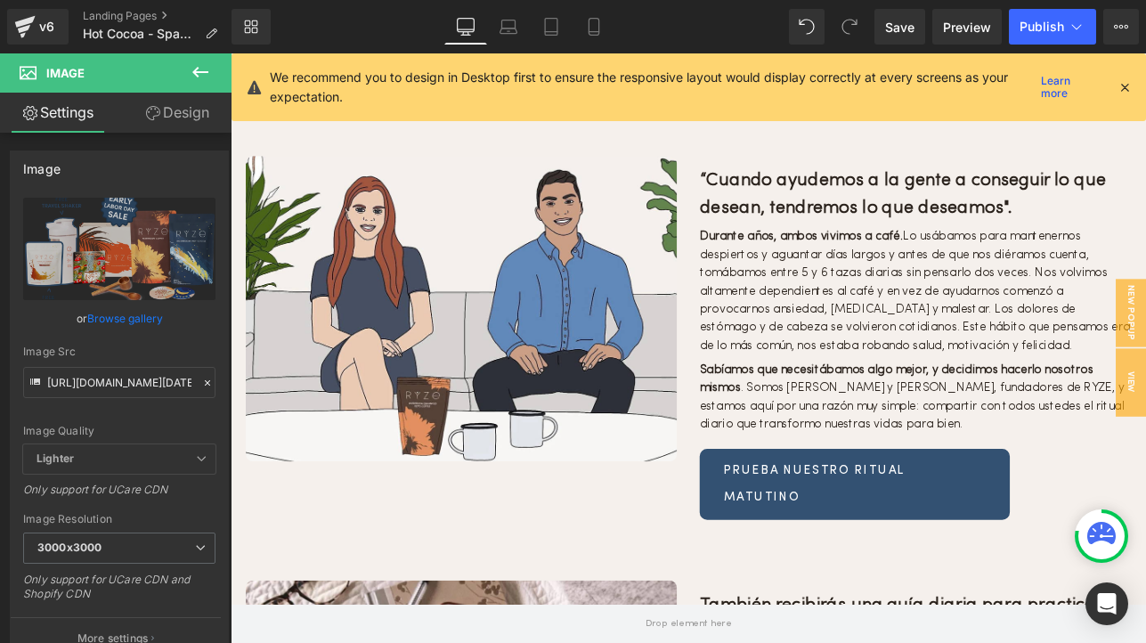
scroll to position [6801, 0]
click at [597, 24] on icon at bounding box center [594, 27] width 18 height 18
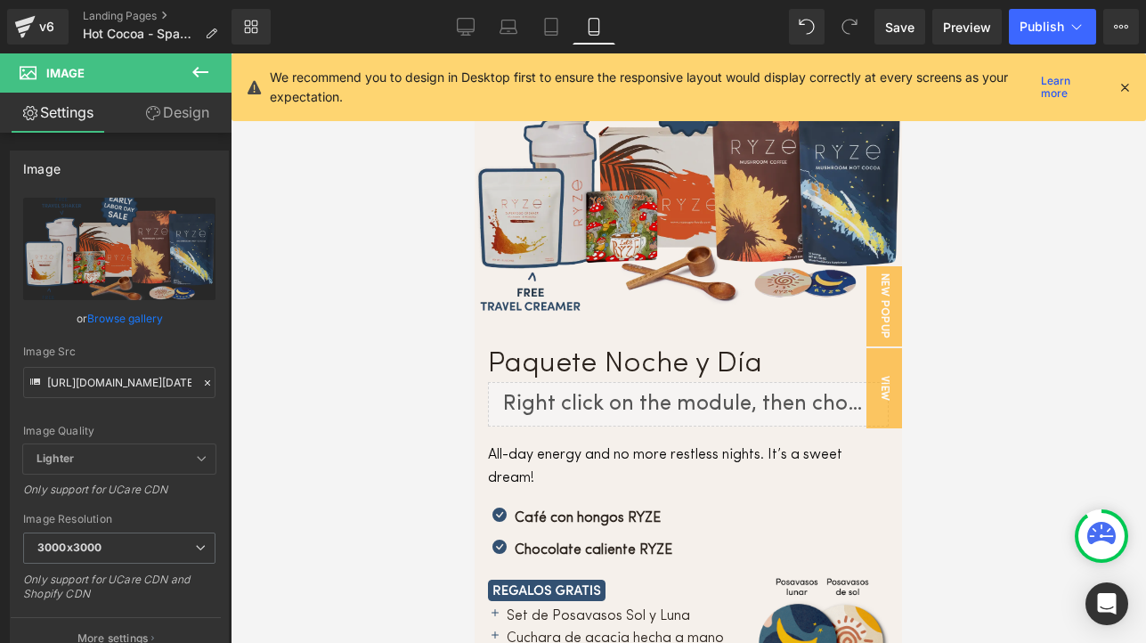
scroll to position [4955, 0]
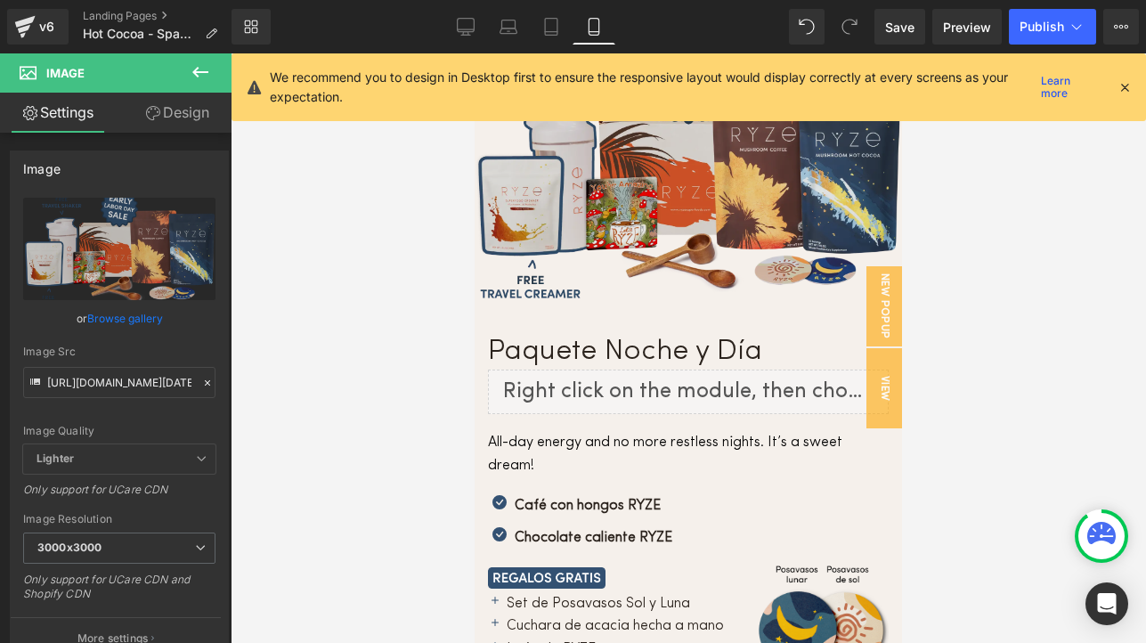
click at [638, 527] on div "Chocolate caliente RYZE Text Block" at bounding box center [591, 538] width 162 height 23
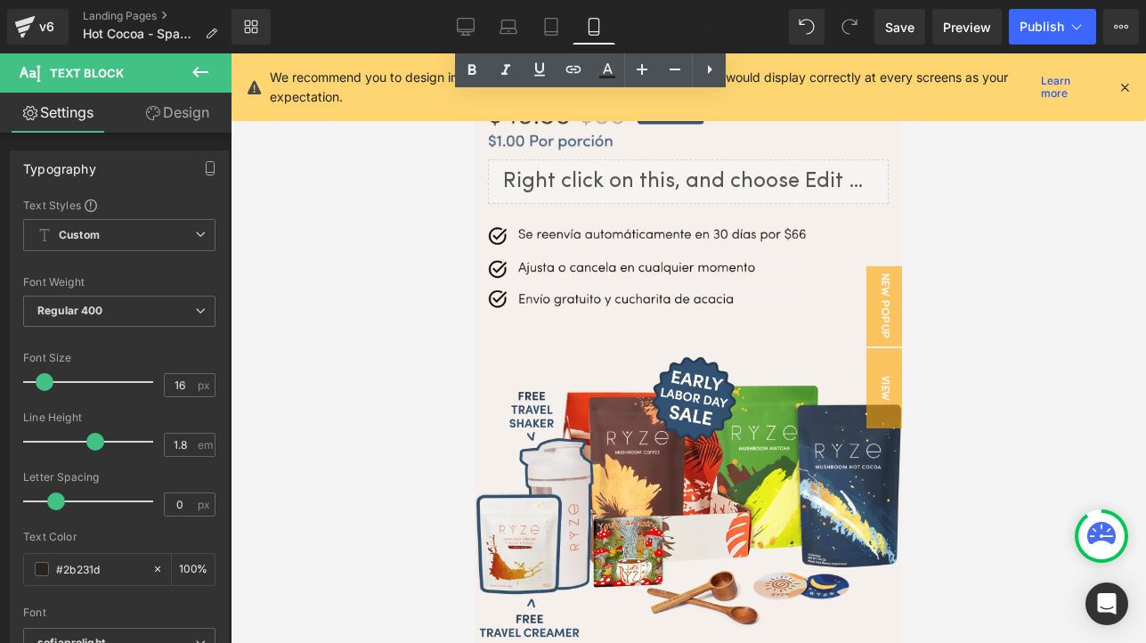
scroll to position [5551, 0]
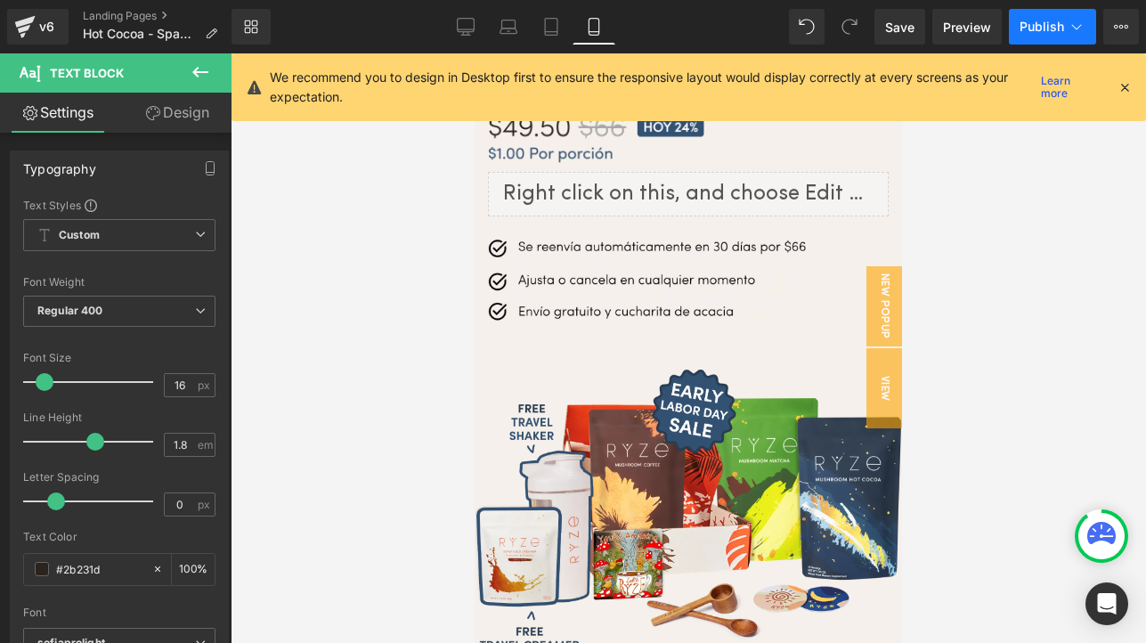
click at [1035, 30] on span "Publish" at bounding box center [1042, 27] width 45 height 14
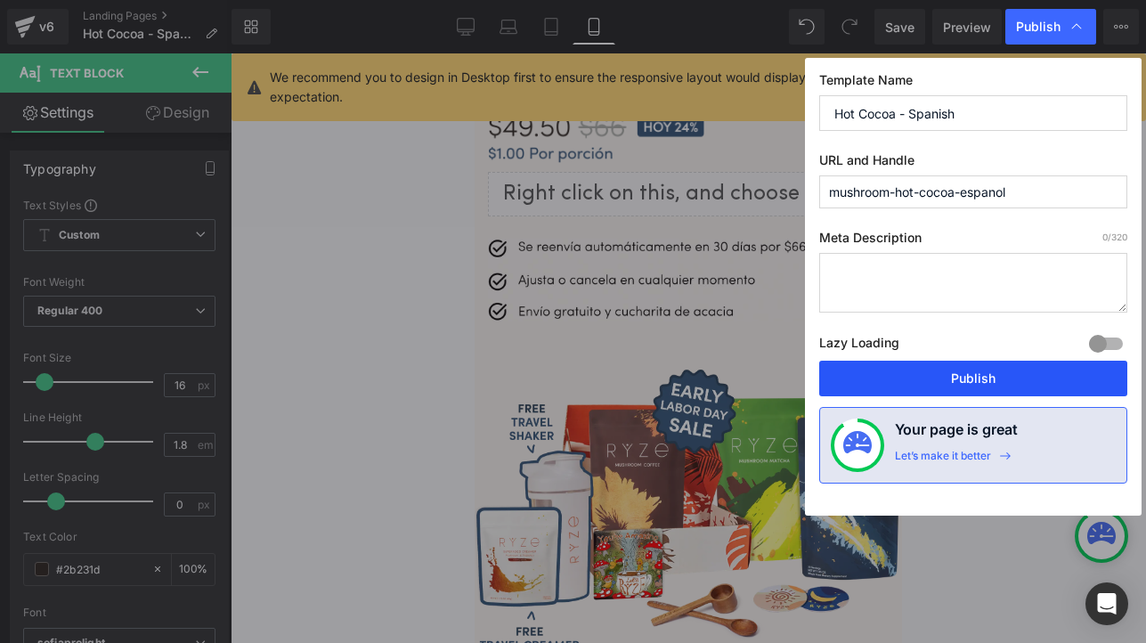
click at [960, 376] on button "Publish" at bounding box center [973, 379] width 308 height 36
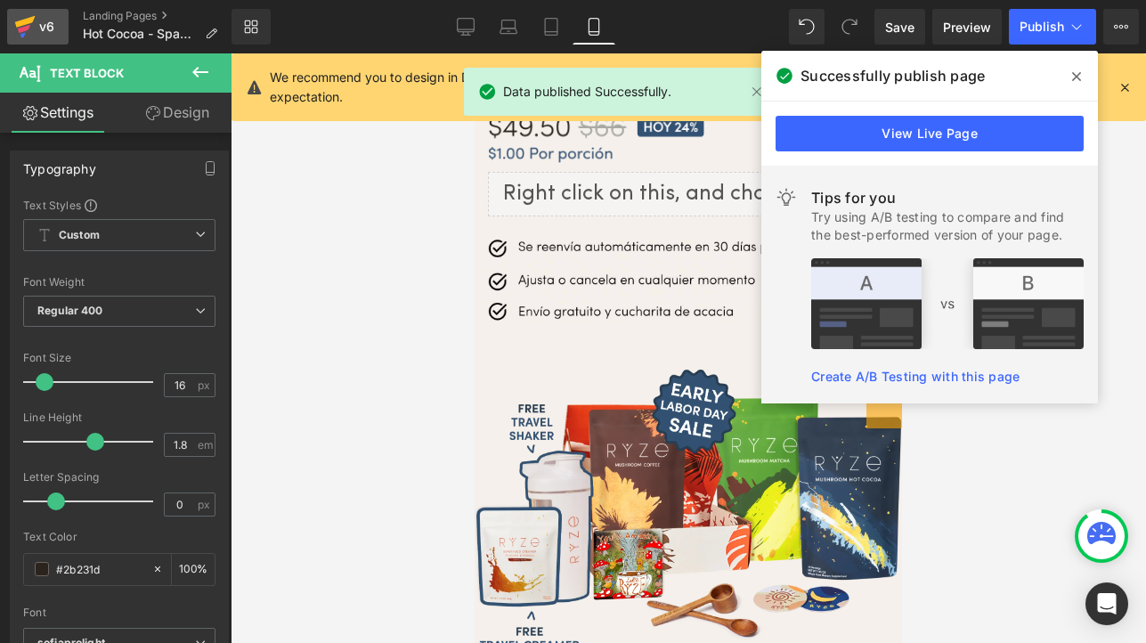
click at [22, 26] on icon at bounding box center [24, 26] width 21 height 45
